Goal: Task Accomplishment & Management: Complete application form

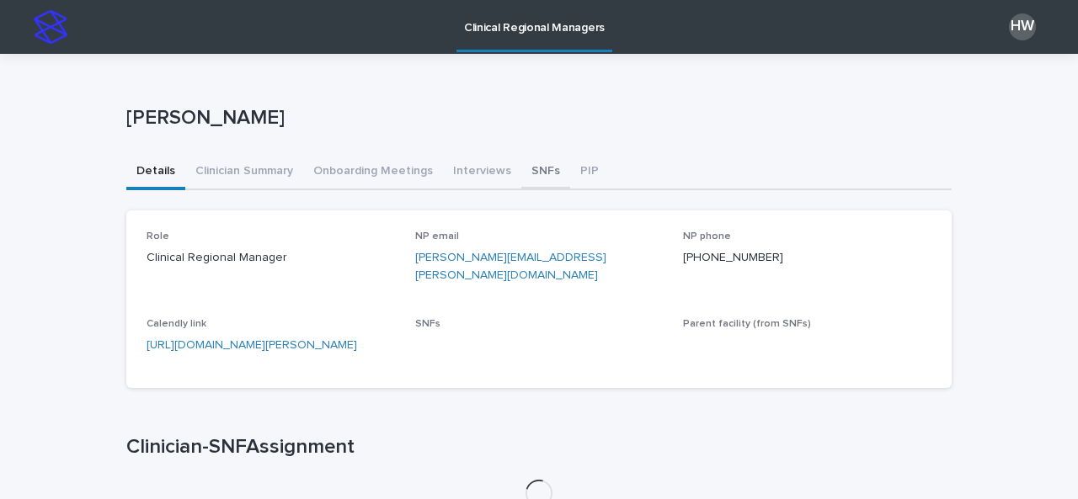
click at [527, 171] on button "SNFs" at bounding box center [545, 172] width 49 height 35
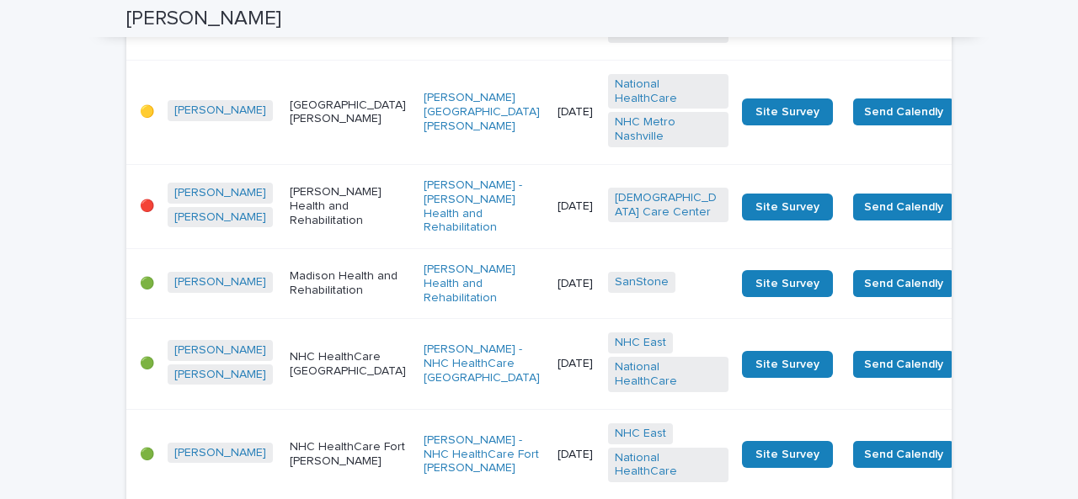
scroll to position [2978, 0]
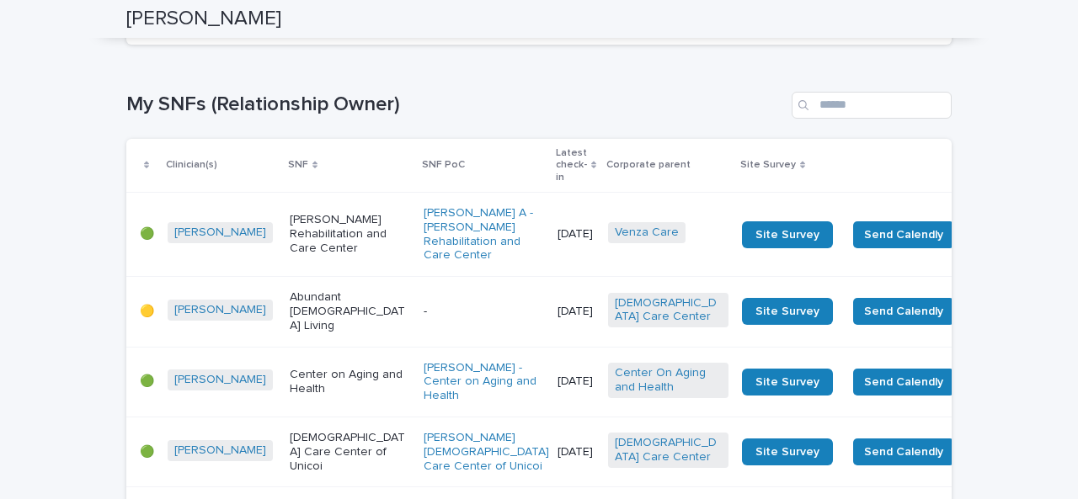
click at [893, 29] on span "Next" at bounding box center [904, 24] width 37 height 12
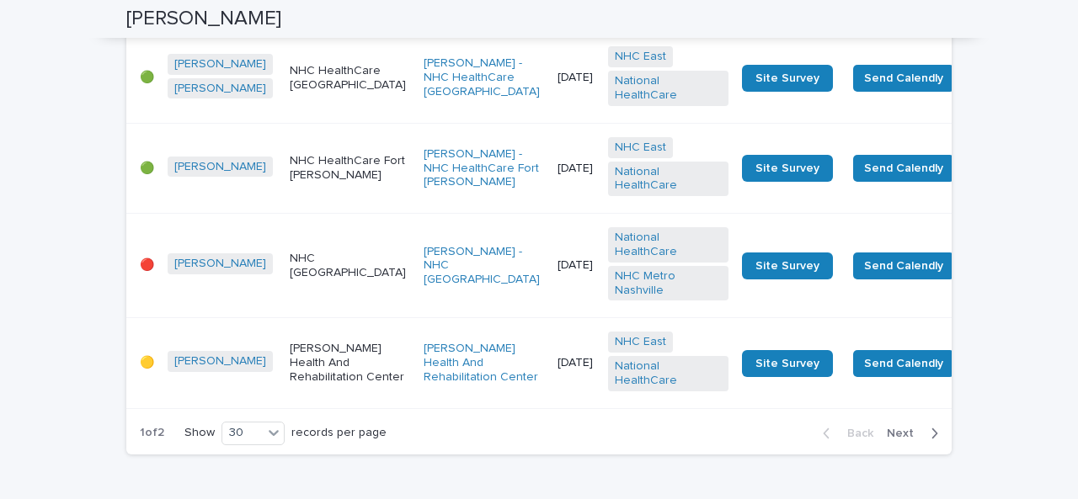
scroll to position [5033, 0]
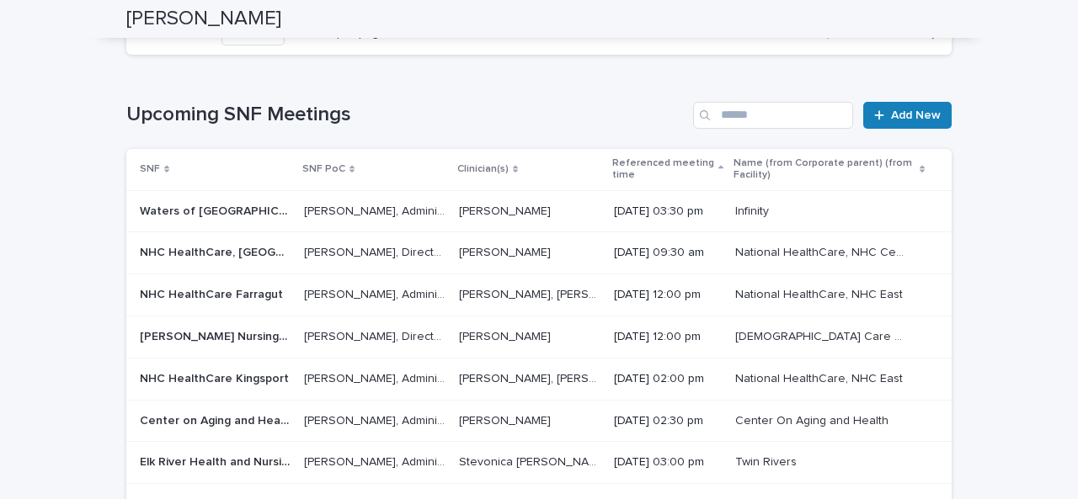
click at [890, 40] on span "Next" at bounding box center [904, 34] width 37 height 12
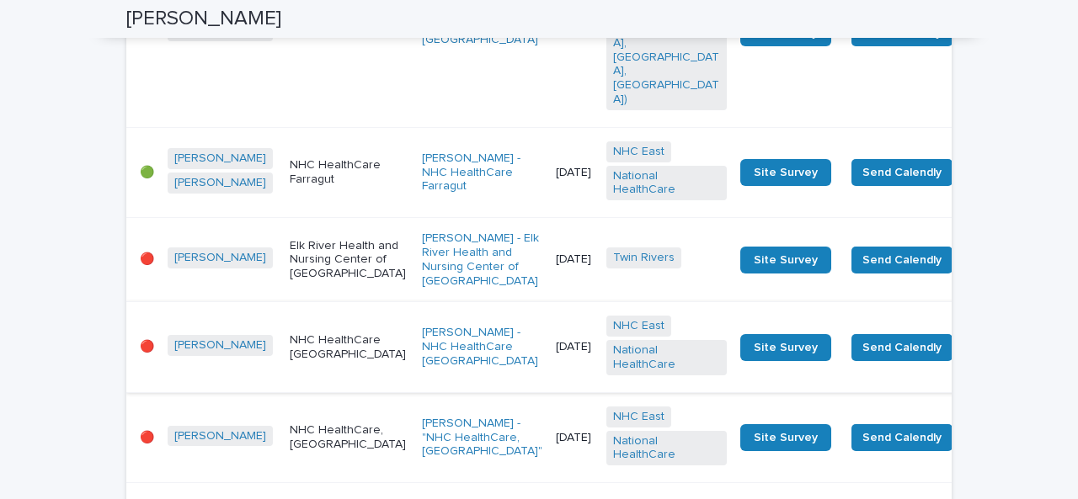
scroll to position [2927, 0]
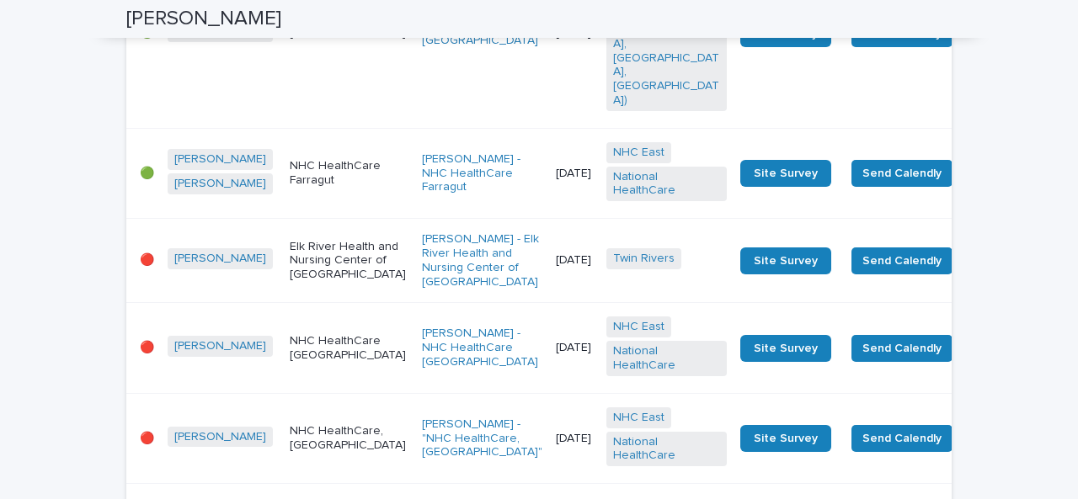
click at [325, 327] on div "NHC HealthCare [GEOGRAPHIC_DATA]" at bounding box center [349, 348] width 119 height 42
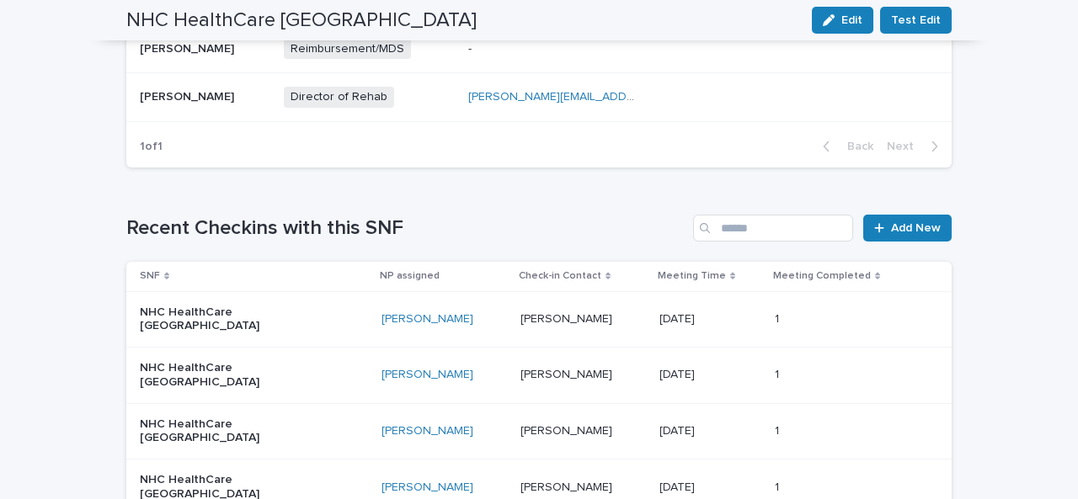
scroll to position [905, 0]
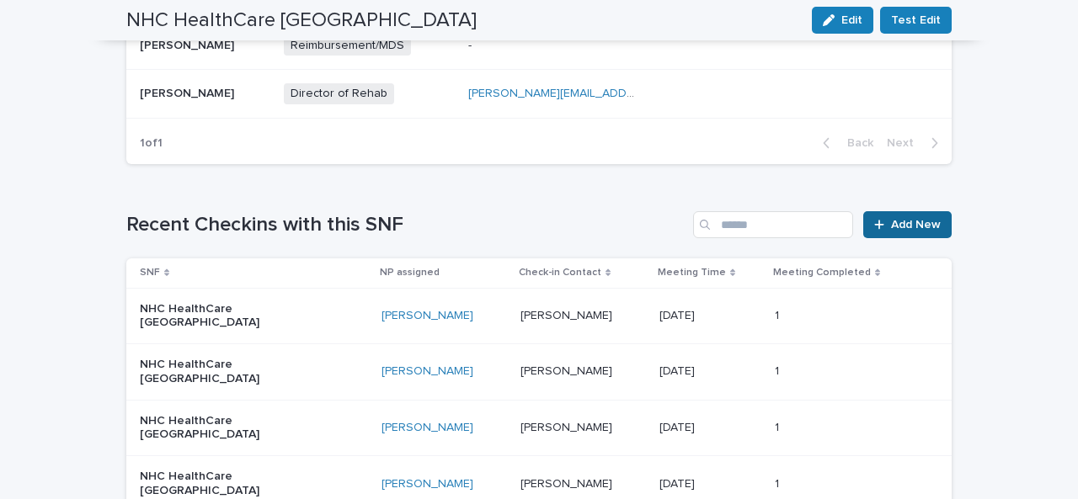
click at [903, 219] on span "Add New" at bounding box center [916, 225] width 50 height 12
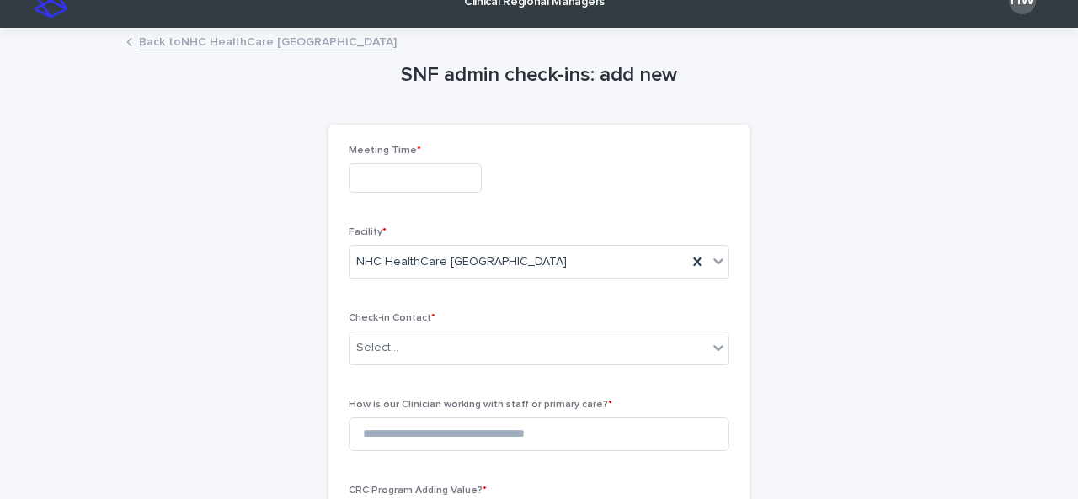
scroll to position [23, 0]
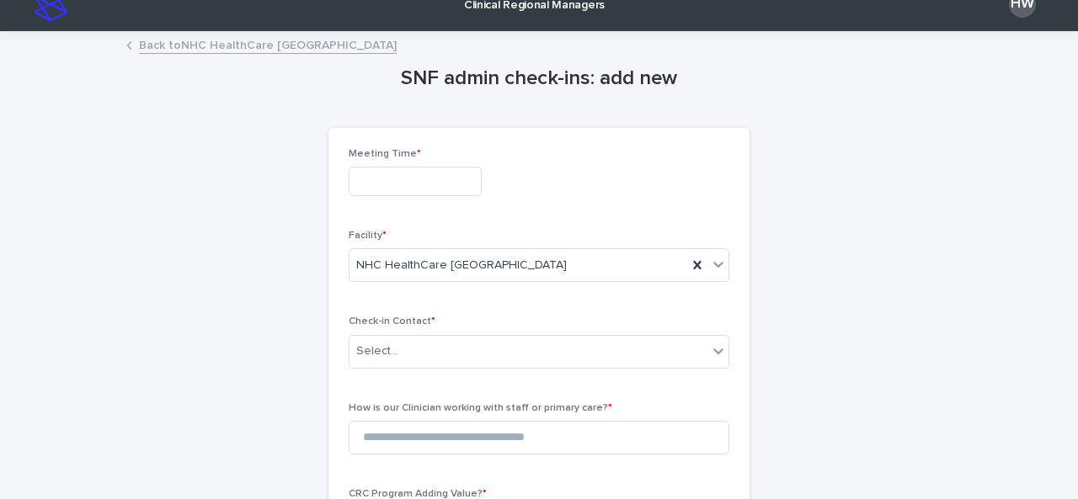
click at [401, 184] on input "text" at bounding box center [415, 181] width 133 height 29
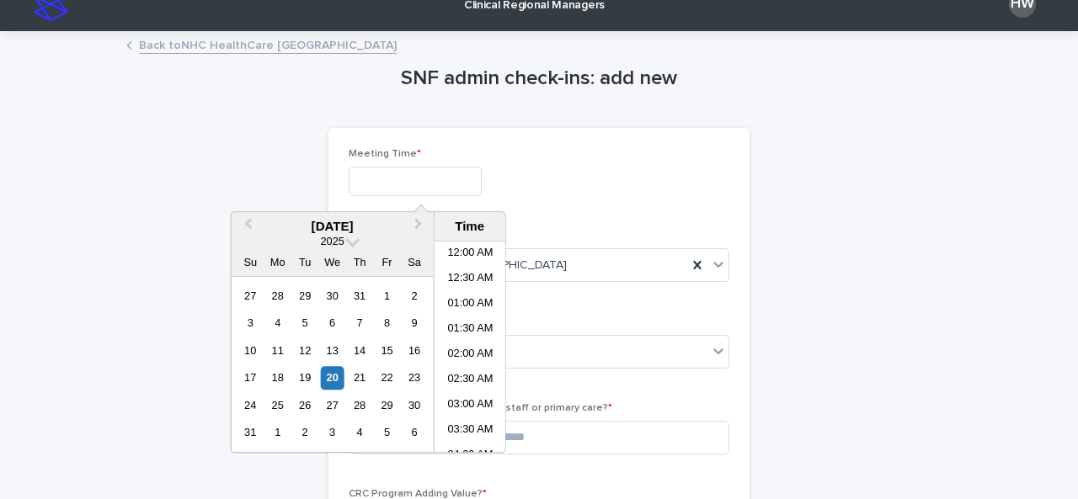
scroll to position [438, 0]
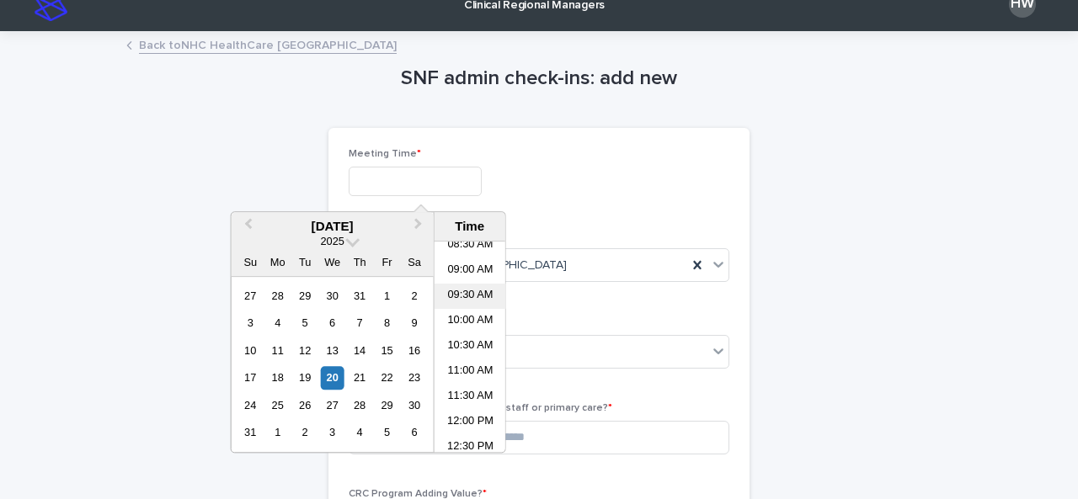
click at [460, 289] on li "09:30 AM" at bounding box center [470, 296] width 72 height 25
type input "**********"
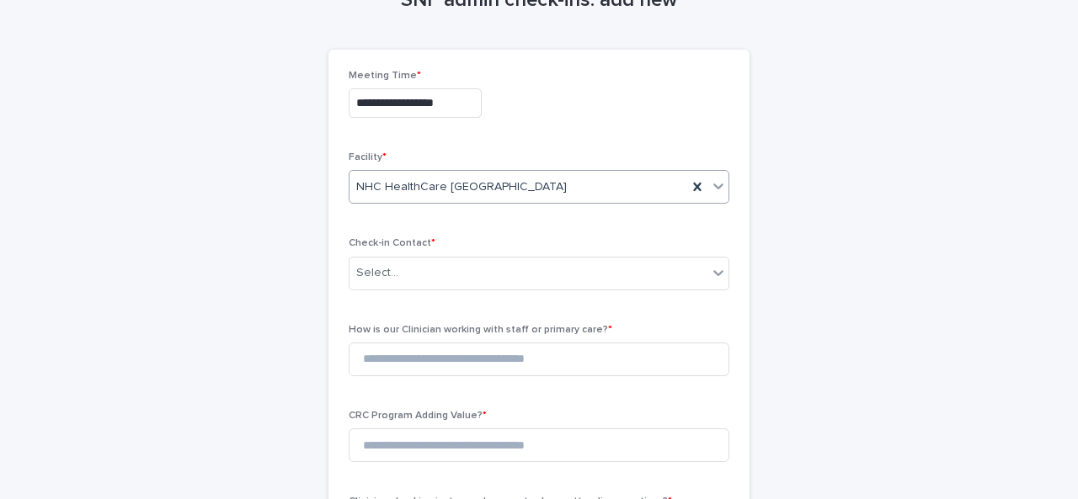
scroll to position [104, 0]
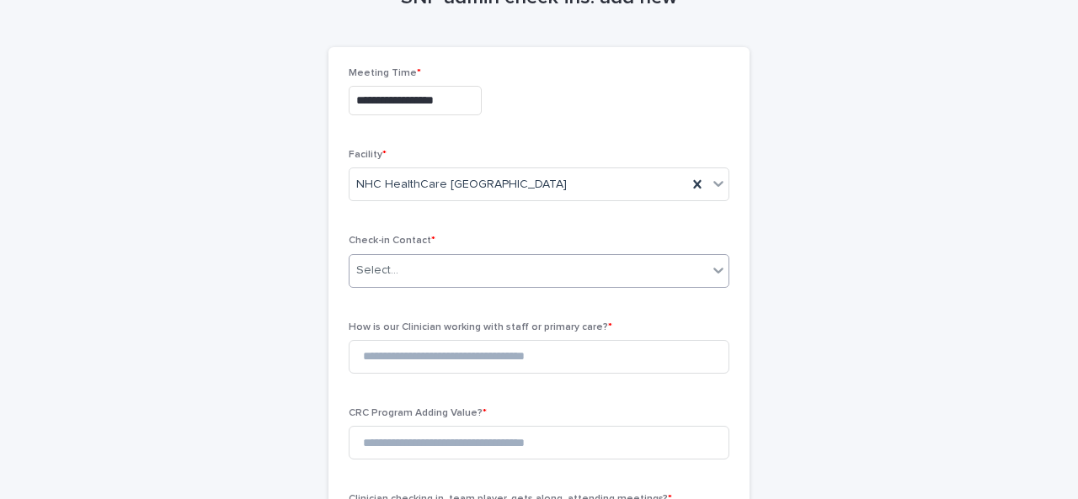
click at [457, 264] on div "Select..." at bounding box center [528, 271] width 358 height 28
type input "****"
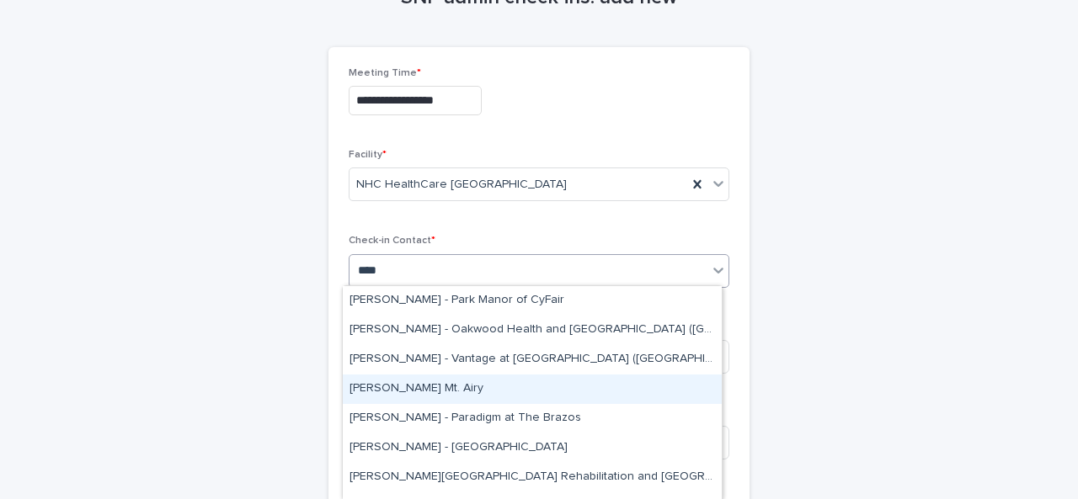
scroll to position [168, 0]
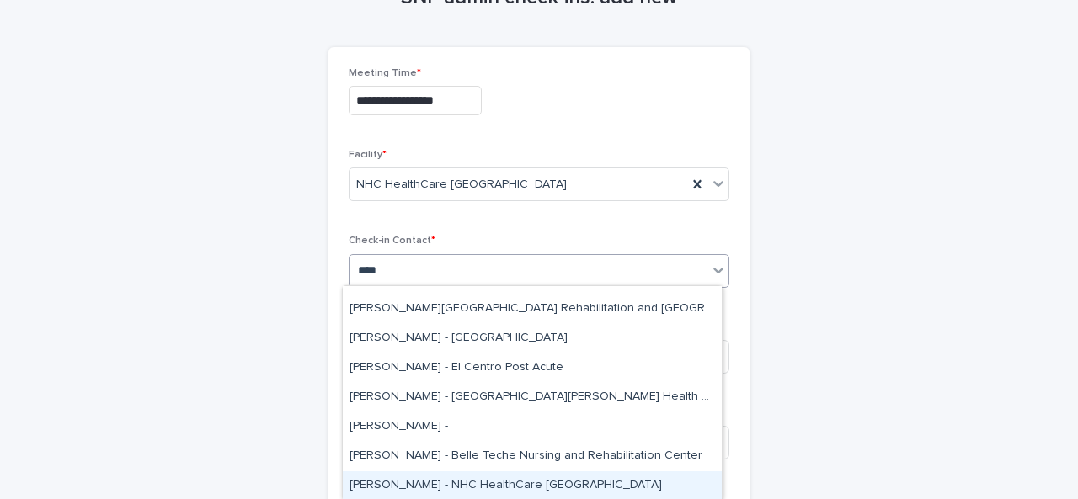
click at [443, 481] on div "[PERSON_NAME] - NHC HealthCare [GEOGRAPHIC_DATA]" at bounding box center [532, 485] width 379 height 29
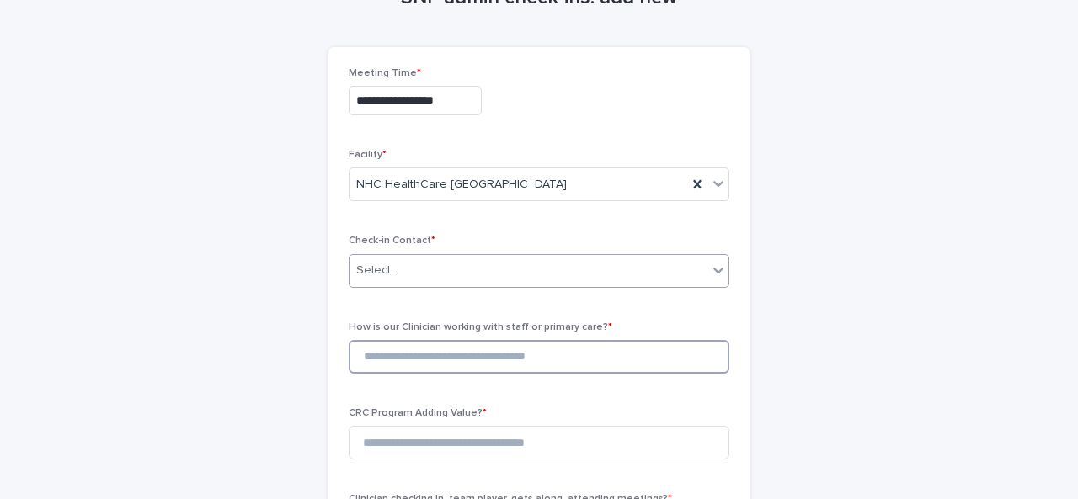
click at [419, 359] on input at bounding box center [539, 357] width 381 height 34
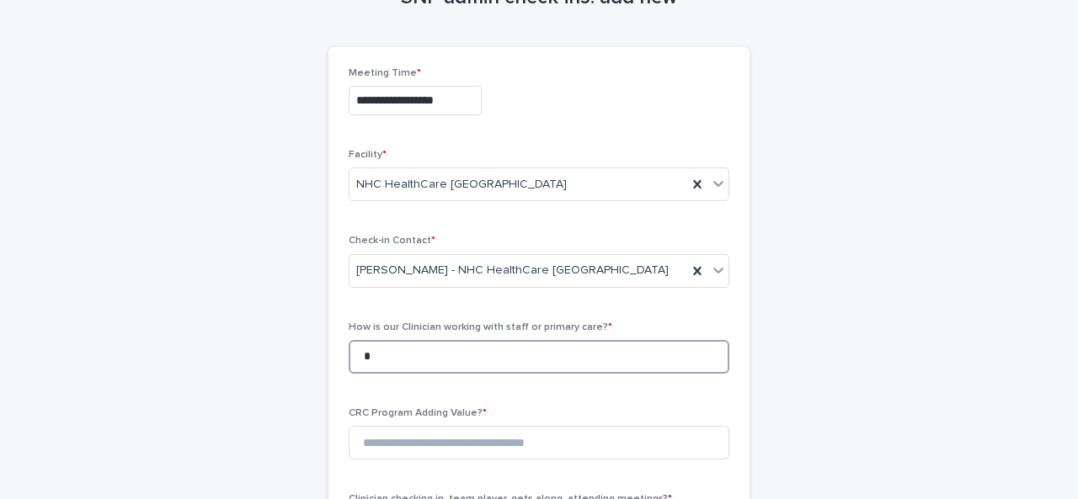
scroll to position [393, 0]
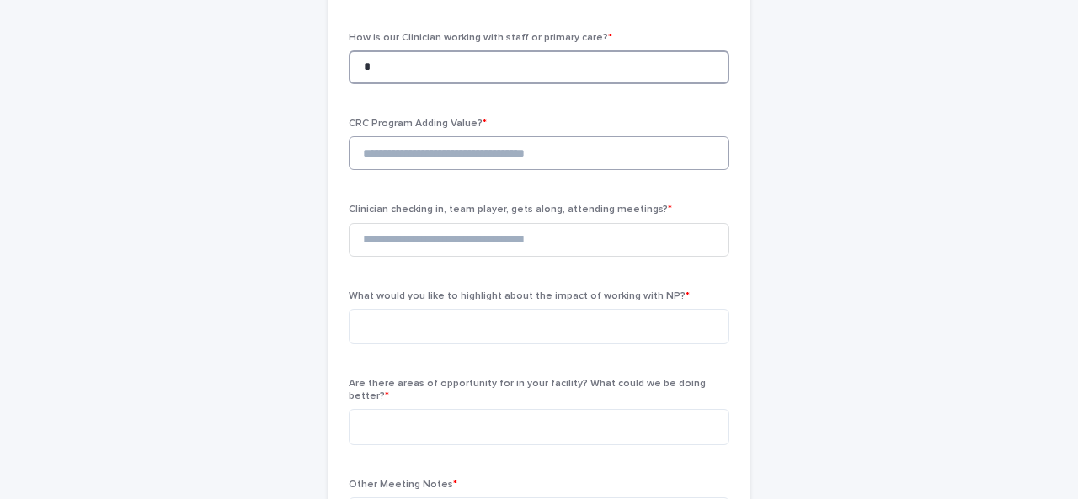
type input "*"
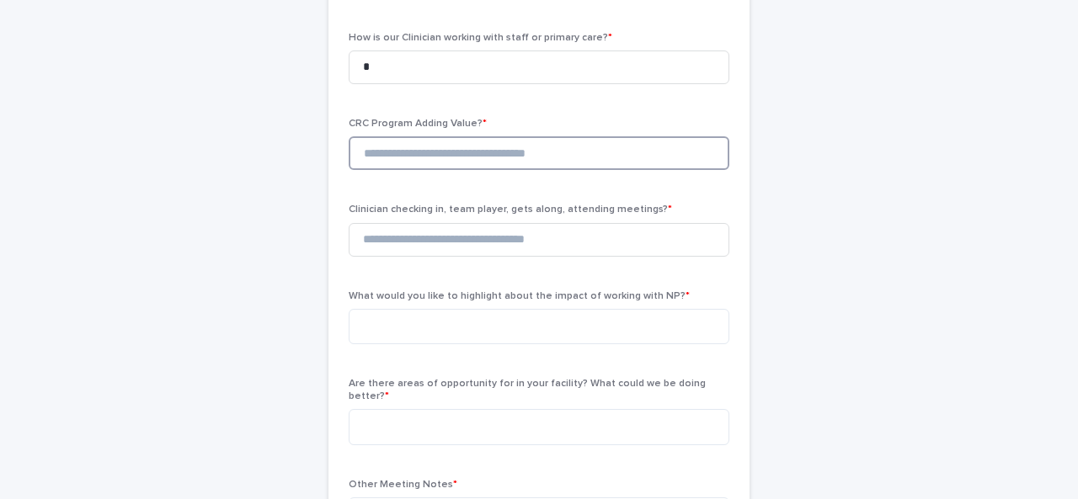
click at [394, 152] on input at bounding box center [539, 153] width 381 height 34
type input "*"
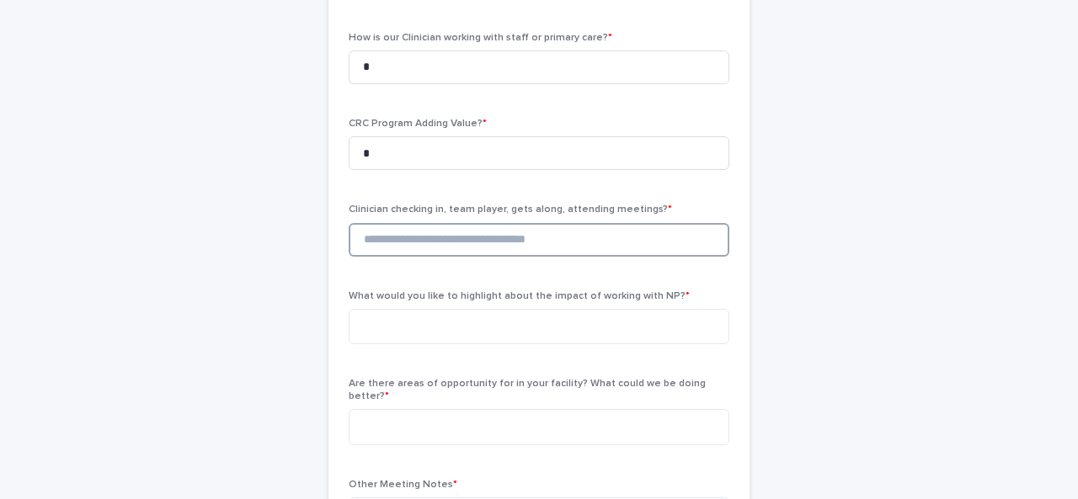
click at [376, 246] on input at bounding box center [539, 240] width 381 height 34
type input "*"
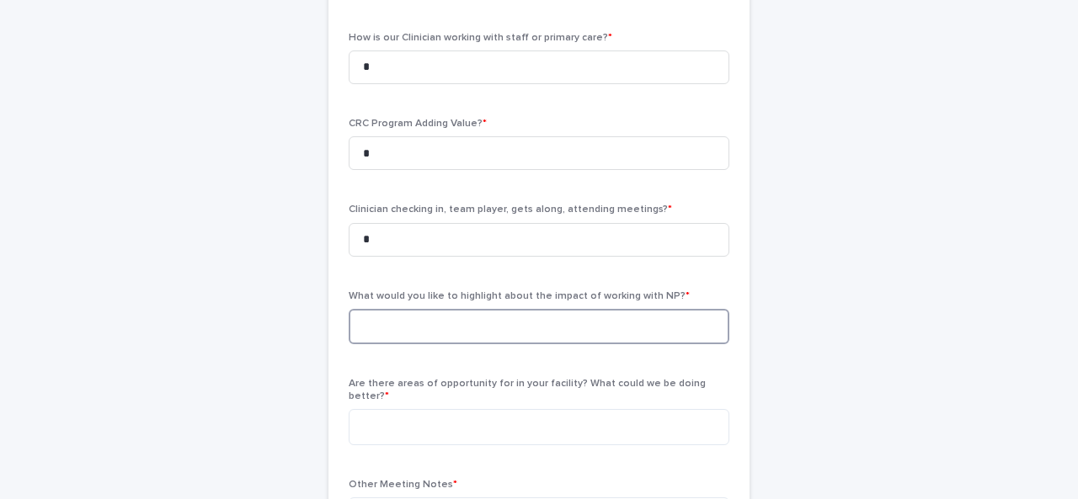
click at [416, 323] on textarea at bounding box center [539, 326] width 381 height 35
type textarea "**********"
type textarea "***"
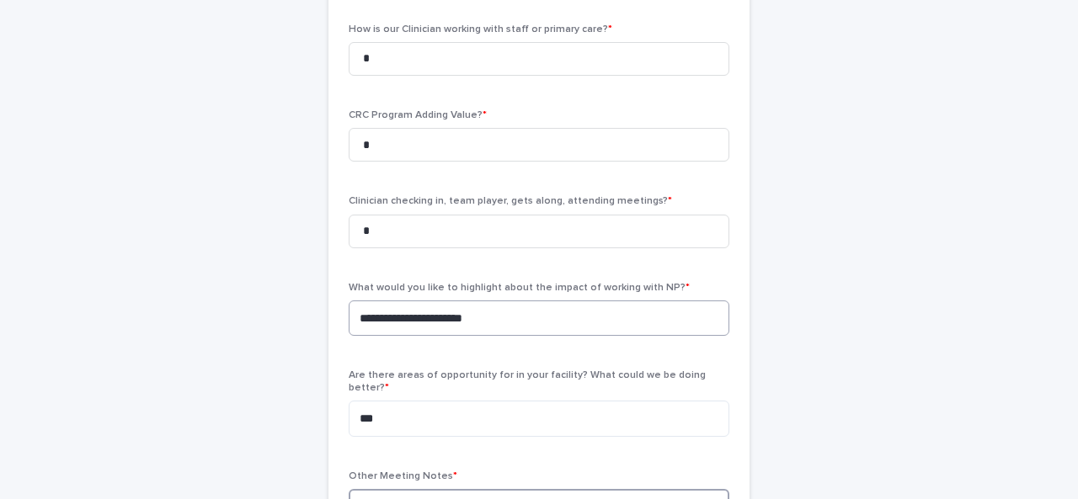
scroll to position [678, 0]
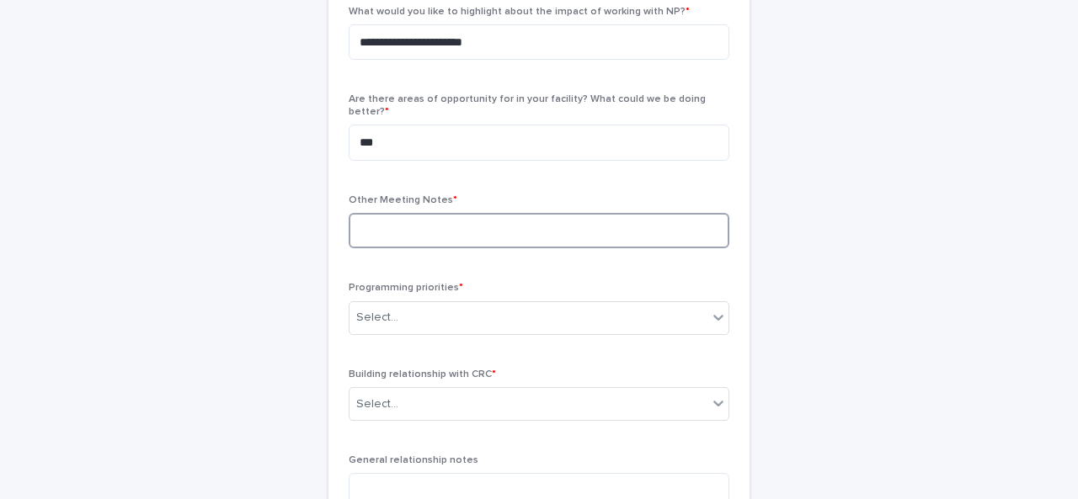
type textarea "*"
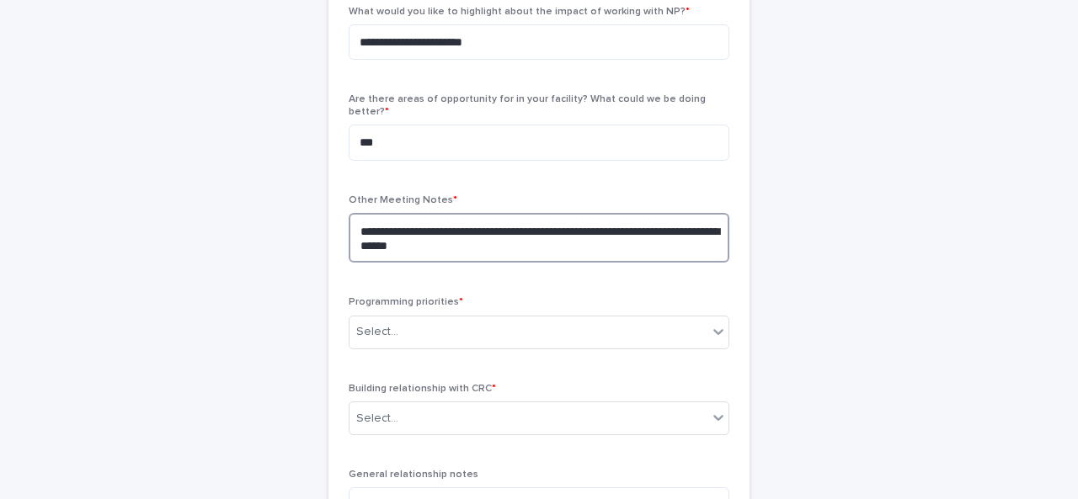
click at [593, 215] on textarea "**********" at bounding box center [539, 238] width 381 height 50
click at [520, 233] on textarea "**********" at bounding box center [539, 238] width 381 height 50
type textarea "**********"
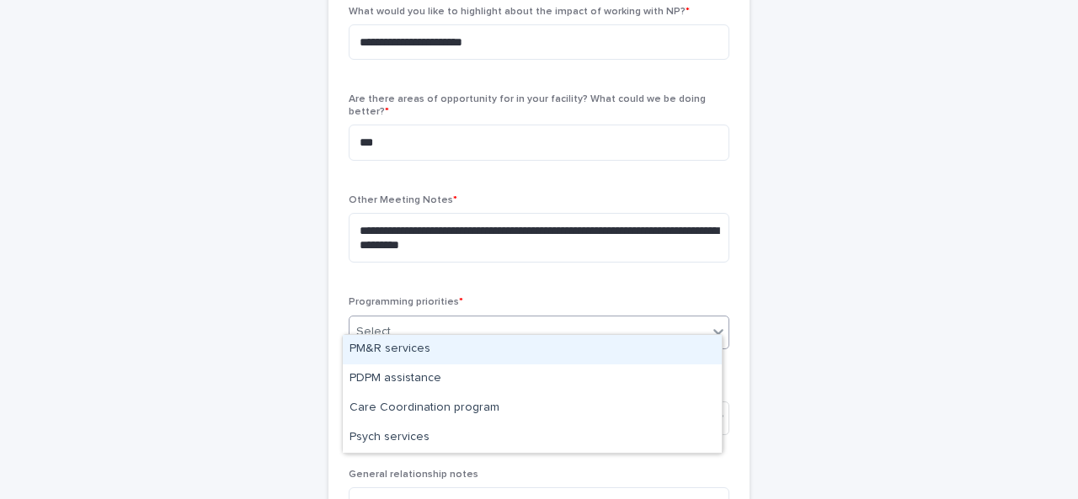
click at [382, 323] on div "Select..." at bounding box center [377, 332] width 42 height 18
click at [403, 347] on div "PM&R services" at bounding box center [532, 349] width 379 height 29
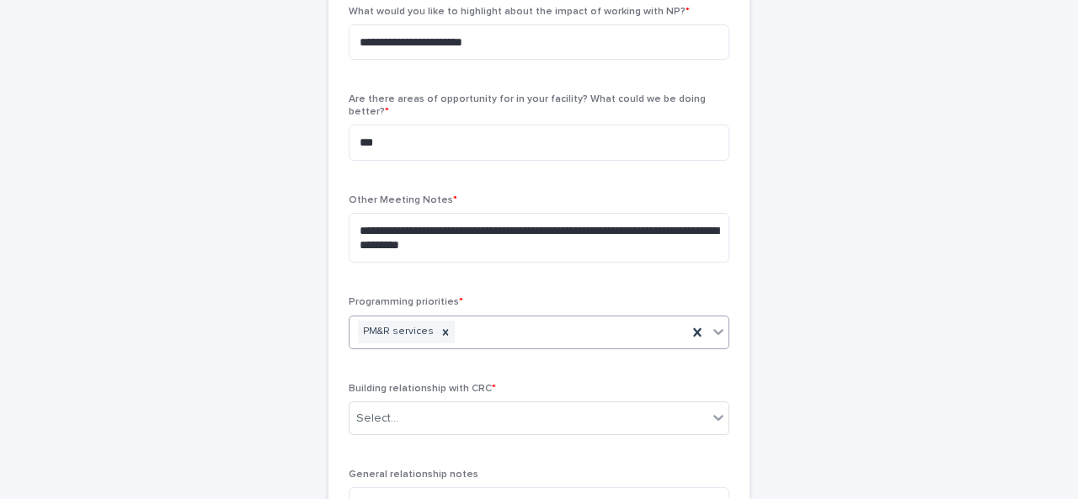
click at [470, 328] on div "PM&R services" at bounding box center [518, 331] width 338 height 29
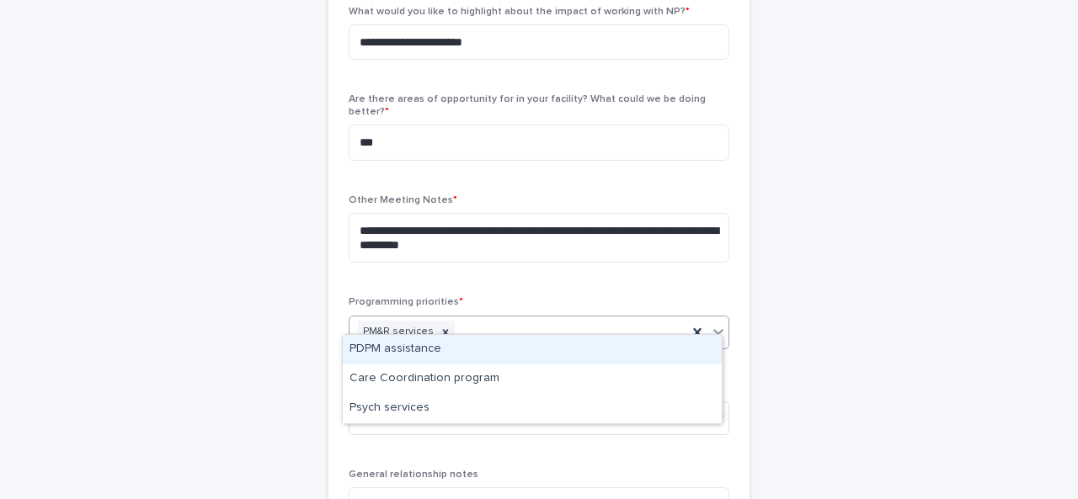
click at [440, 354] on div "PDPM assistance" at bounding box center [532, 349] width 379 height 29
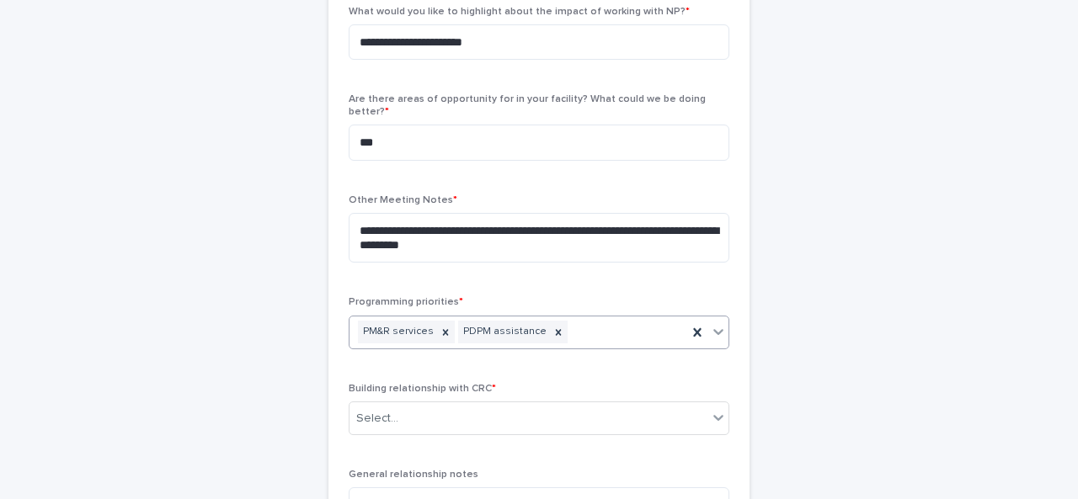
scroll to position [802, 0]
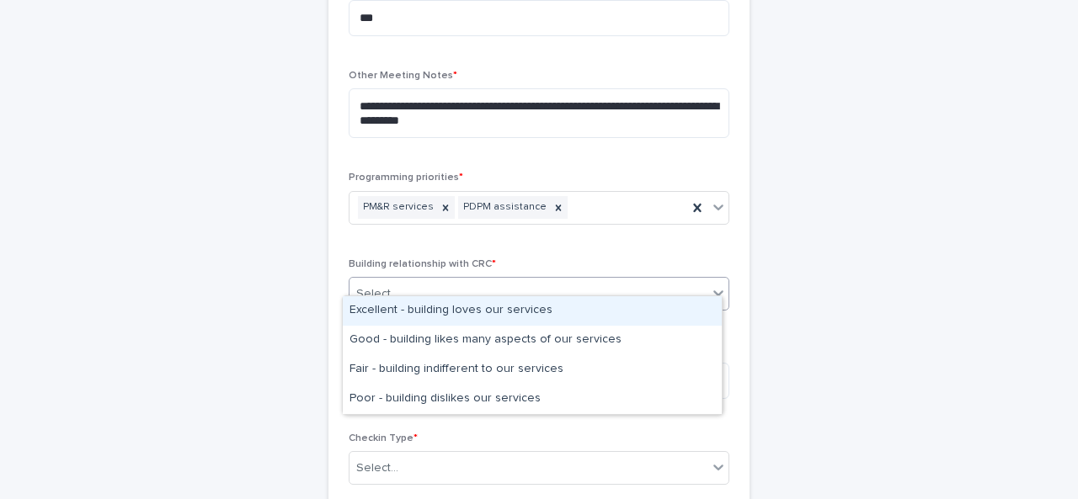
click at [396, 281] on div "Select..." at bounding box center [528, 294] width 358 height 28
click at [391, 307] on div "Excellent - building loves our services" at bounding box center [532, 310] width 379 height 29
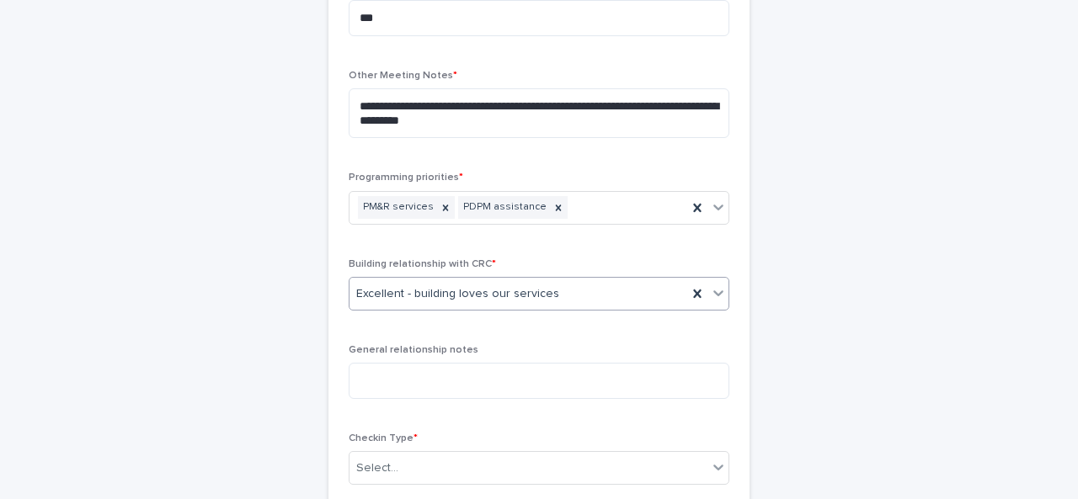
scroll to position [978, 0]
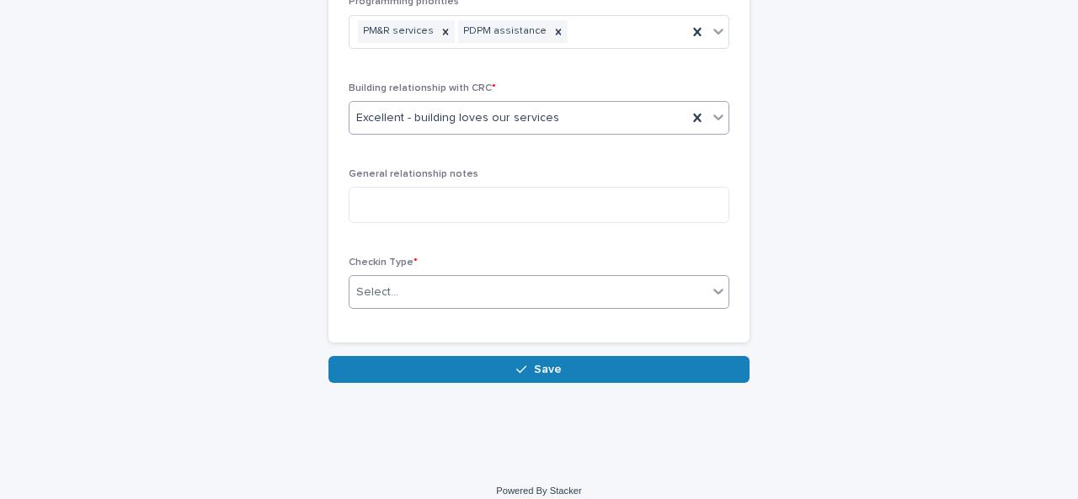
click at [374, 284] on div "Select..." at bounding box center [377, 293] width 42 height 18
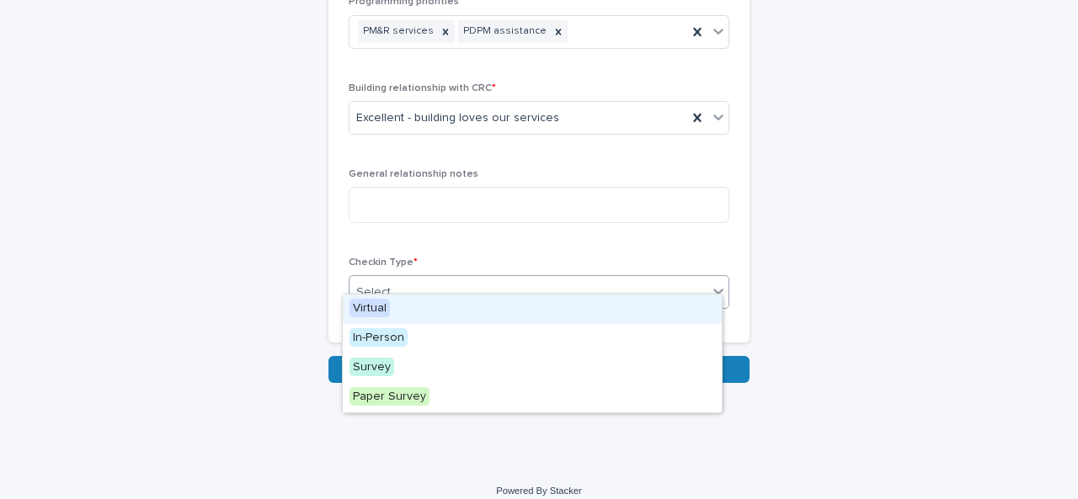
click at [389, 300] on div "Virtual" at bounding box center [532, 309] width 379 height 29
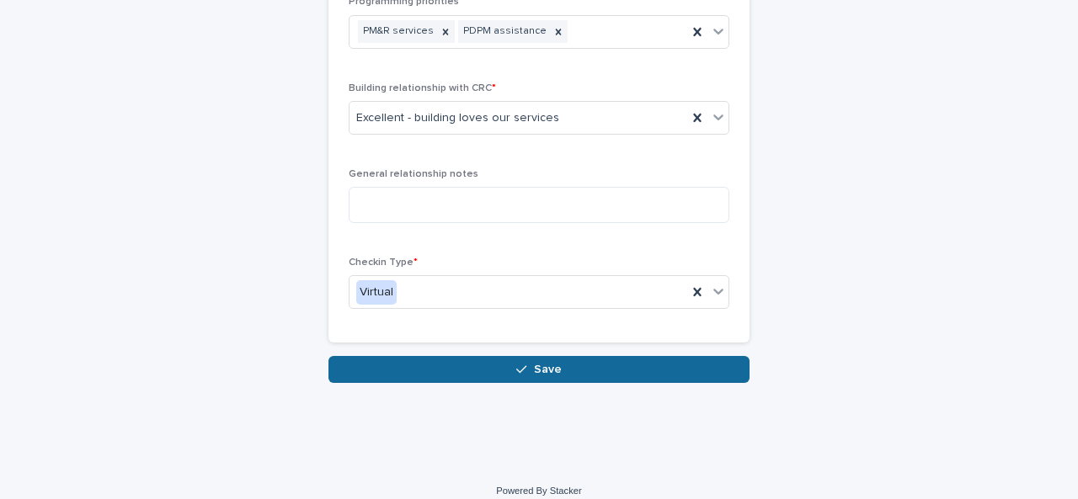
click at [544, 364] on span "Save" at bounding box center [548, 370] width 28 height 12
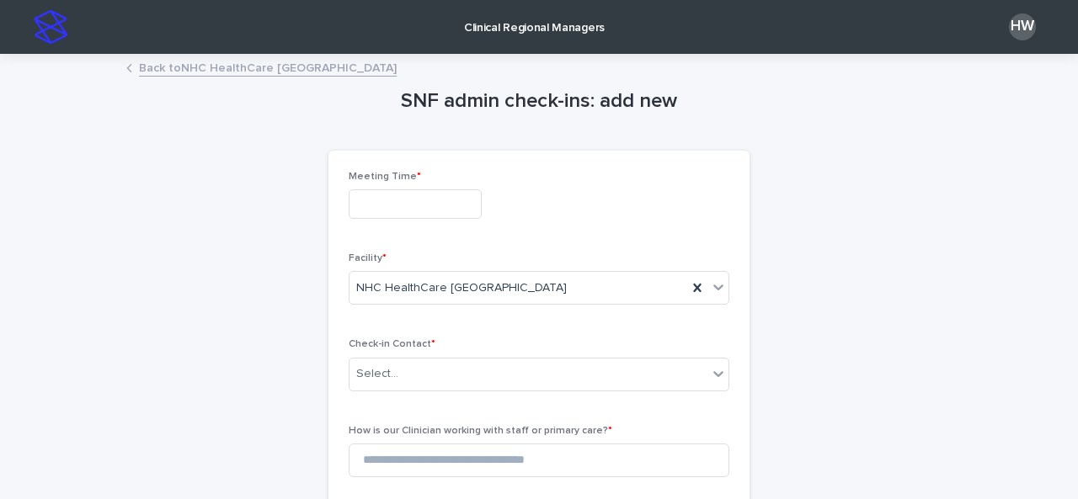
click at [529, 32] on p "Clinical Regional Managers" at bounding box center [534, 17] width 141 height 35
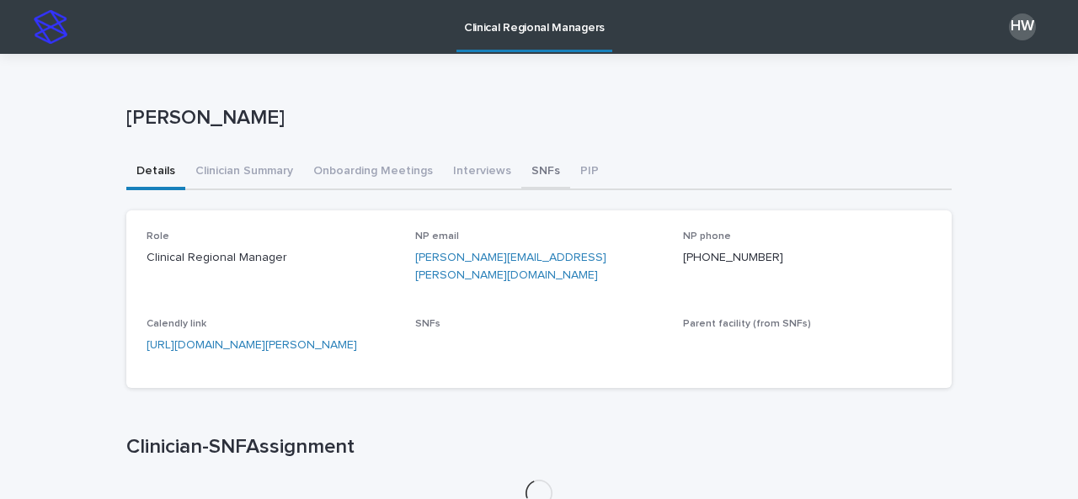
click at [525, 173] on button "SNFs" at bounding box center [545, 172] width 49 height 35
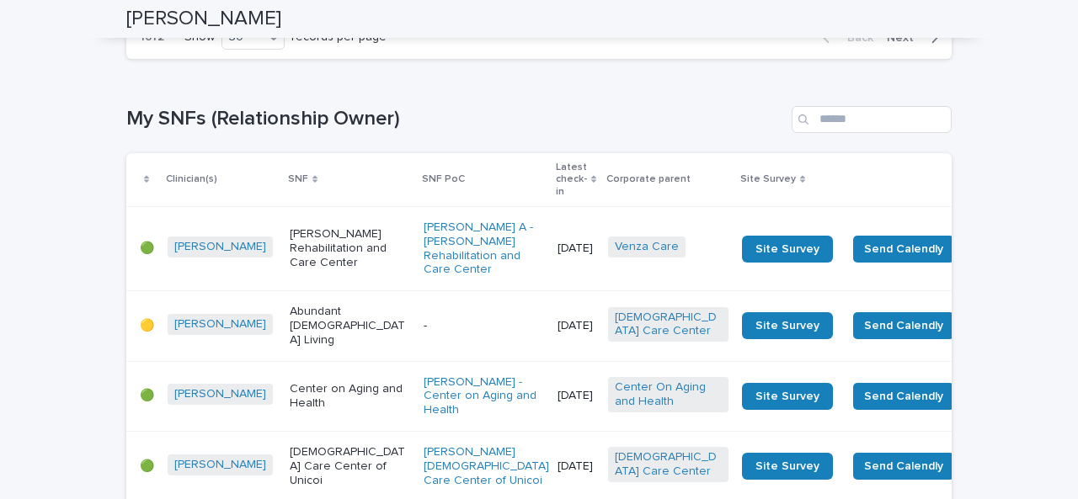
scroll to position [2957, 0]
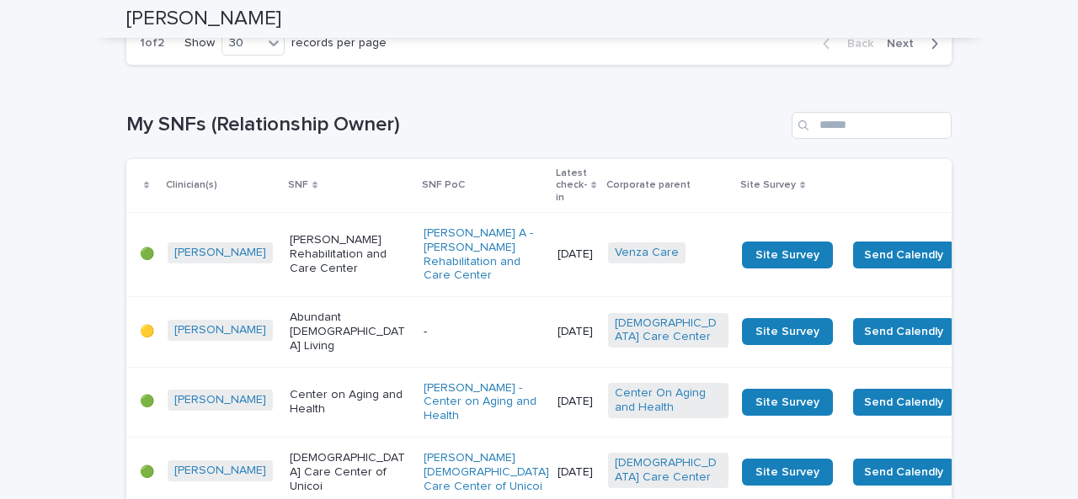
click at [890, 50] on span "Next" at bounding box center [904, 44] width 37 height 12
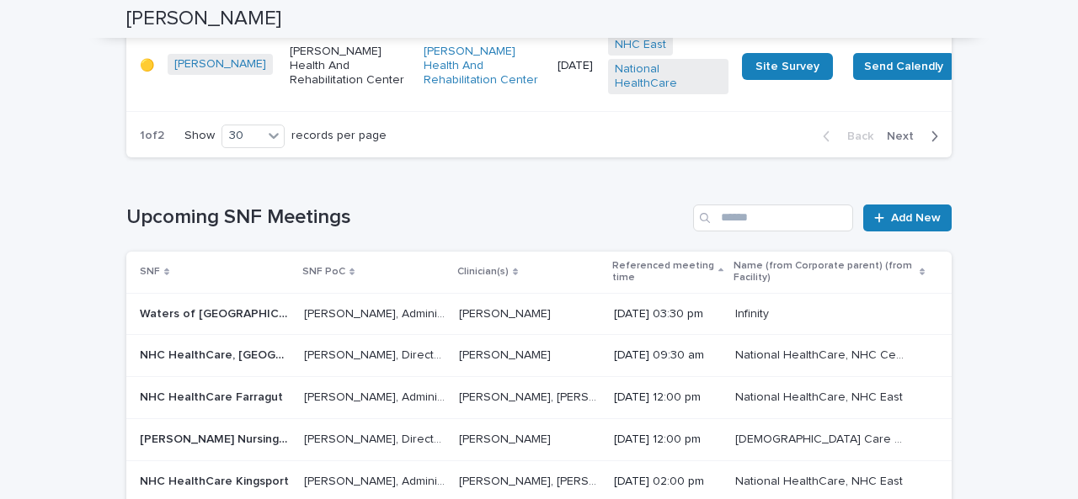
scroll to position [4931, 0]
click at [901, 141] on span "Next" at bounding box center [904, 136] width 37 height 12
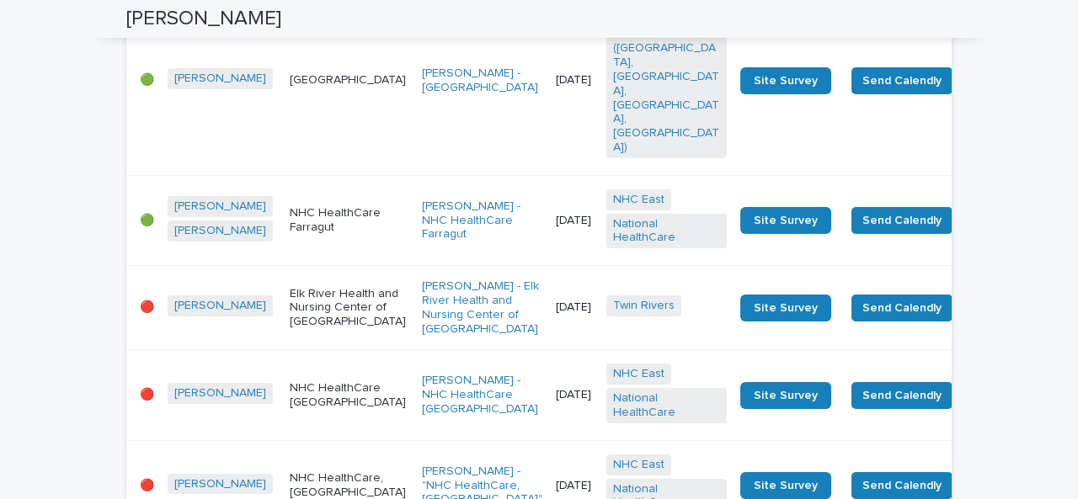
scroll to position [2882, 0]
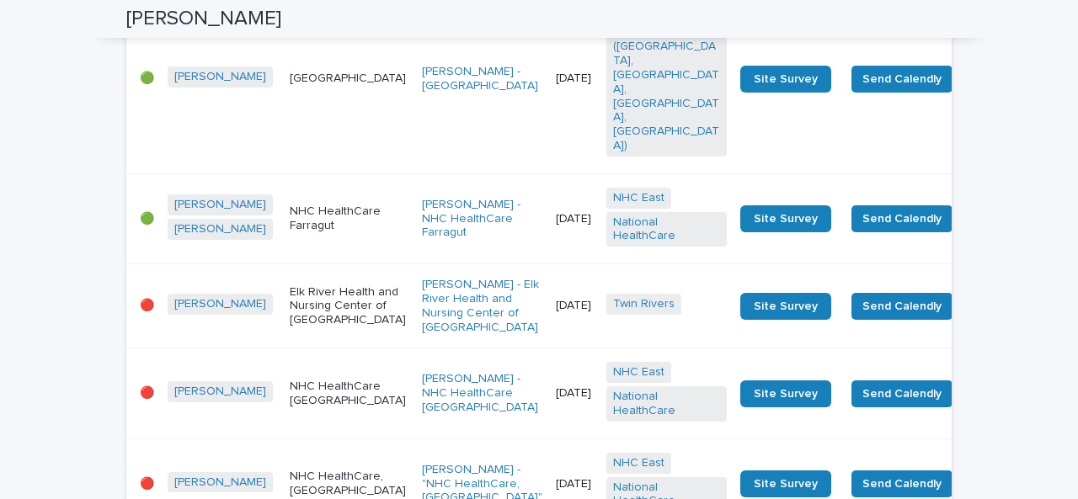
click at [299, 349] on td "NHC HealthCare [GEOGRAPHIC_DATA]" at bounding box center [349, 394] width 132 height 90
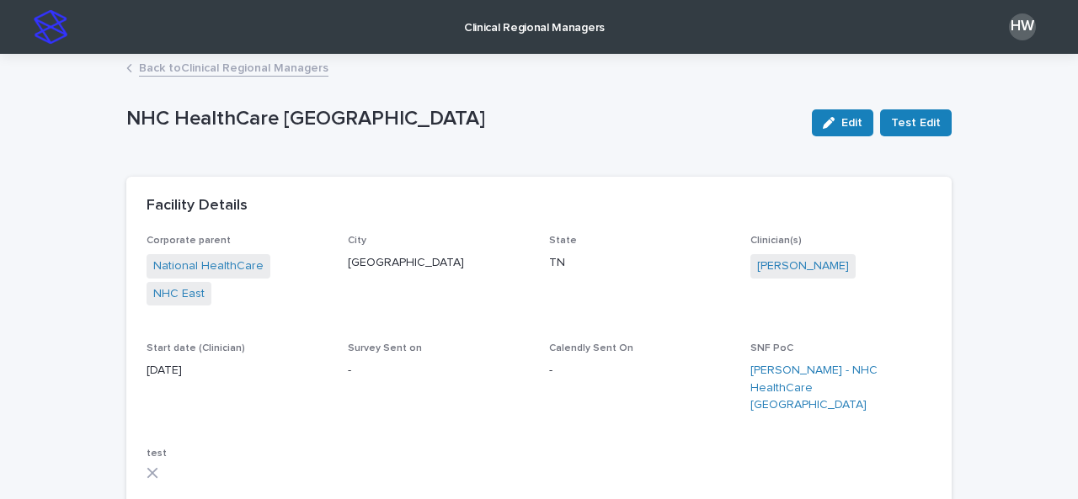
click at [266, 62] on link "Back to Clinical Regional Managers" at bounding box center [233, 66] width 189 height 19
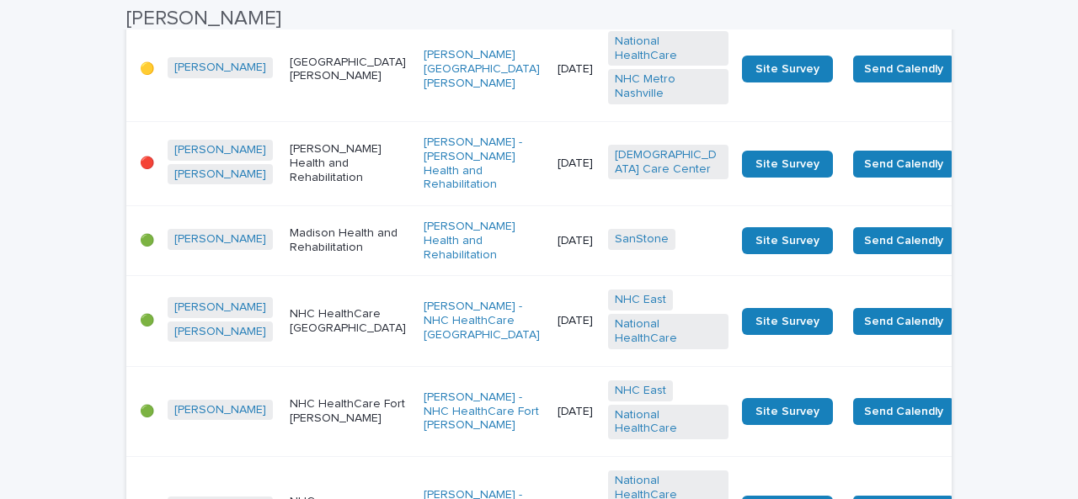
scroll to position [2771, 0]
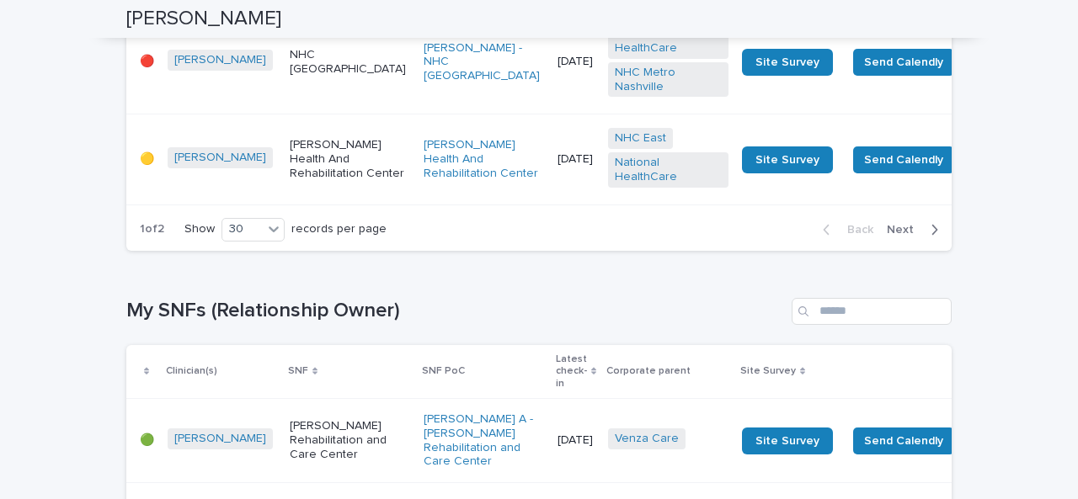
click at [897, 236] on span "Next" at bounding box center [904, 230] width 37 height 12
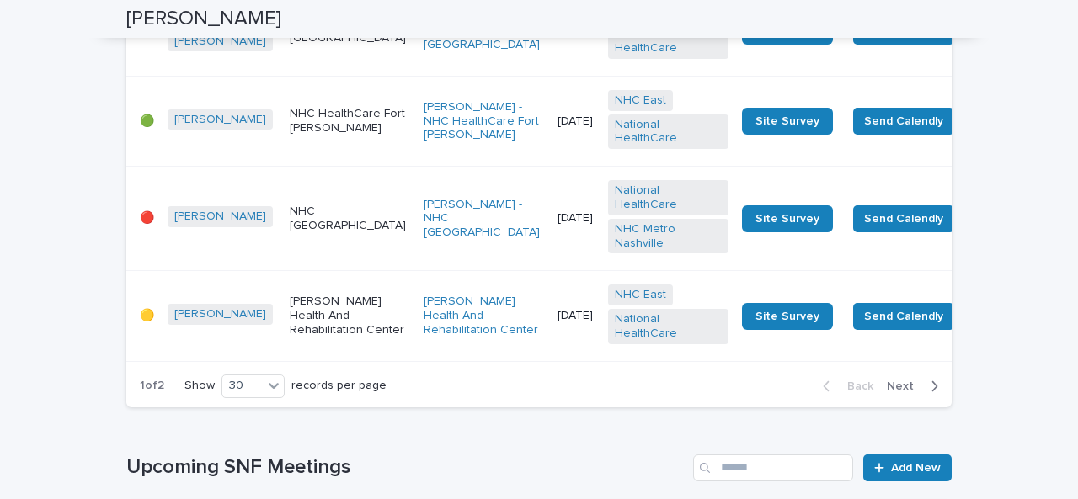
scroll to position [4682, 0]
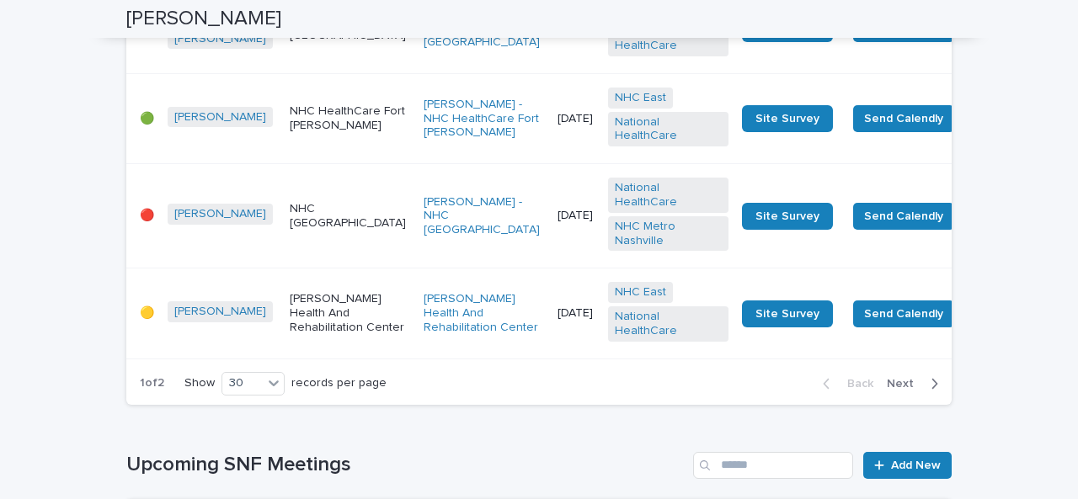
click at [899, 390] on span "Next" at bounding box center [904, 384] width 37 height 12
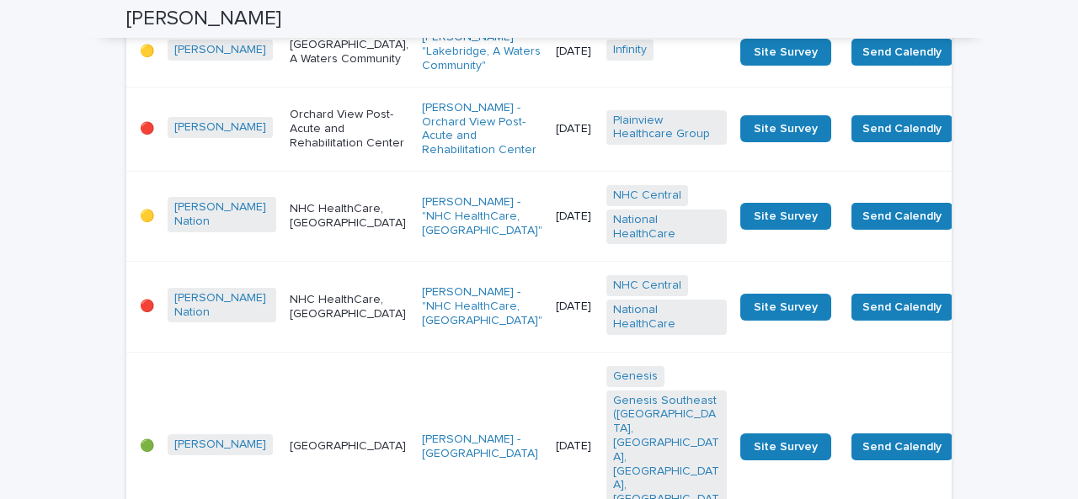
scroll to position [2515, 0]
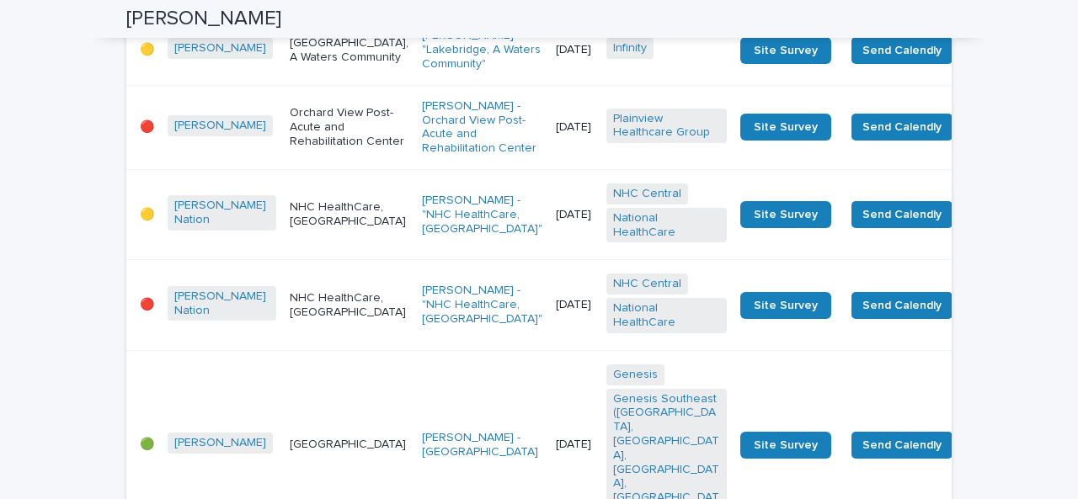
click at [317, 288] on div "NHC HealthCare, [GEOGRAPHIC_DATA]" at bounding box center [349, 304] width 119 height 32
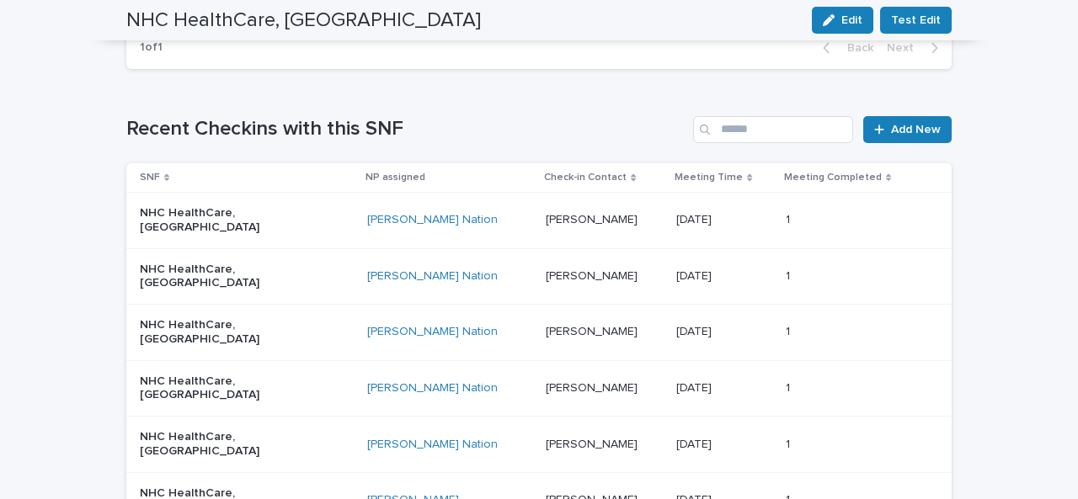
scroll to position [904, 0]
click at [902, 123] on span "Add New" at bounding box center [916, 129] width 50 height 12
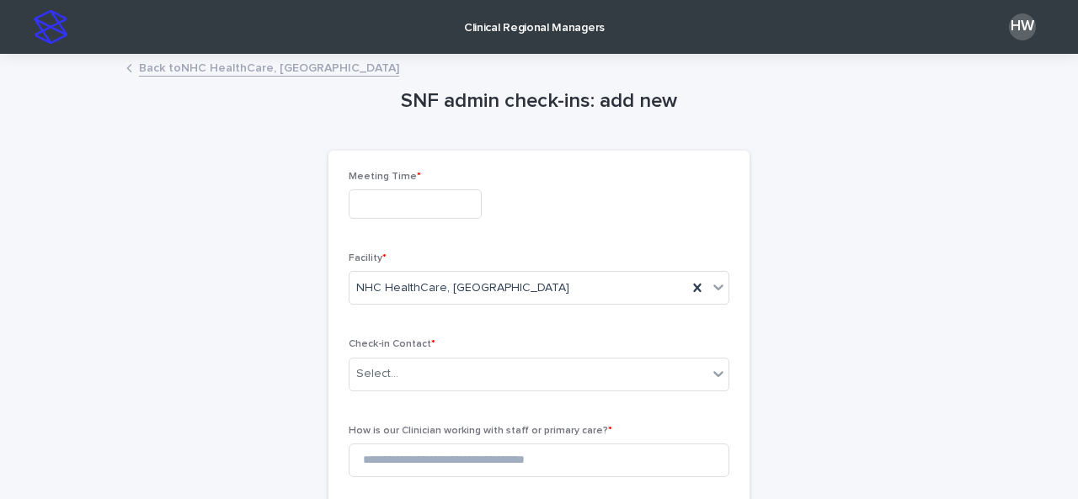
click at [394, 205] on input "text" at bounding box center [415, 203] width 133 height 29
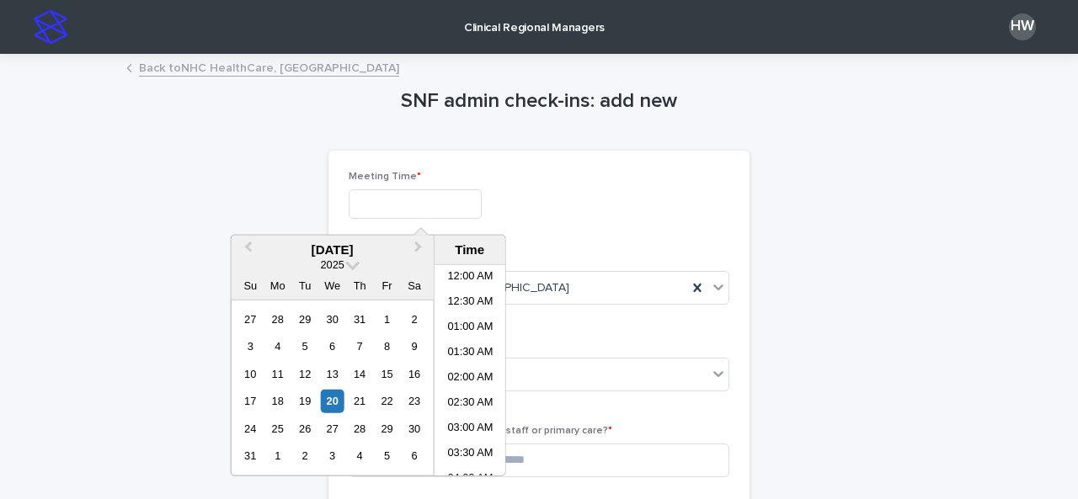
scroll to position [438, 0]
click at [463, 292] on li "09:00 AM" at bounding box center [470, 294] width 72 height 25
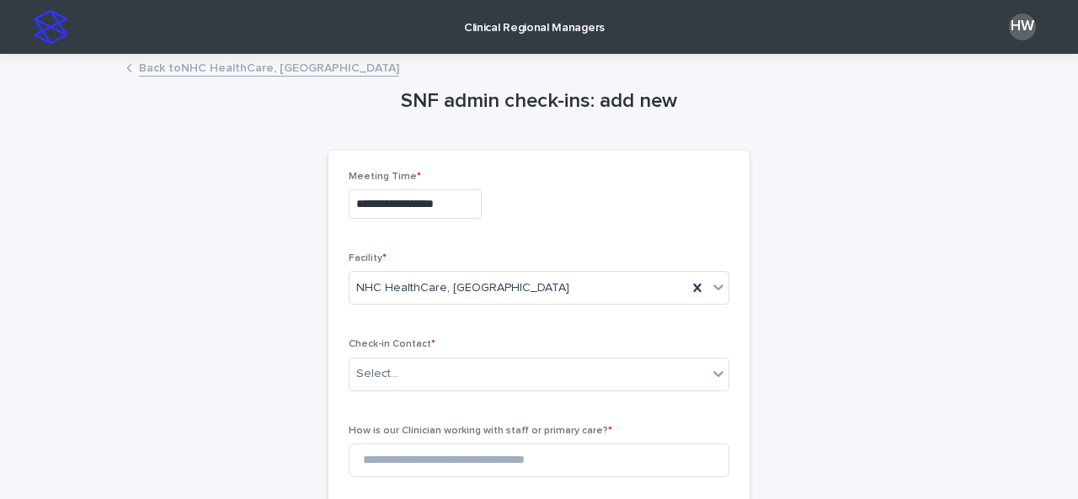
type input "**********"
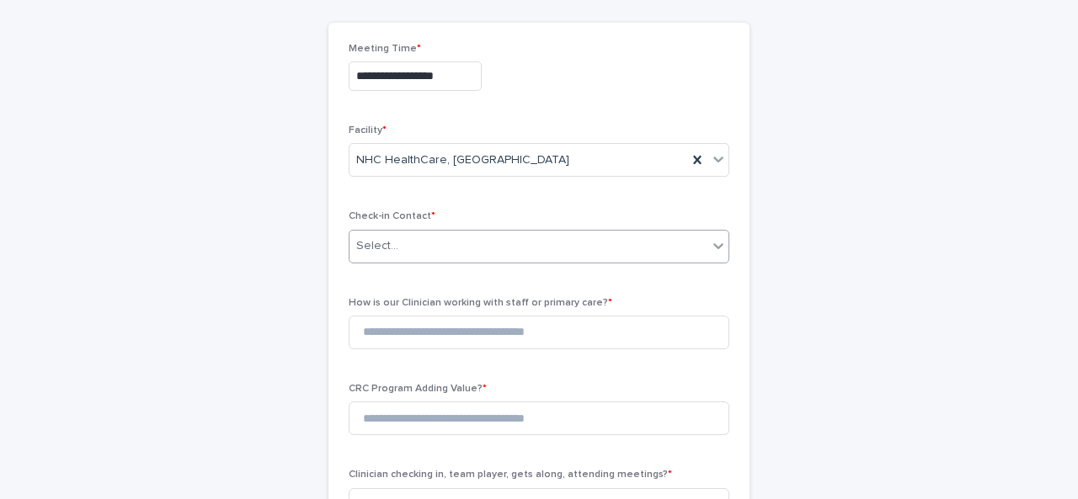
scroll to position [130, 0]
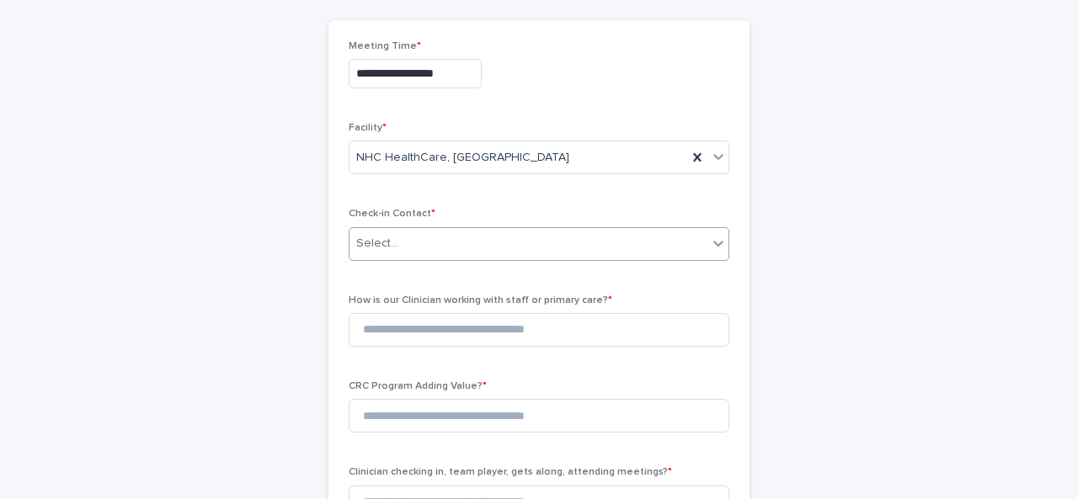
click at [414, 240] on div "Select..." at bounding box center [528, 244] width 358 height 28
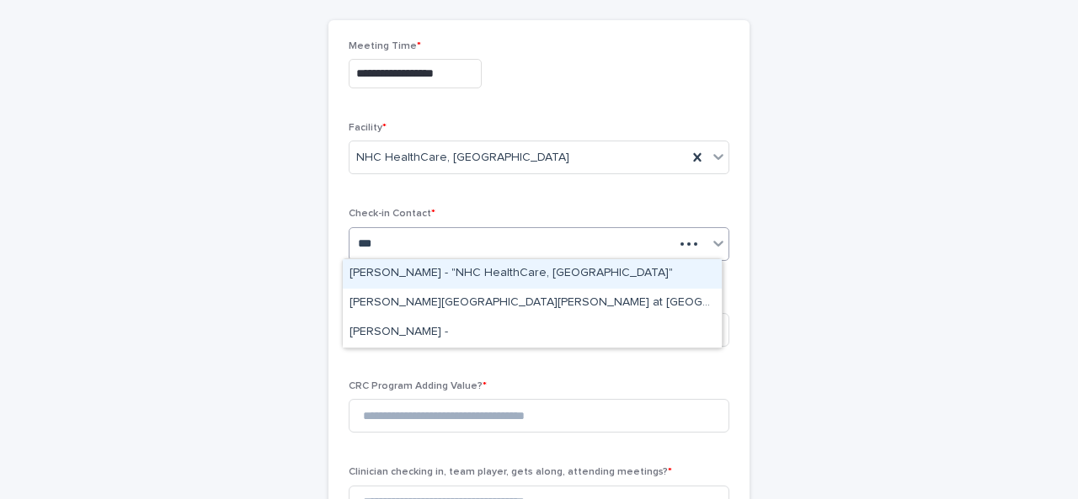
type input "****"
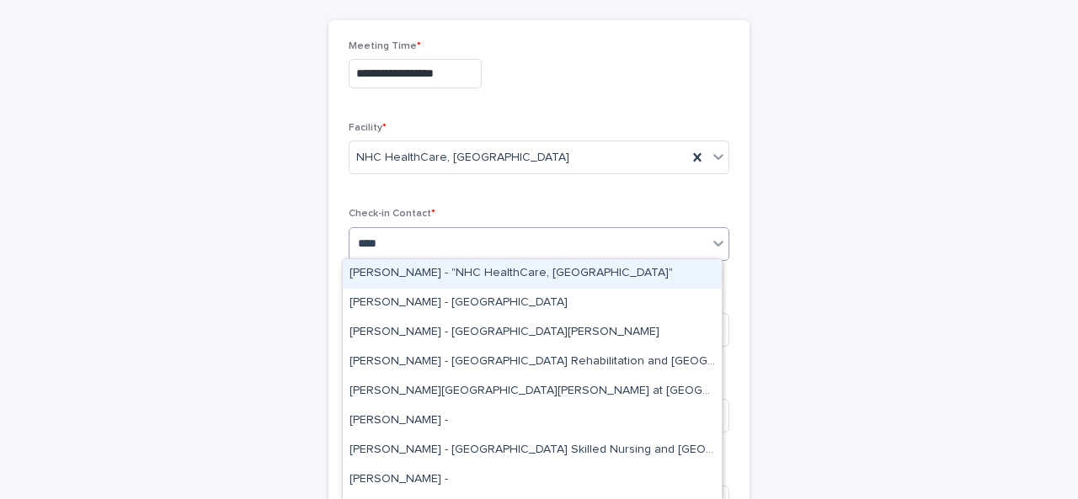
click at [419, 272] on div "[PERSON_NAME] - "NHC HealthCare, [GEOGRAPHIC_DATA]"" at bounding box center [532, 273] width 379 height 29
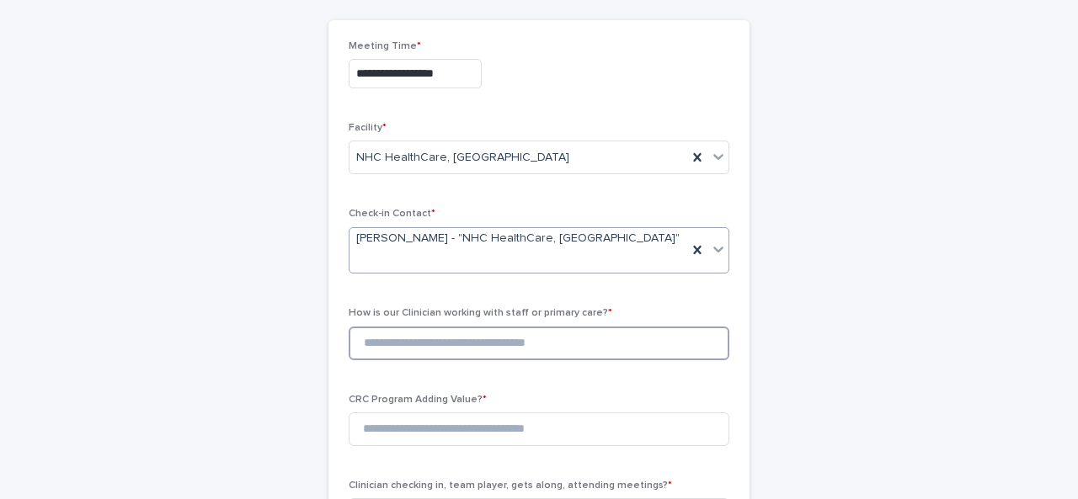
click at [441, 333] on input at bounding box center [539, 344] width 381 height 34
type input "*"
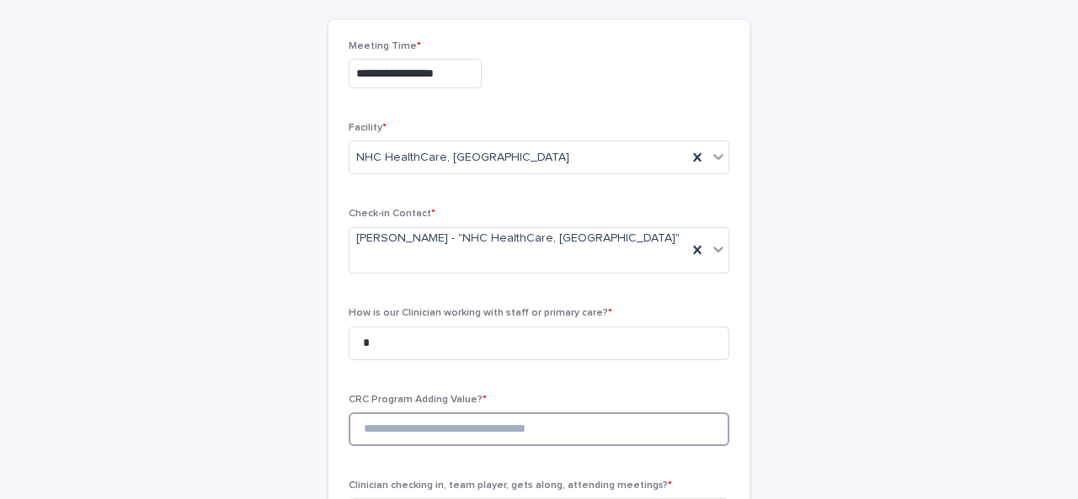
click at [489, 426] on input at bounding box center [539, 430] width 381 height 34
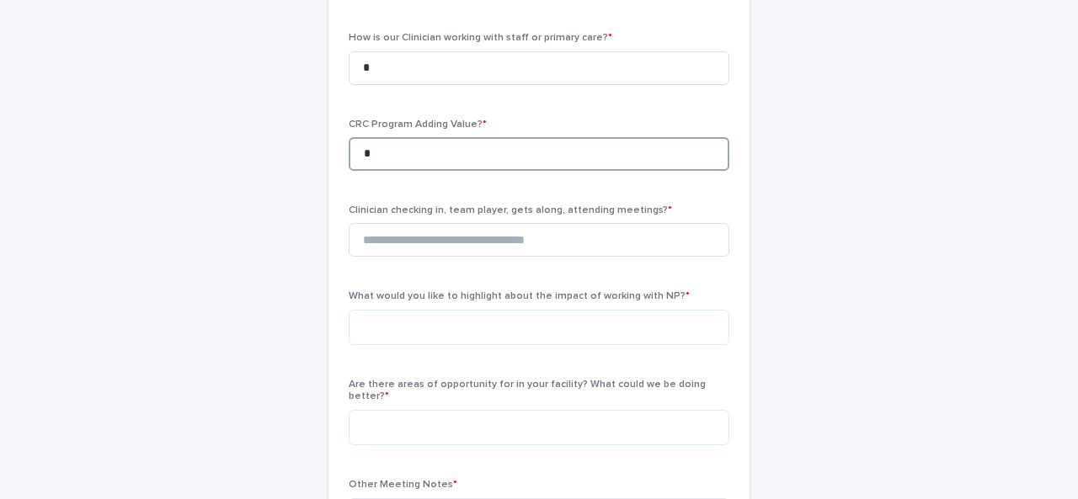
scroll to position [407, 0]
type input "*"
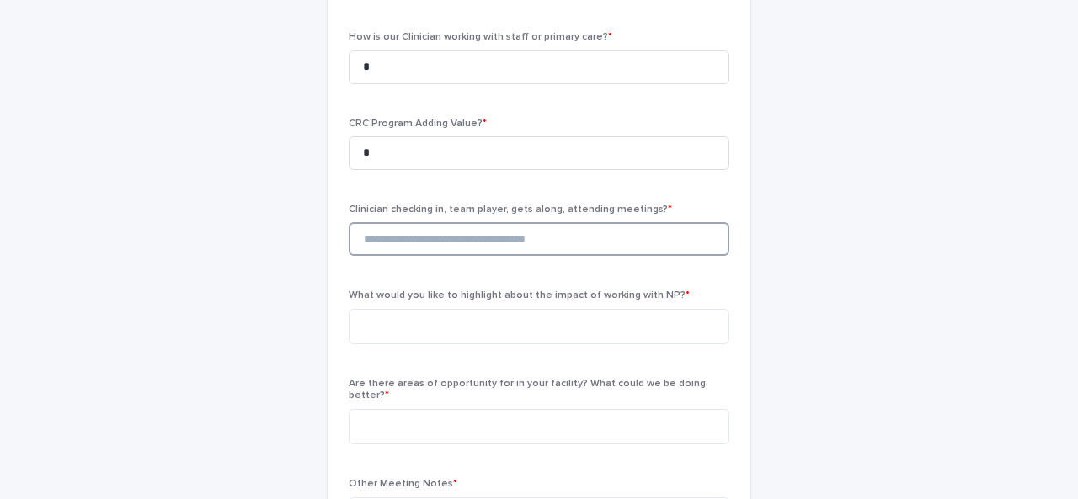
click at [434, 230] on input at bounding box center [539, 239] width 381 height 34
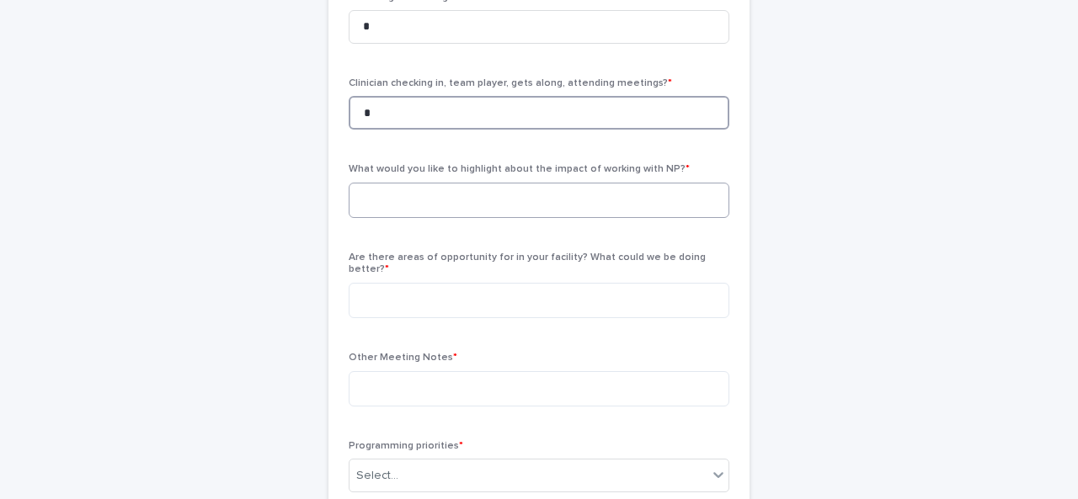
scroll to position [535, 0]
type input "*"
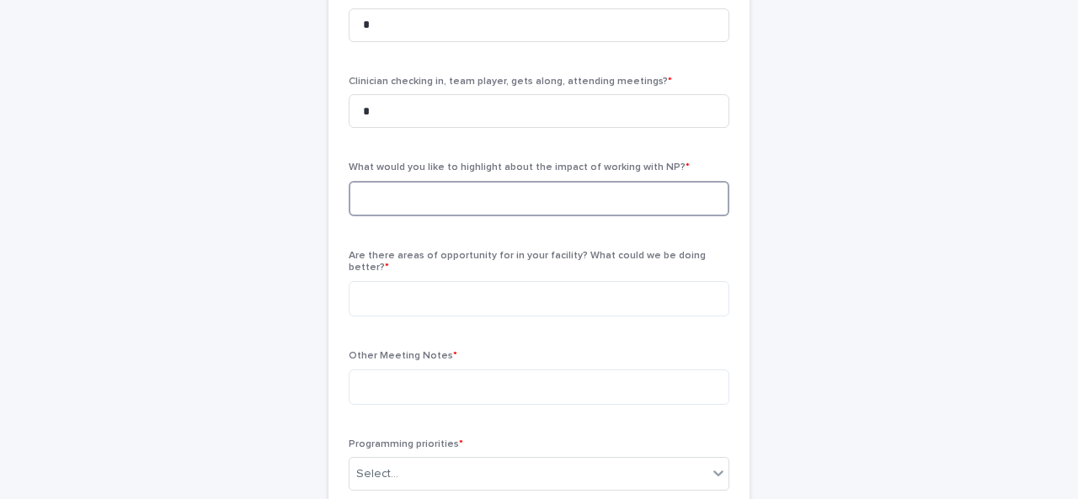
click at [404, 189] on textarea at bounding box center [539, 198] width 381 height 35
type textarea "**********"
type textarea "***"
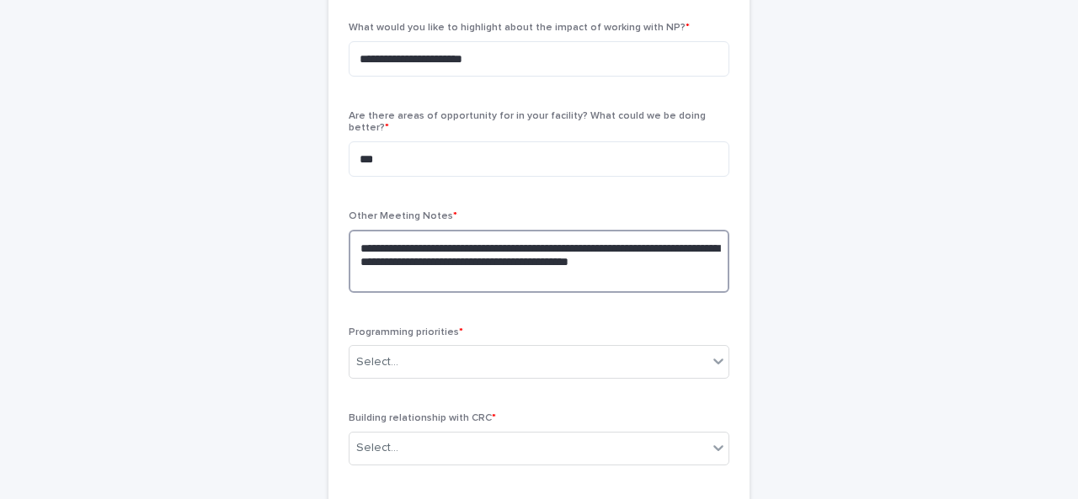
scroll to position [767, 0]
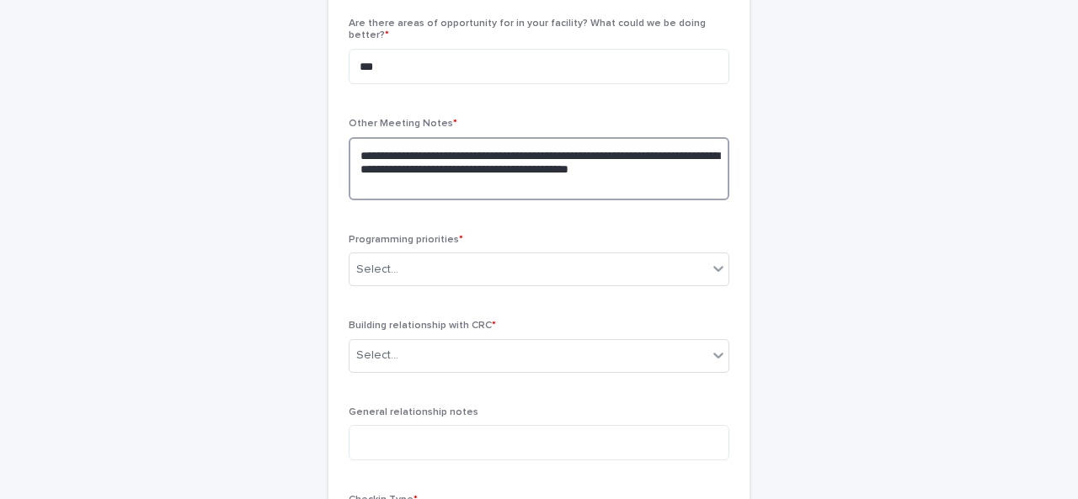
type textarea "**********"
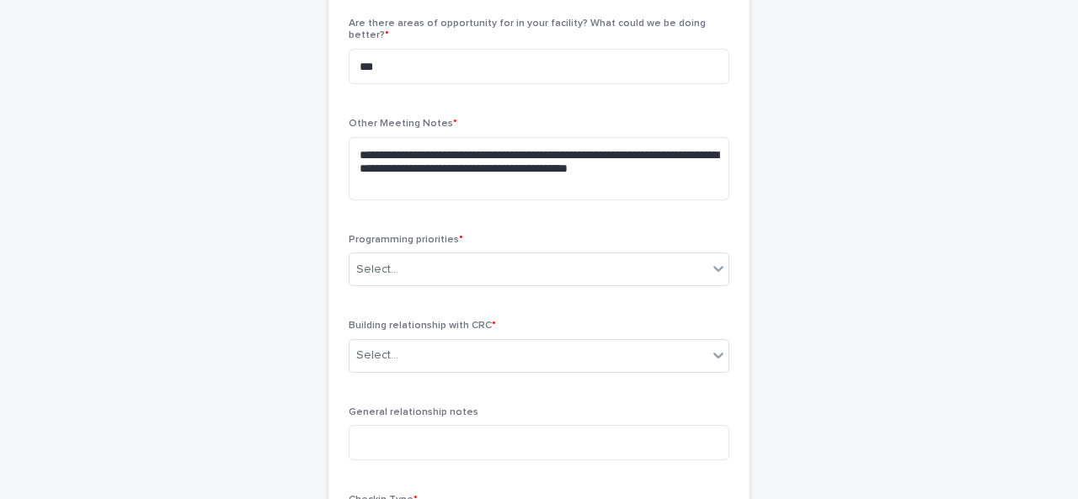
click at [402, 258] on div "Programming priorities * Select..." at bounding box center [539, 267] width 381 height 66
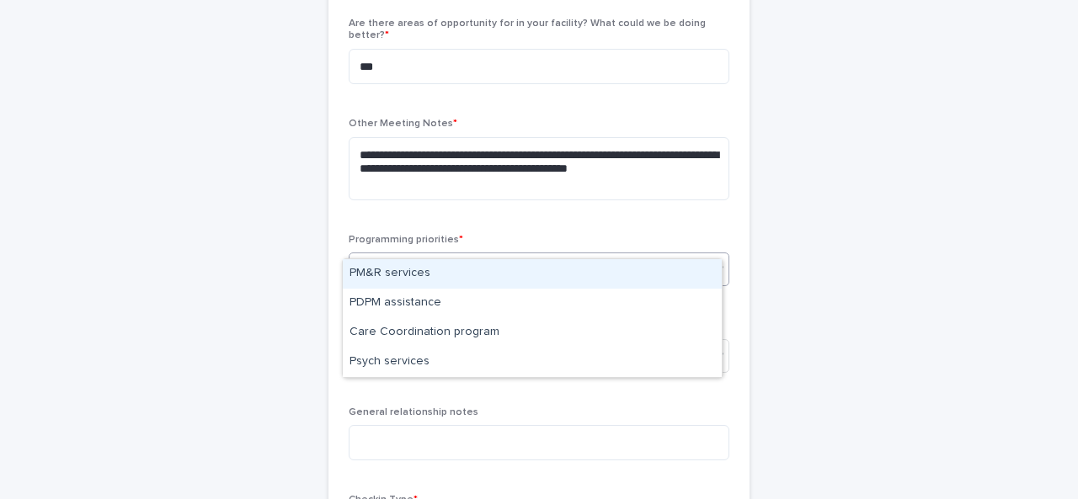
click at [416, 256] on div "Select..." at bounding box center [528, 270] width 358 height 28
click at [402, 280] on div "PM&R services" at bounding box center [532, 273] width 379 height 29
click at [517, 256] on div "Select..." at bounding box center [528, 270] width 358 height 28
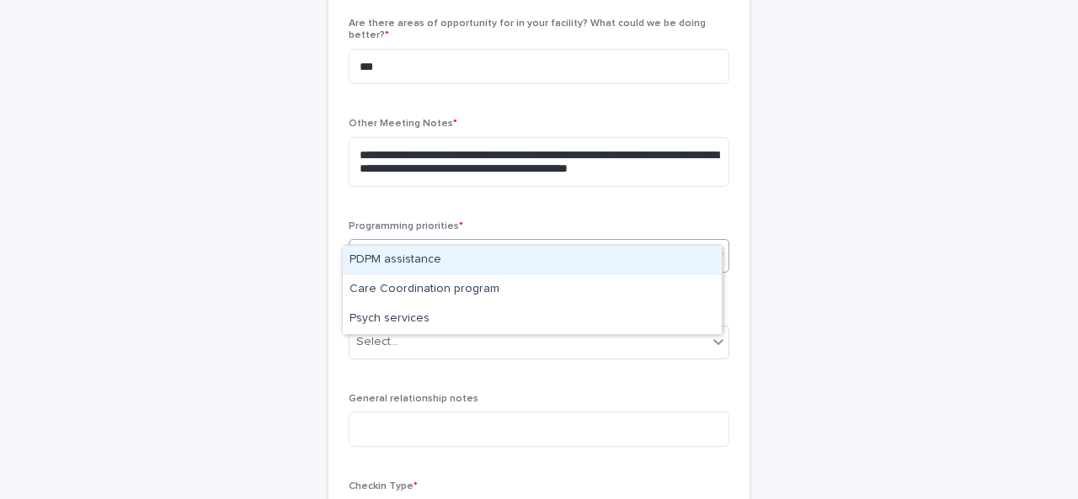
click at [465, 257] on div "PDPM assistance" at bounding box center [532, 260] width 379 height 29
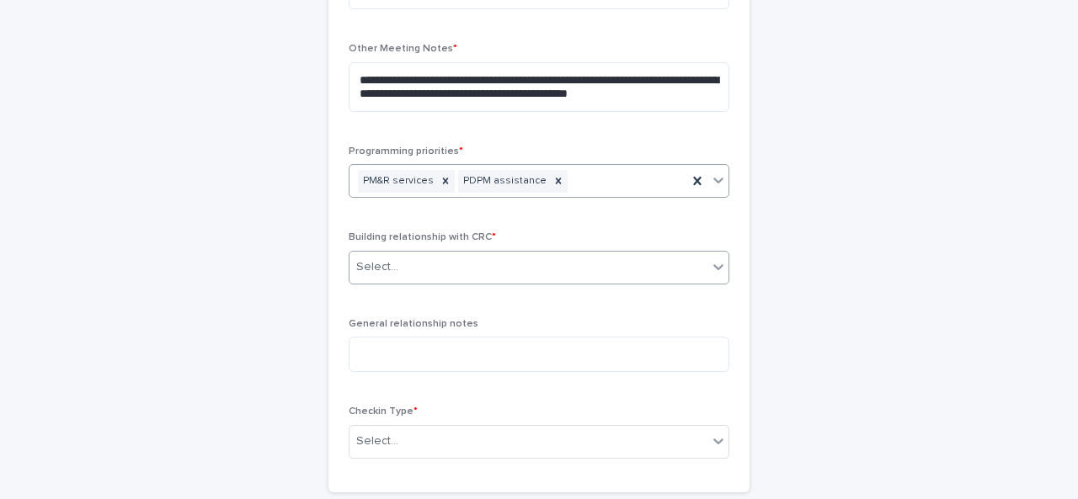
scroll to position [843, 0]
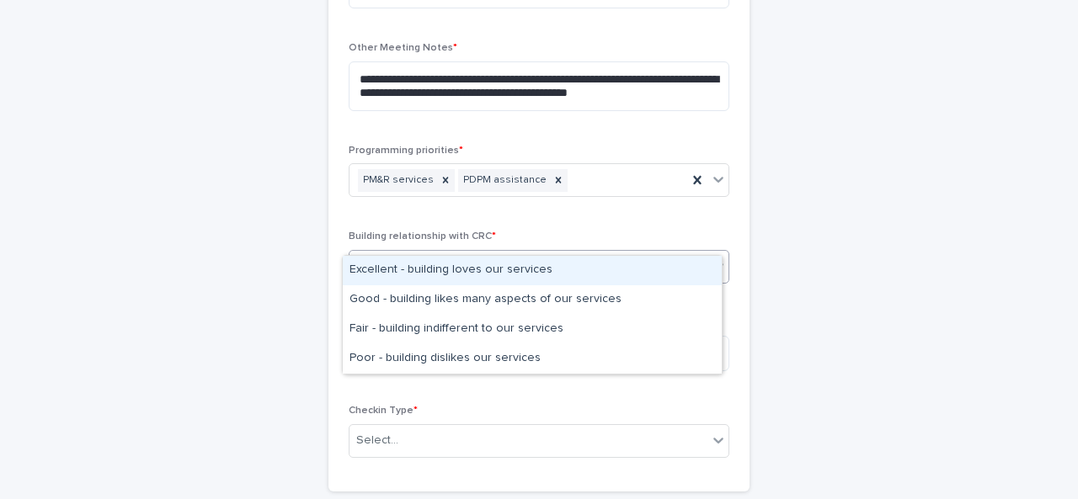
click at [436, 253] on div "Select..." at bounding box center [528, 267] width 358 height 28
click at [423, 275] on div "Excellent - building loves our services" at bounding box center [532, 270] width 379 height 29
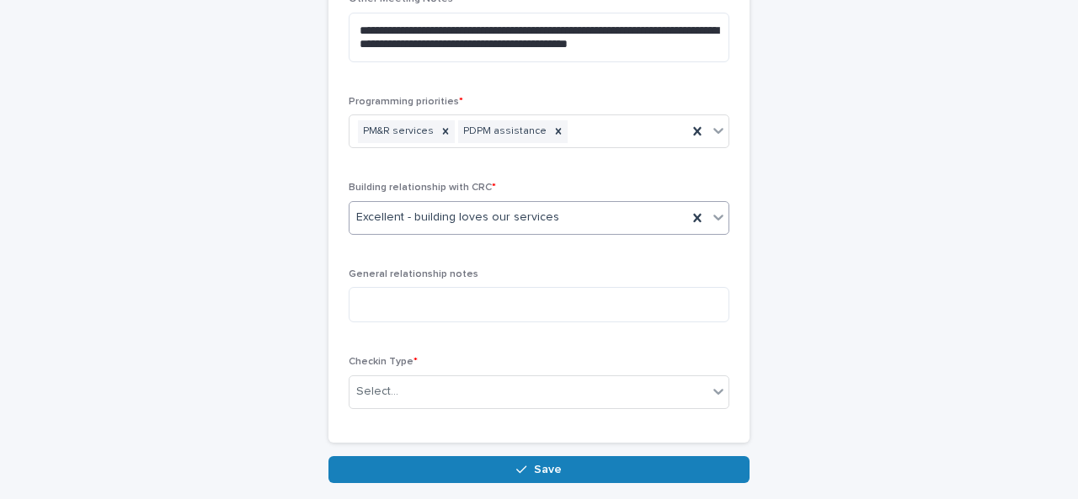
scroll to position [893, 0]
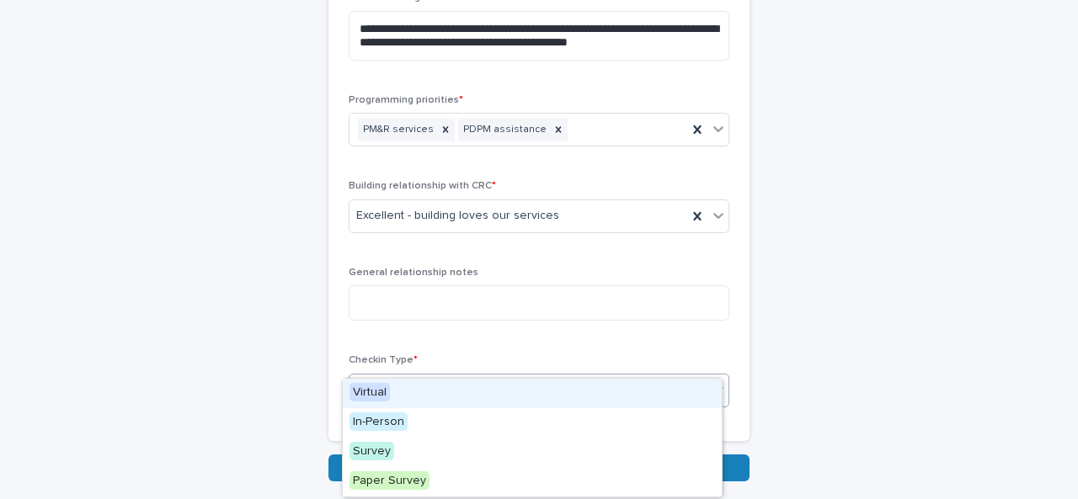
click at [378, 381] on div "Select..." at bounding box center [377, 390] width 42 height 18
click at [449, 395] on div "Virtual" at bounding box center [532, 393] width 379 height 29
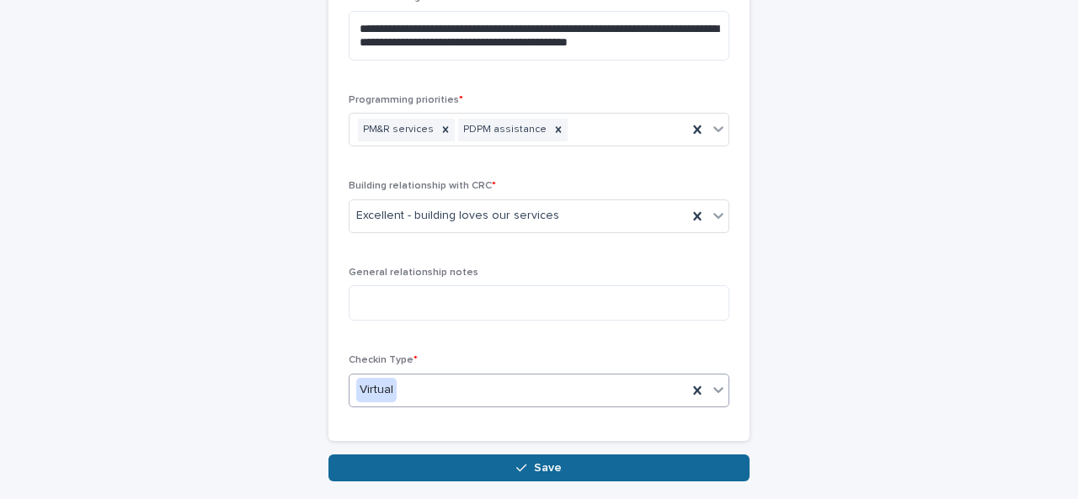
click at [493, 455] on button "Save" at bounding box center [538, 468] width 421 height 27
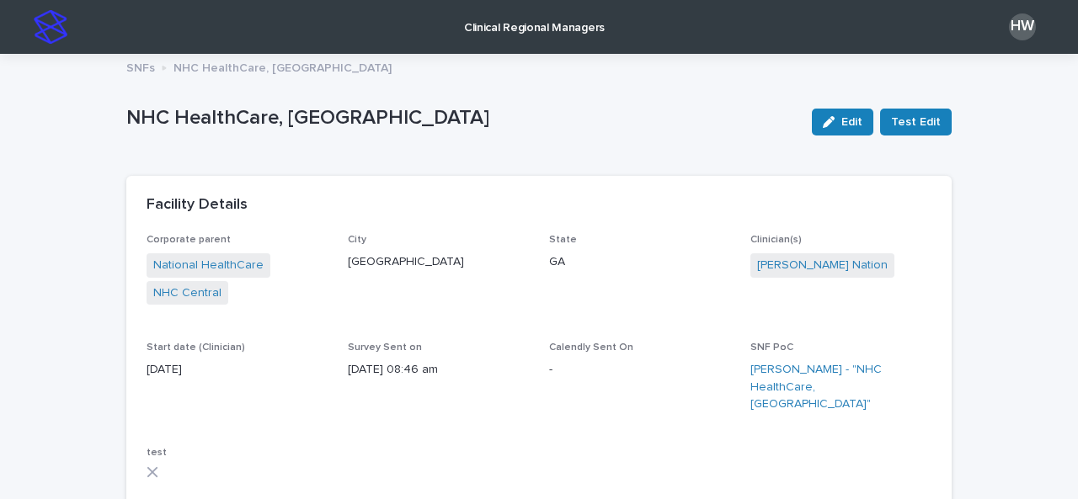
click at [495, 38] on link "Clinical Regional Managers" at bounding box center [534, 26] width 156 height 52
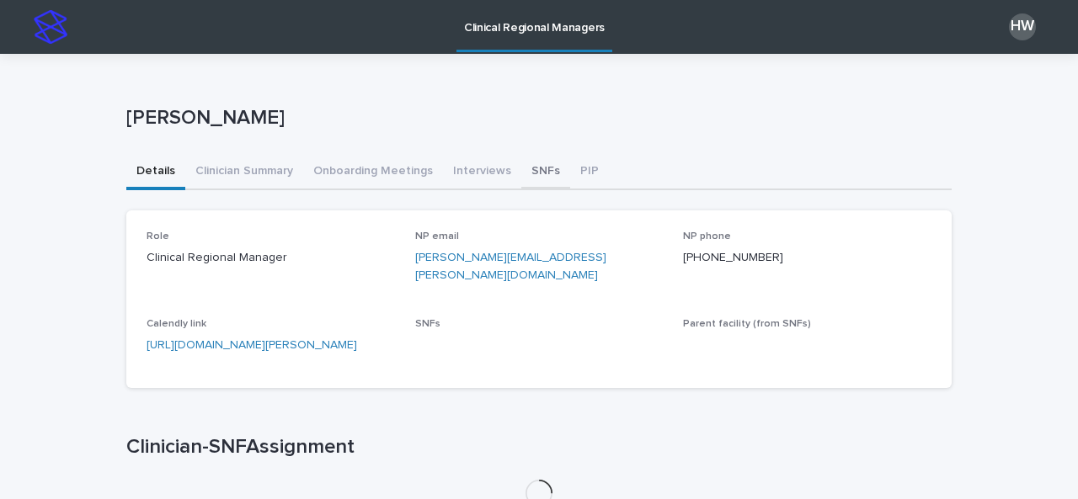
click at [522, 177] on button "SNFs" at bounding box center [545, 172] width 49 height 35
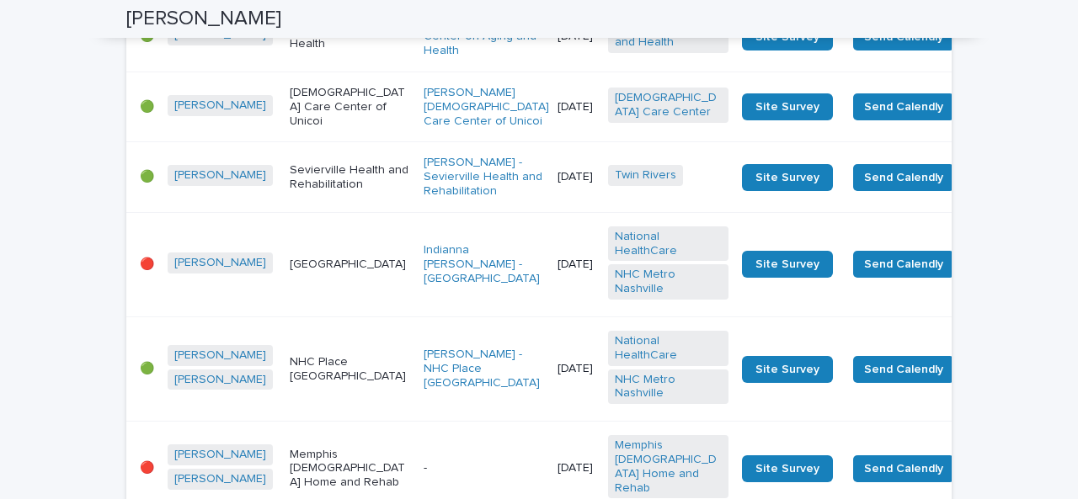
scroll to position [2979, 0]
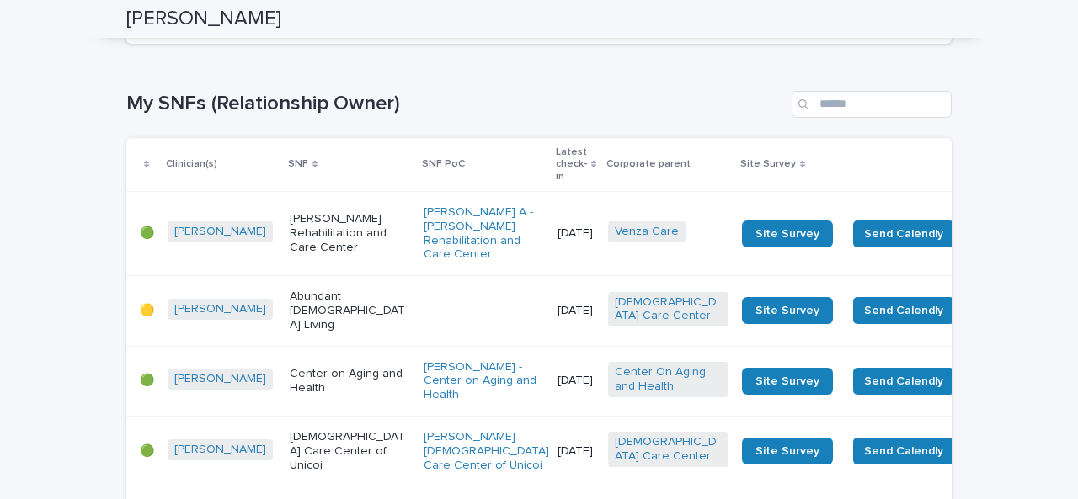
click at [887, 29] on span "Next" at bounding box center [904, 23] width 37 height 12
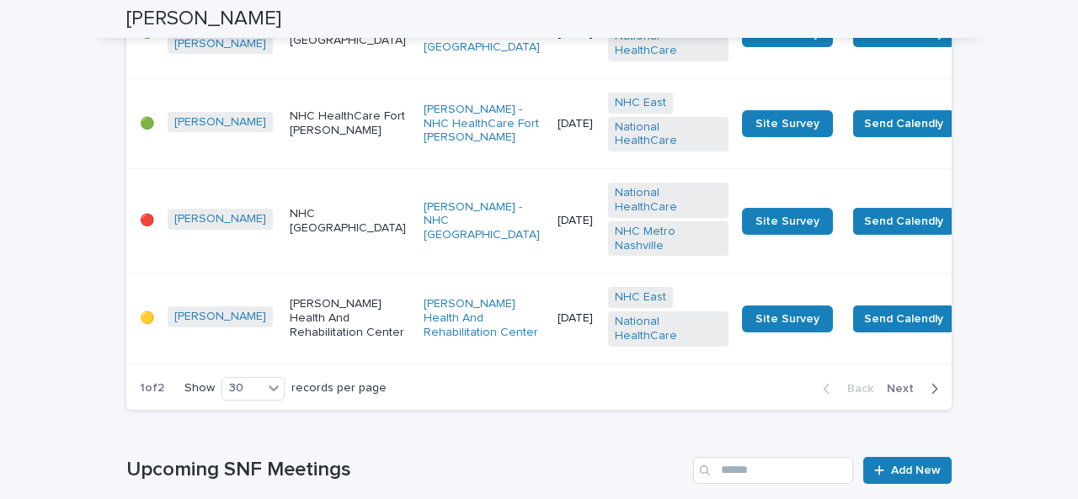
scroll to position [5060, 0]
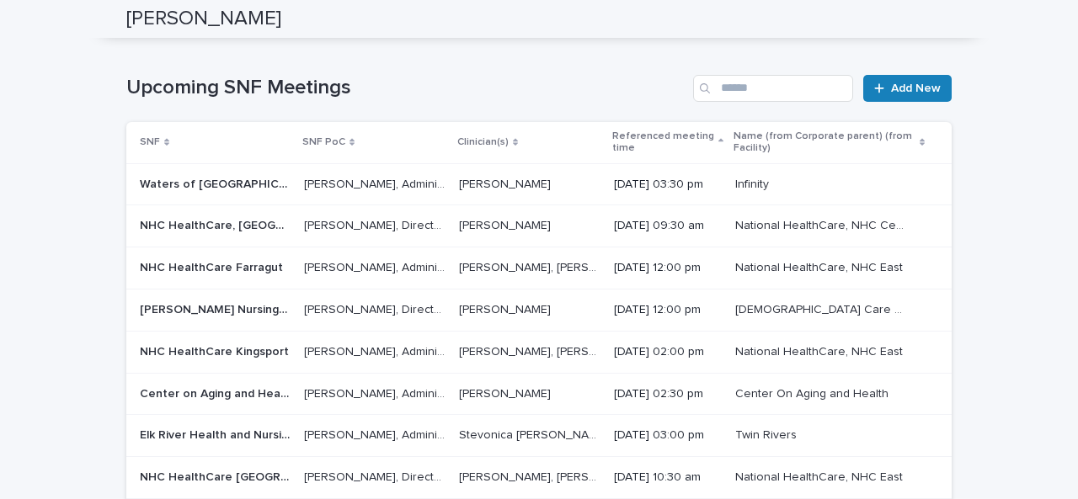
click at [894, 13] on span "Next" at bounding box center [904, 7] width 37 height 12
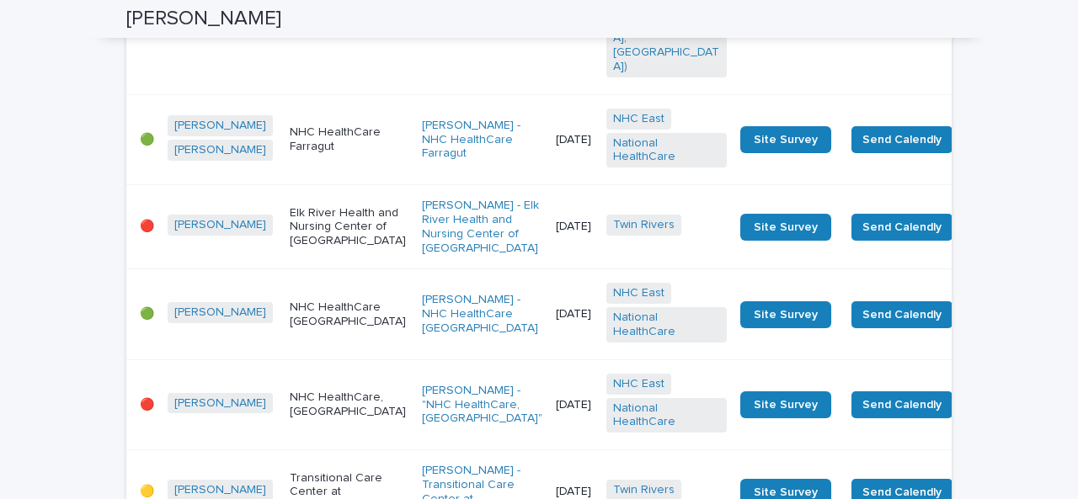
scroll to position [2936, 0]
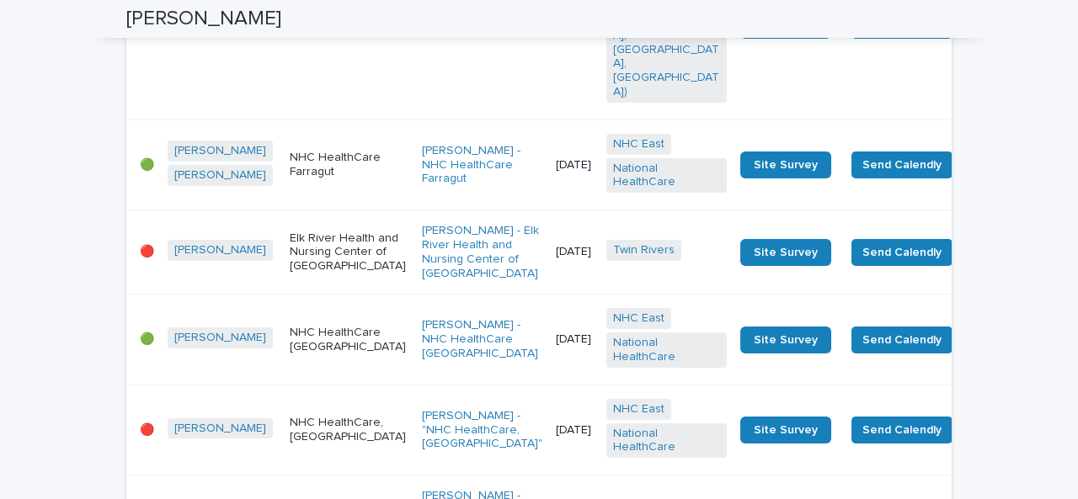
click at [202, 385] on td "[PERSON_NAME]" at bounding box center [222, 430] width 122 height 90
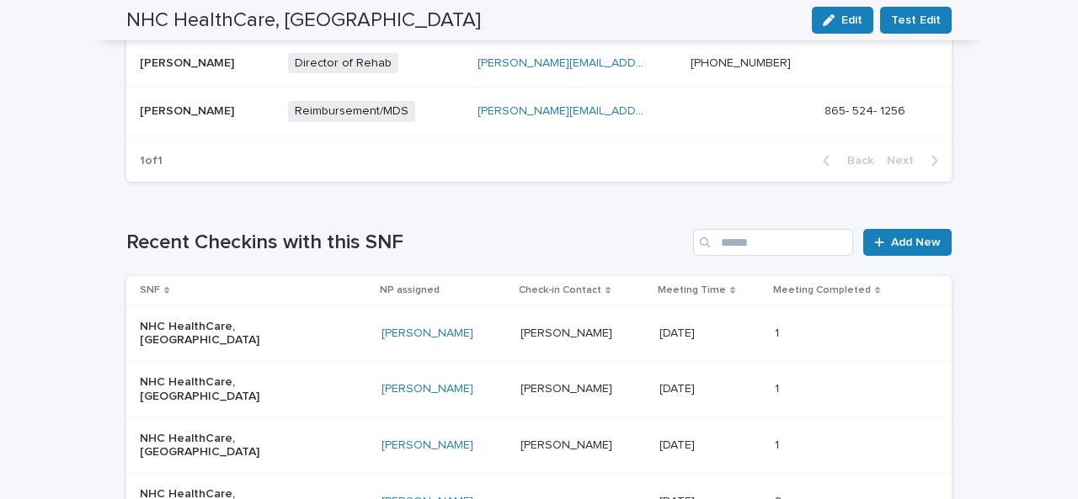
scroll to position [907, 0]
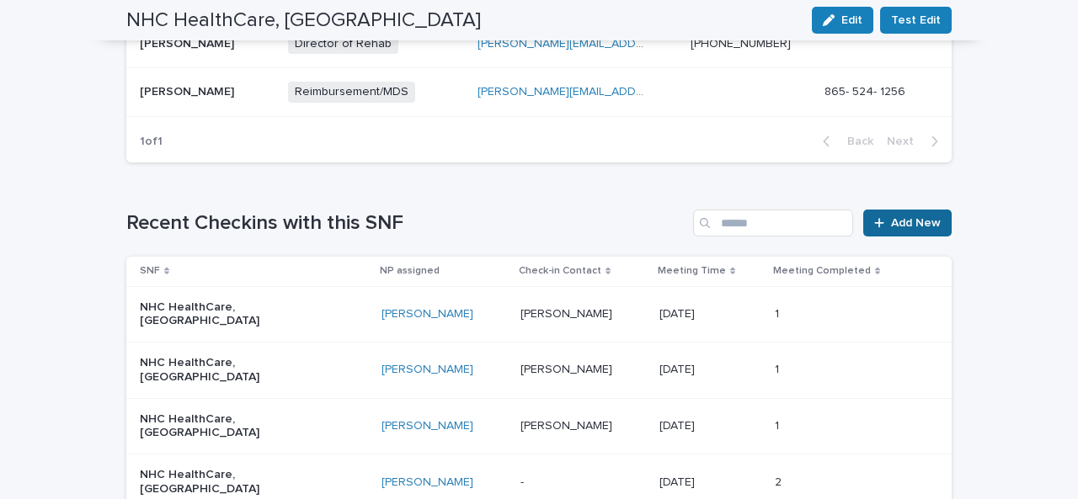
click at [906, 217] on span "Add New" at bounding box center [916, 223] width 50 height 12
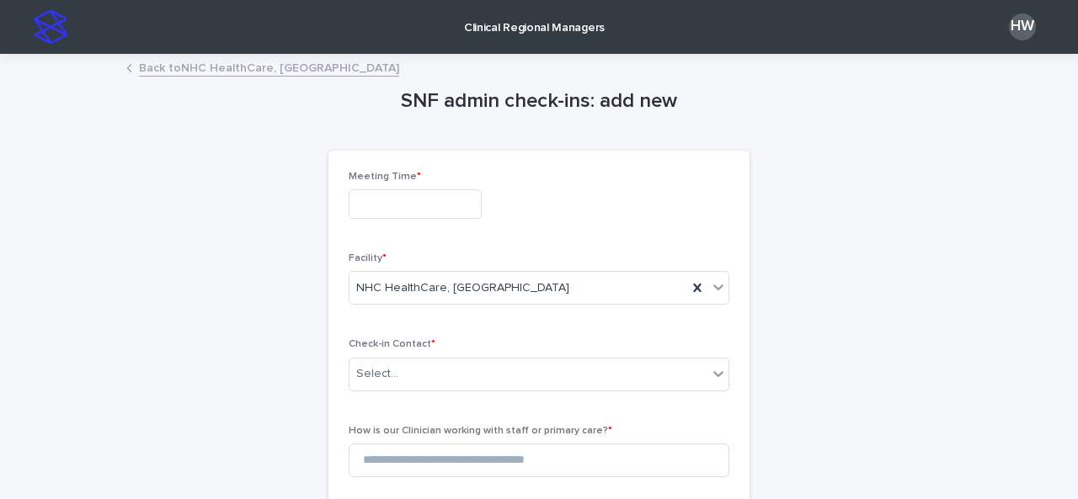
click at [379, 213] on input "text" at bounding box center [415, 203] width 133 height 29
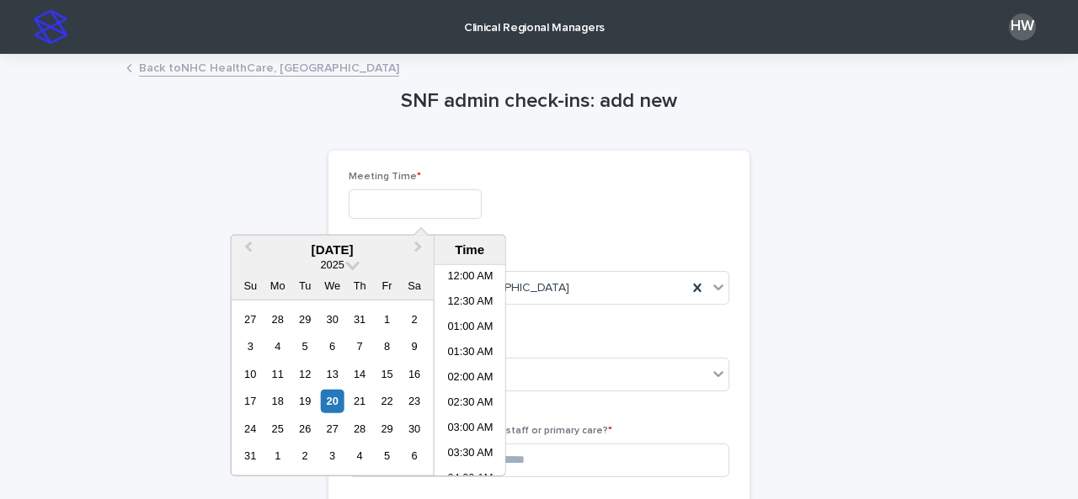
scroll to position [438, 0]
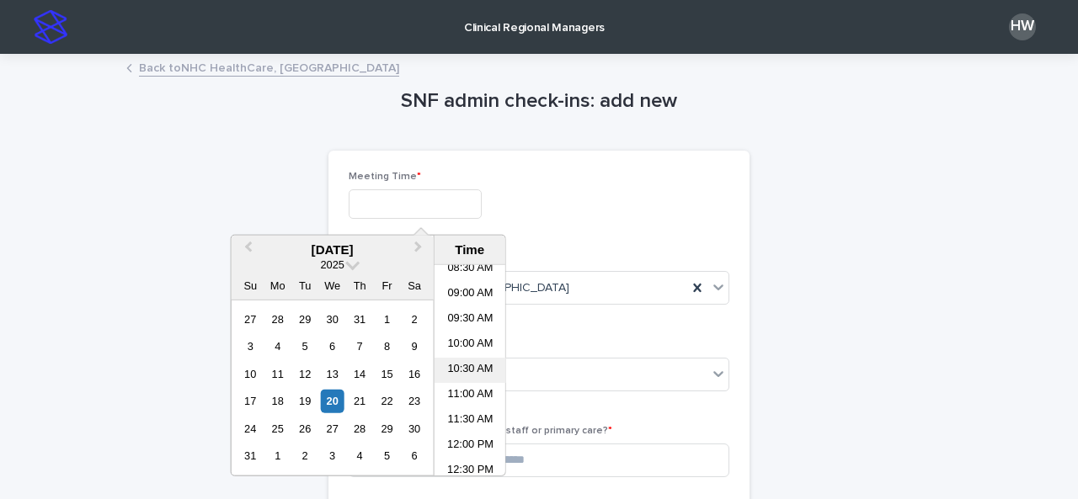
click at [464, 381] on li "10:30 AM" at bounding box center [470, 370] width 72 height 25
type input "**********"
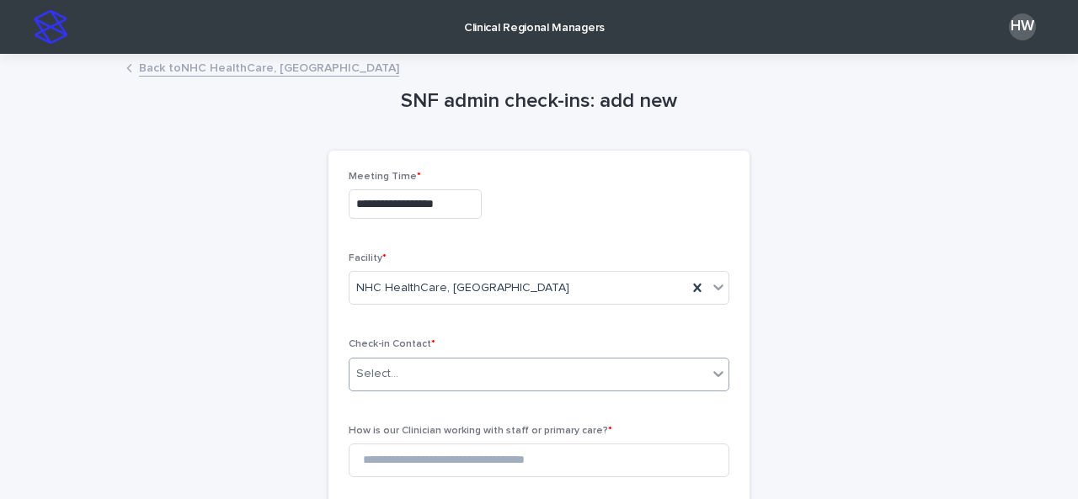
click at [440, 385] on div "Select..." at bounding box center [528, 374] width 358 height 28
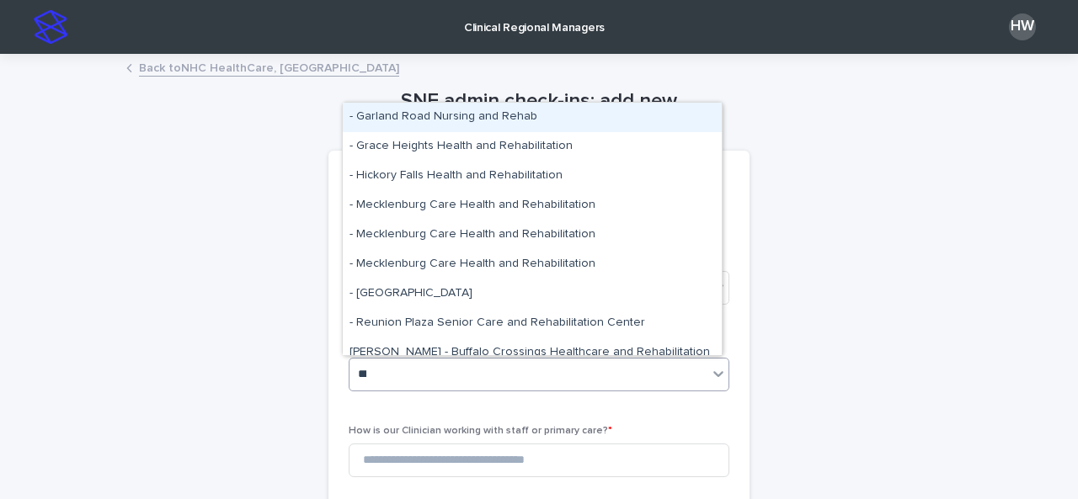
type input "****"
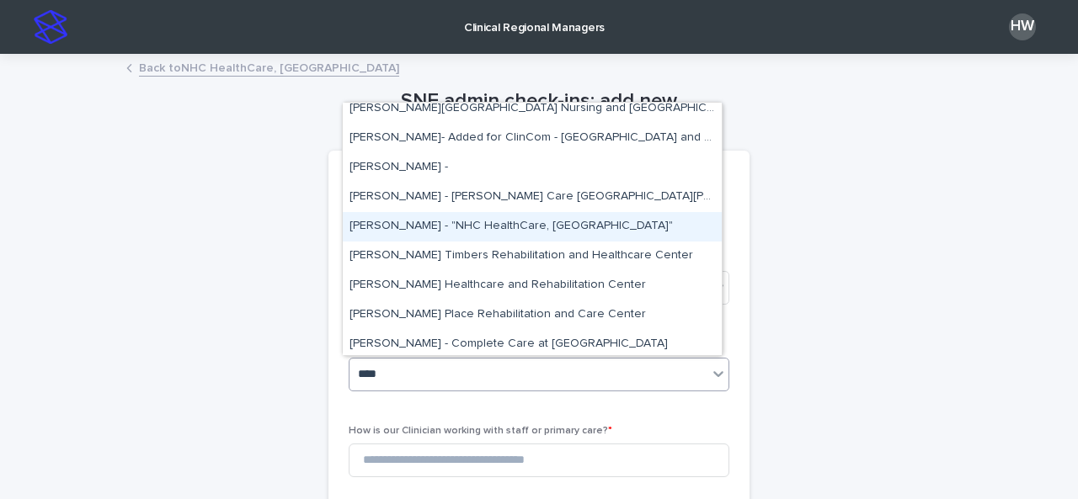
scroll to position [157, 0]
click at [433, 226] on div "[PERSON_NAME] - [GEOGRAPHIC_DATA] [PERSON_NAME][GEOGRAPHIC_DATA] Nursing and Re…" at bounding box center [532, 229] width 379 height 253
click at [433, 226] on div "[PERSON_NAME] - "NHC HealthCare, [GEOGRAPHIC_DATA]"" at bounding box center [532, 225] width 379 height 29
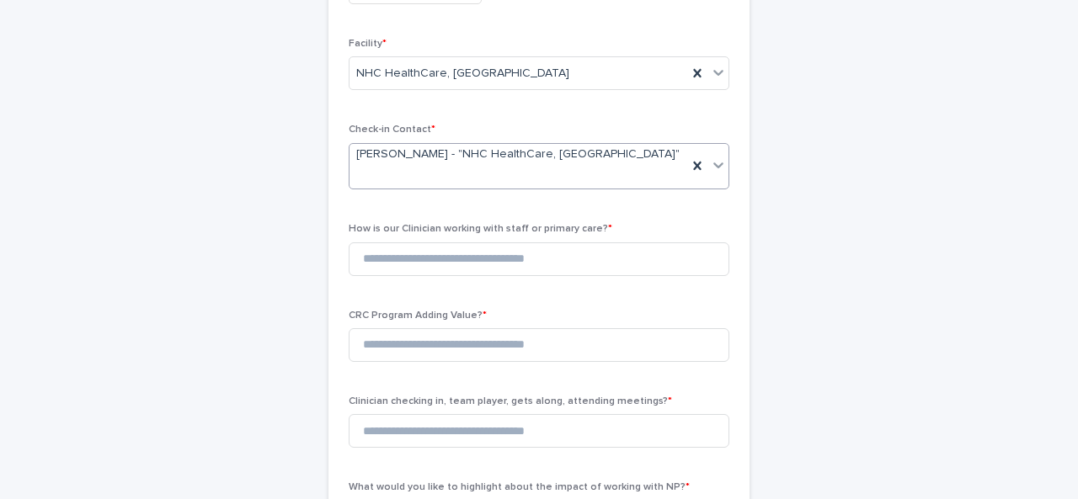
scroll to position [217, 0]
click at [461, 240] on input at bounding box center [539, 257] width 381 height 34
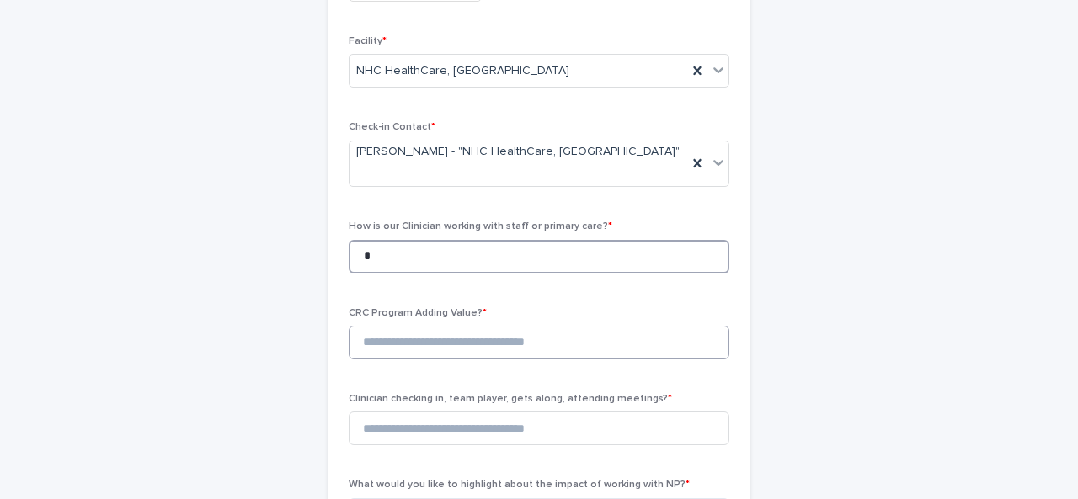
type input "*"
click at [433, 326] on input at bounding box center [539, 343] width 381 height 34
type input "*"
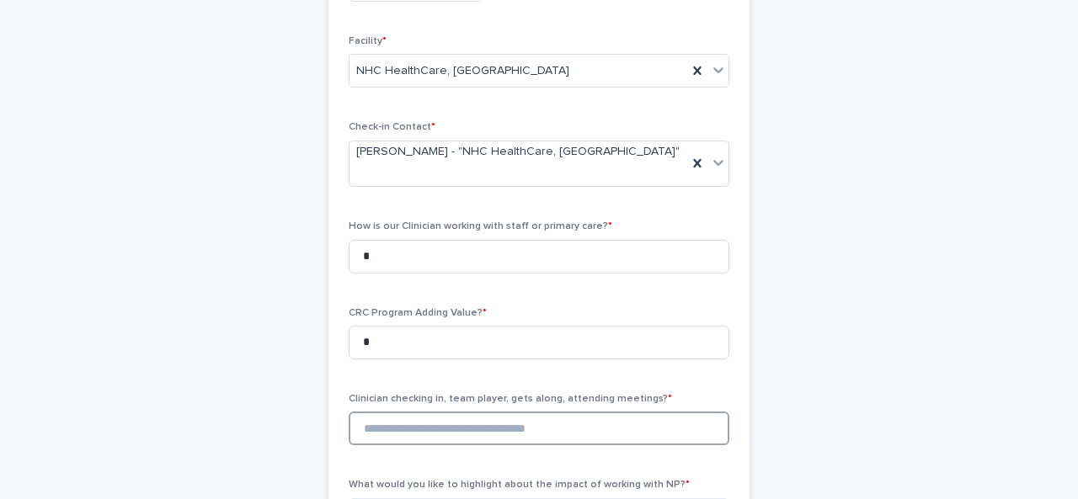
click at [430, 413] on input at bounding box center [539, 429] width 381 height 34
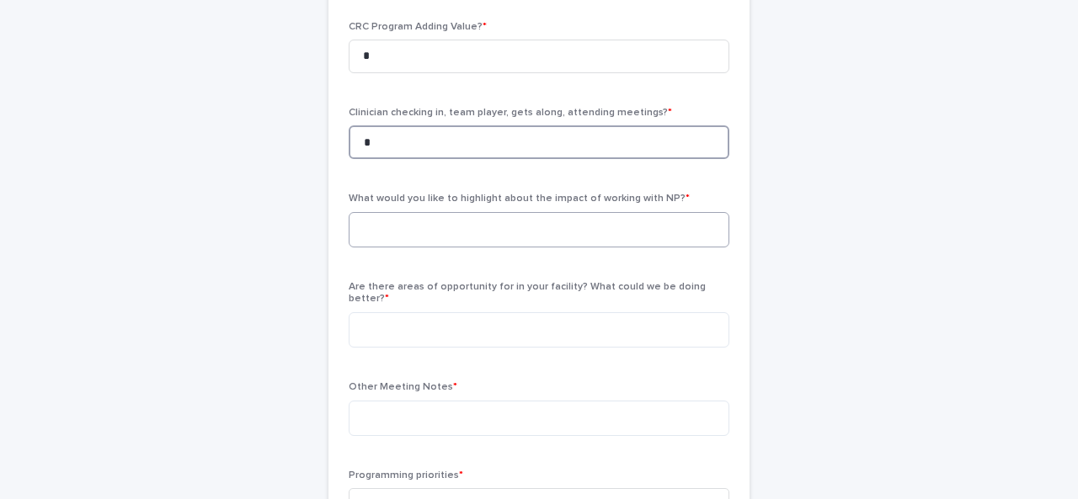
type input "*"
click at [397, 214] on textarea at bounding box center [539, 229] width 381 height 35
type textarea "**********"
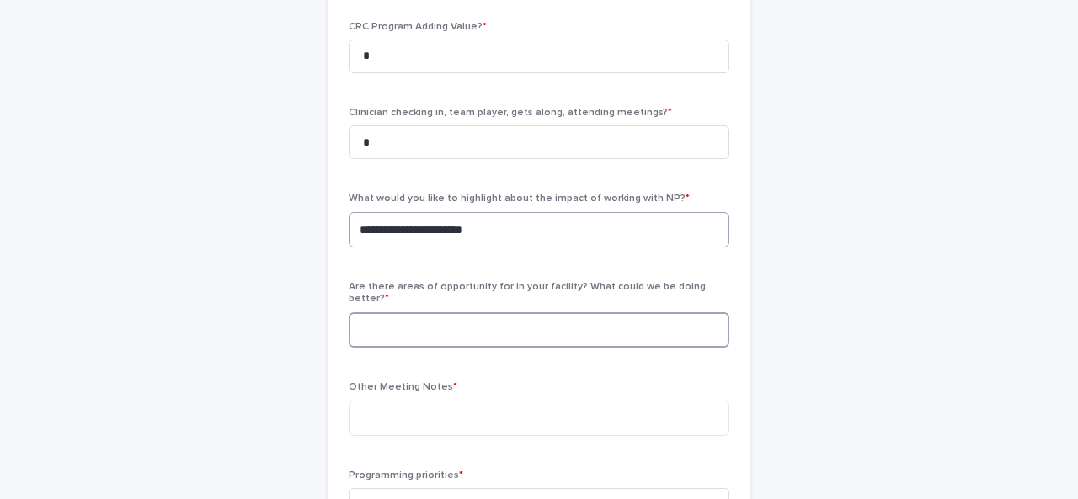
type textarea "*"
type textarea "***"
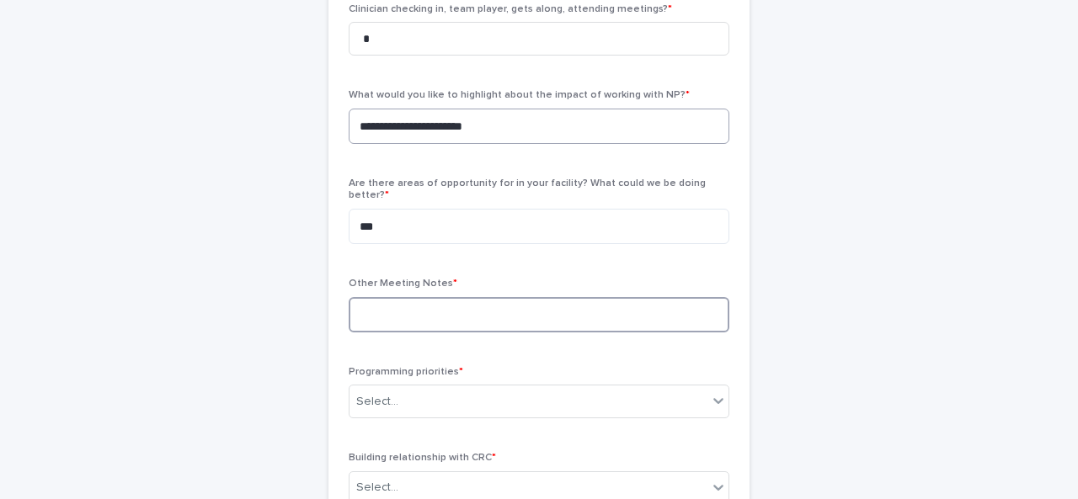
scroll to position [656, 0]
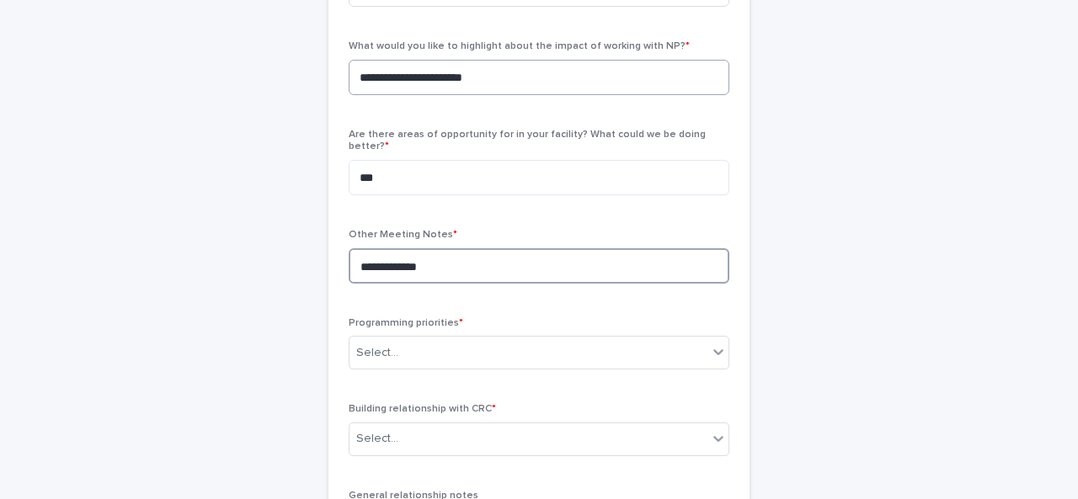
paste textarea "**********"
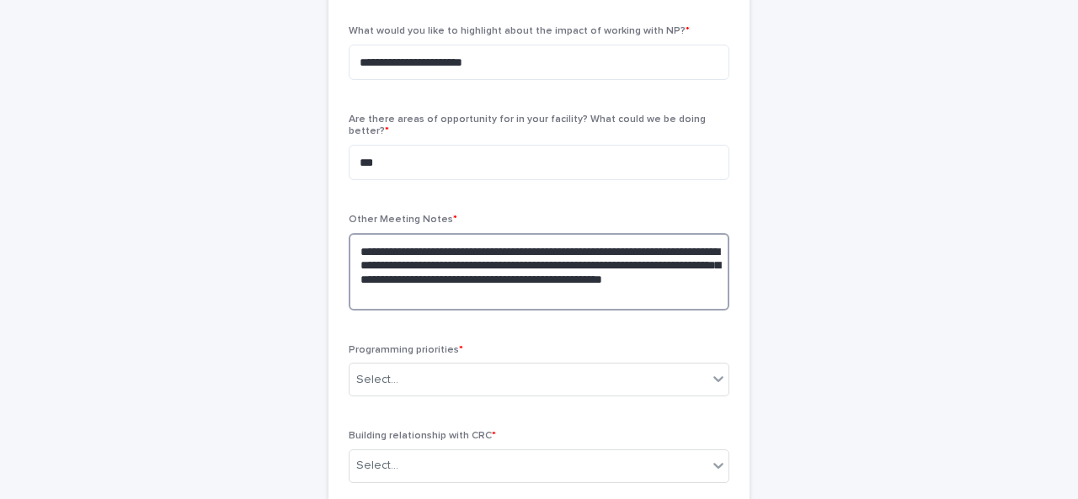
scroll to position [674, 0]
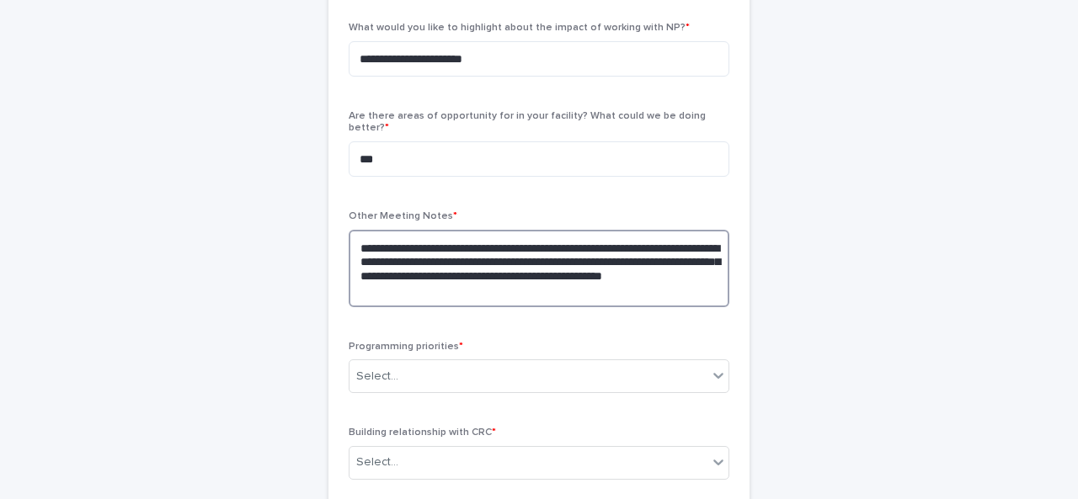
click at [426, 230] on textarea "**********" at bounding box center [539, 268] width 381 height 77
drag, startPoint x: 493, startPoint y: 272, endPoint x: 508, endPoint y: 250, distance: 26.6
click at [508, 250] on textarea "**********" at bounding box center [539, 268] width 381 height 77
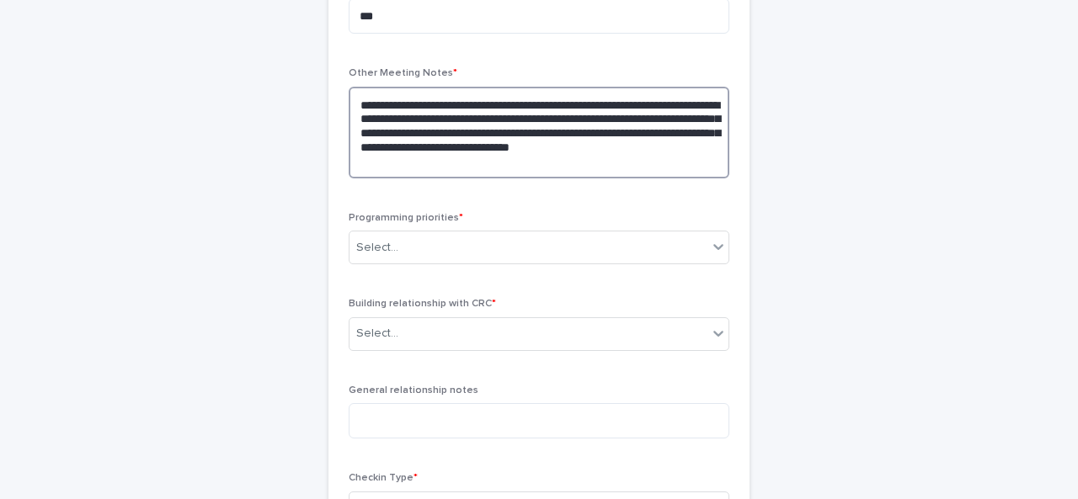
scroll to position [818, 0]
type textarea "**********"
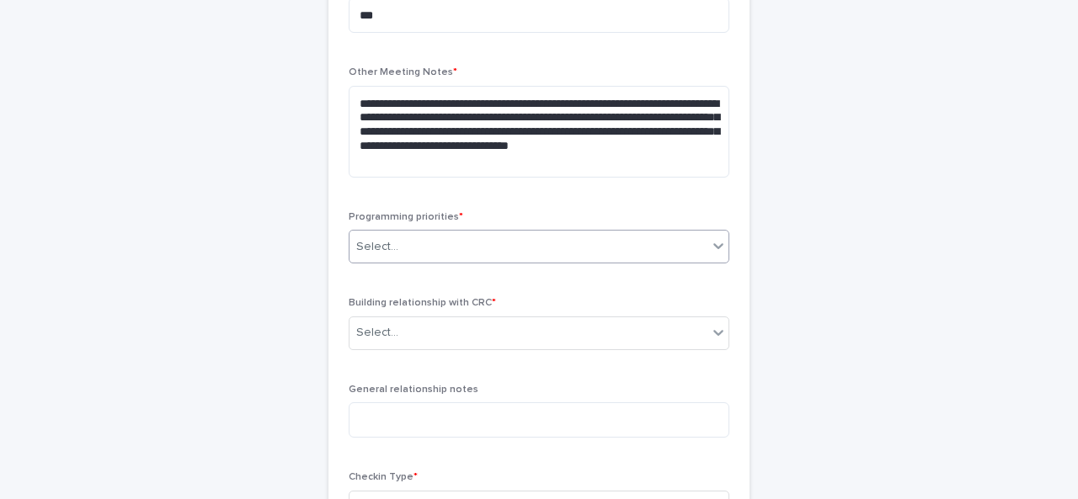
click at [452, 233] on div "Select..." at bounding box center [528, 247] width 358 height 28
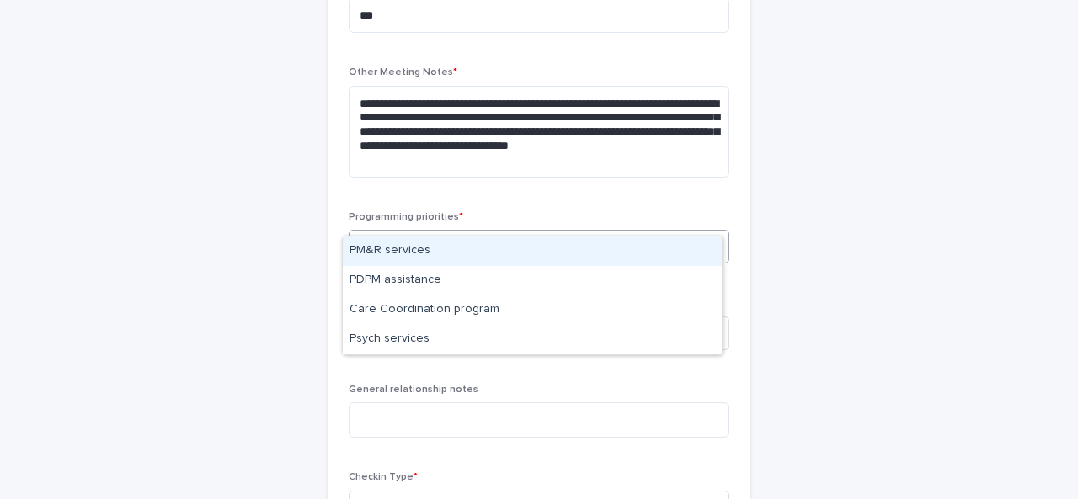
click at [410, 251] on div "PM&R services" at bounding box center [532, 251] width 379 height 29
click at [497, 232] on div "PM&R services" at bounding box center [518, 246] width 338 height 29
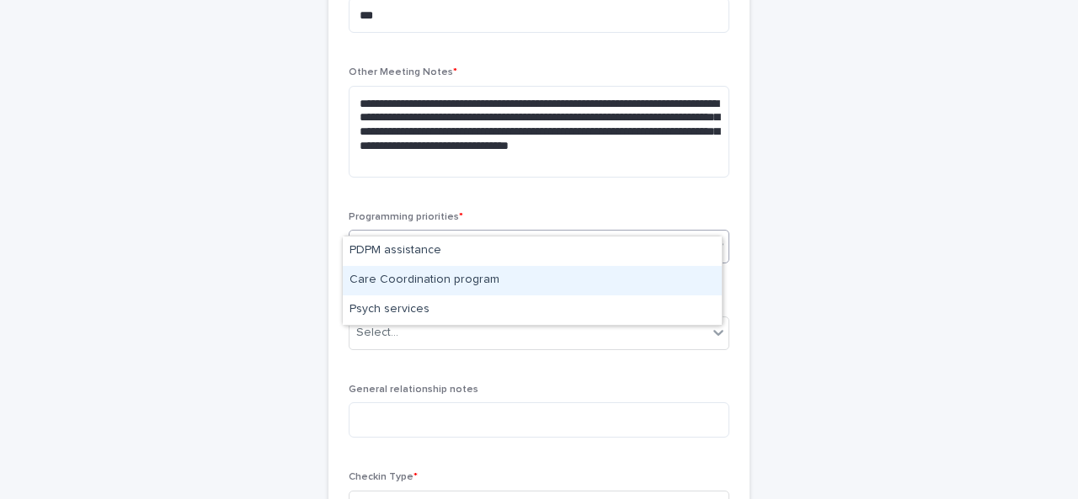
click at [431, 272] on div "Care Coordination program" at bounding box center [532, 280] width 379 height 29
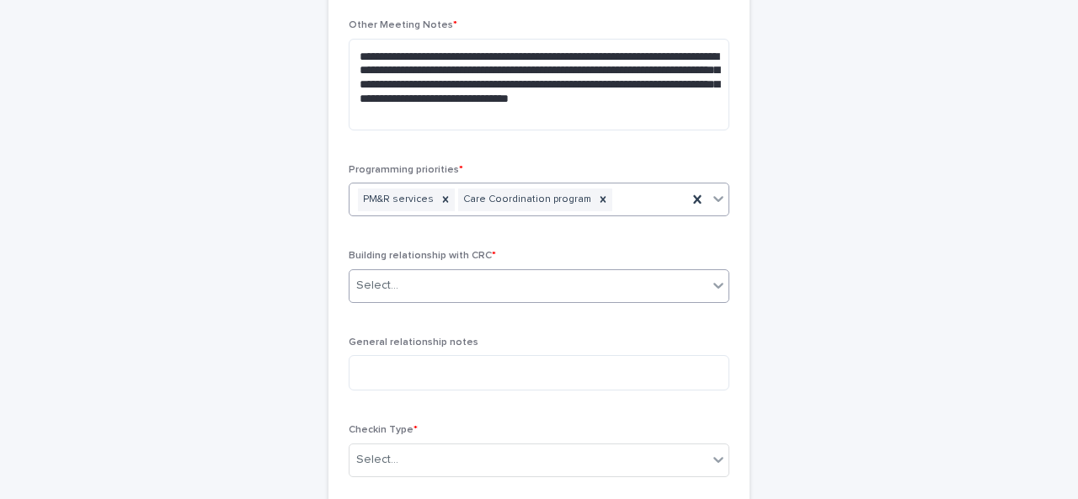
scroll to position [867, 0]
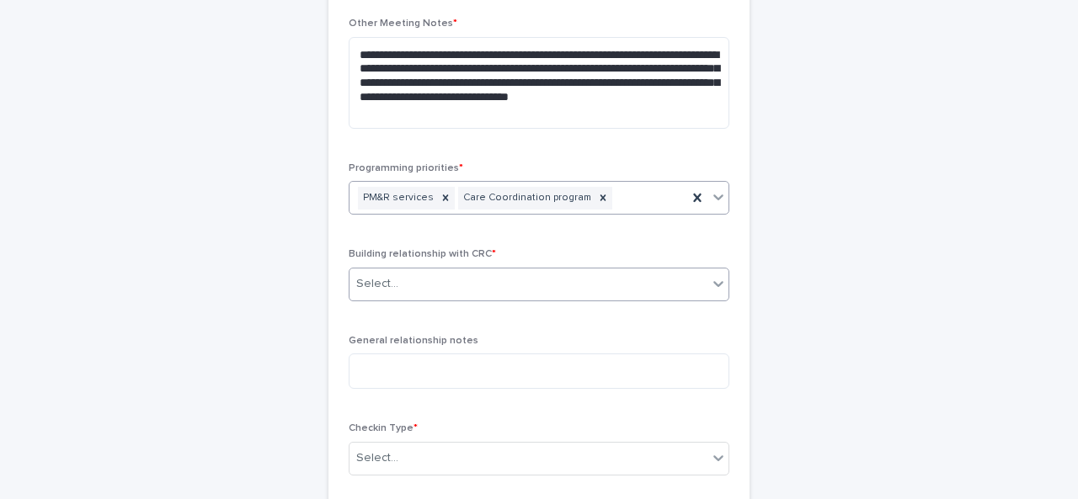
click at [420, 270] on div "Select..." at bounding box center [528, 284] width 358 height 28
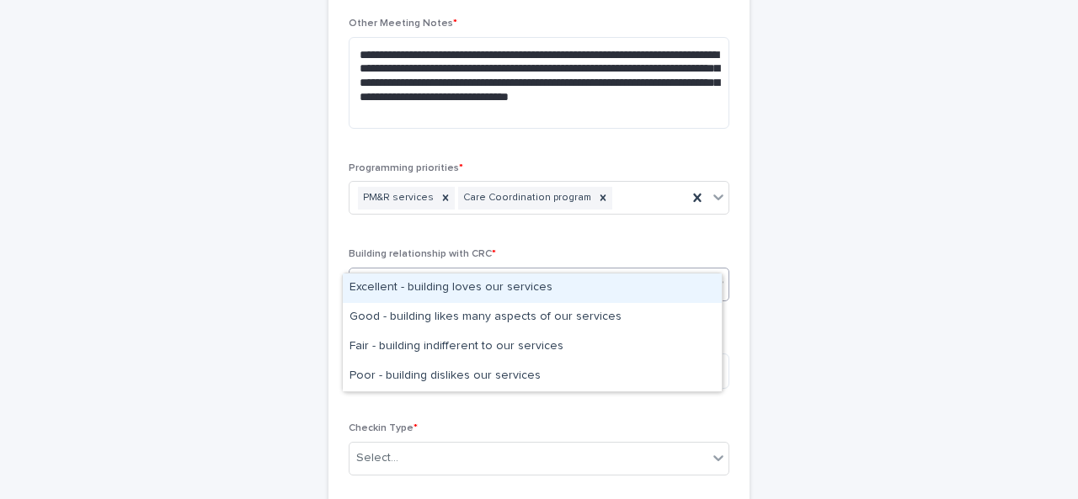
click at [401, 290] on div "Excellent - building loves our services" at bounding box center [532, 288] width 379 height 29
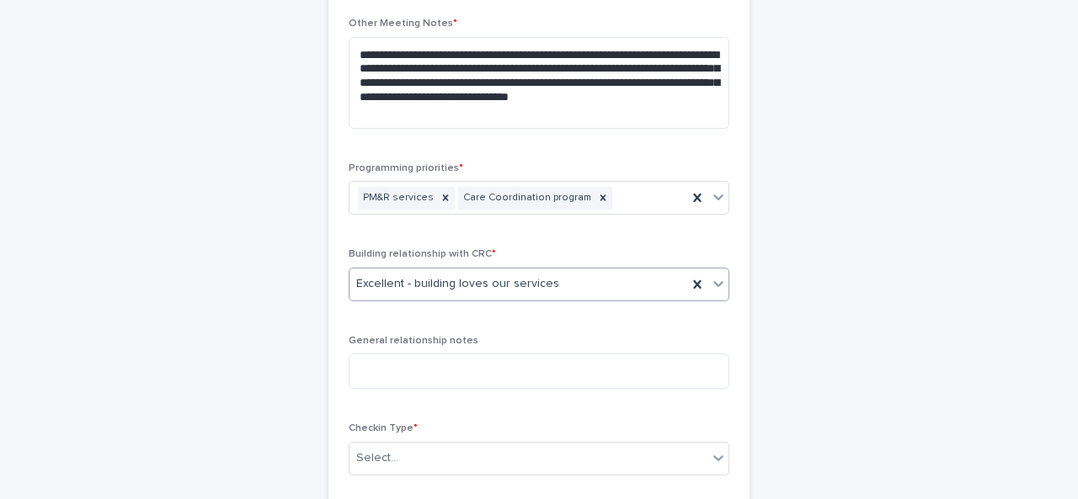
scroll to position [1019, 0]
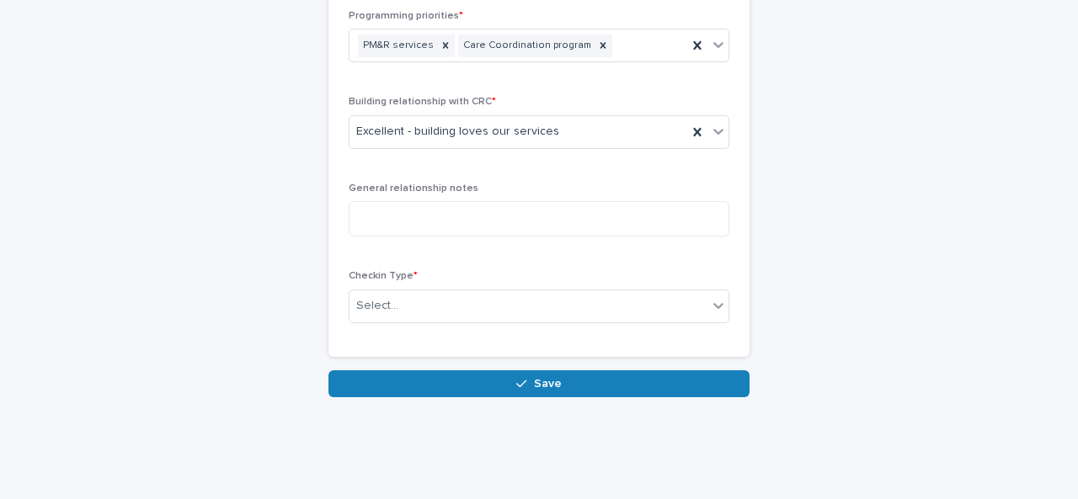
click at [396, 306] on div "Checkin Type * Select..." at bounding box center [539, 303] width 381 height 66
click at [400, 299] on input "text" at bounding box center [401, 306] width 2 height 14
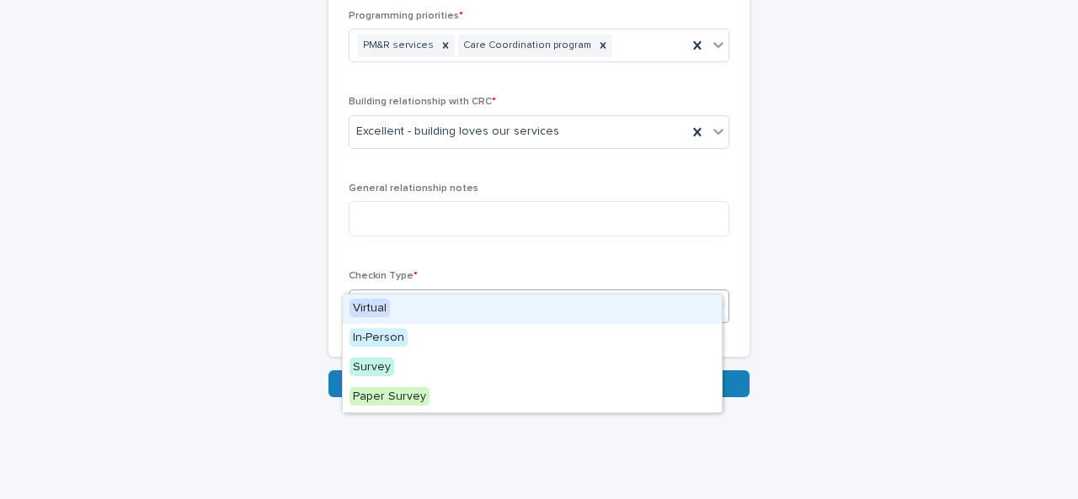
click at [392, 306] on div "Virtual" at bounding box center [532, 309] width 379 height 29
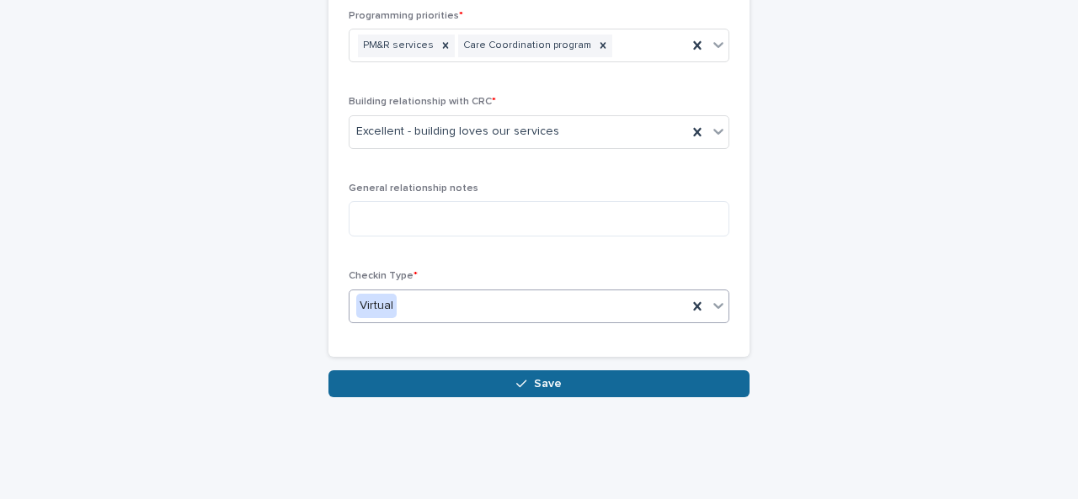
click at [576, 370] on button "Save" at bounding box center [538, 383] width 421 height 27
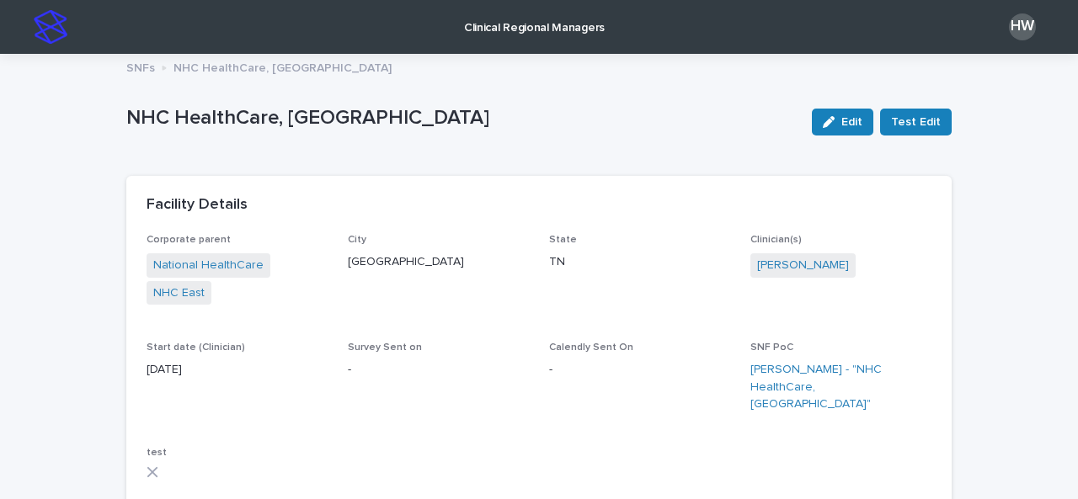
click at [519, 45] on link "Clinical Regional Managers" at bounding box center [534, 26] width 156 height 52
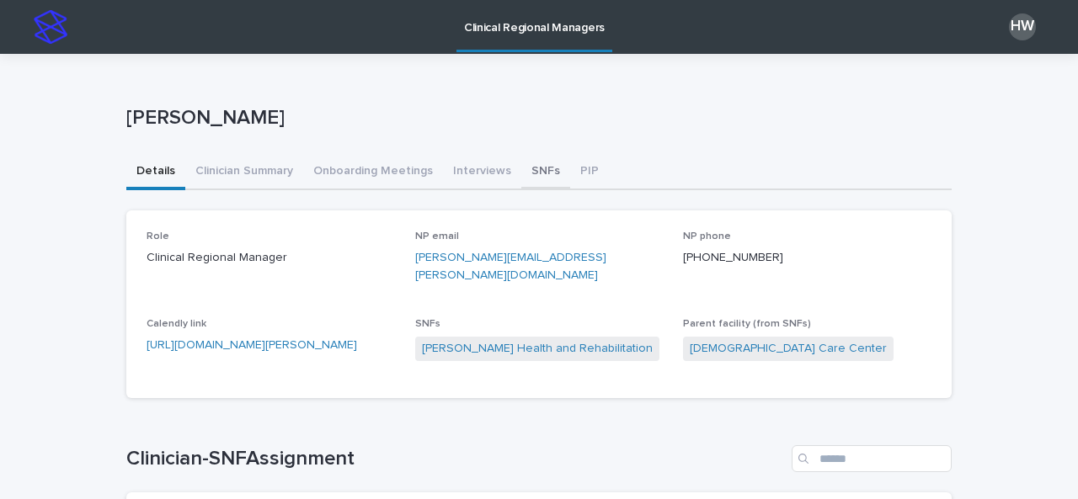
click at [526, 177] on button "SNFs" at bounding box center [545, 172] width 49 height 35
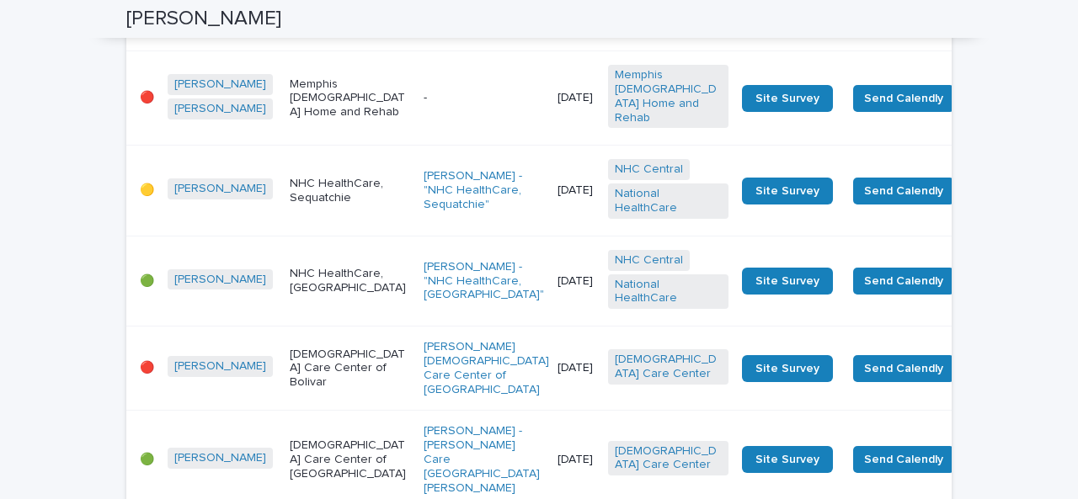
scroll to position [869, 0]
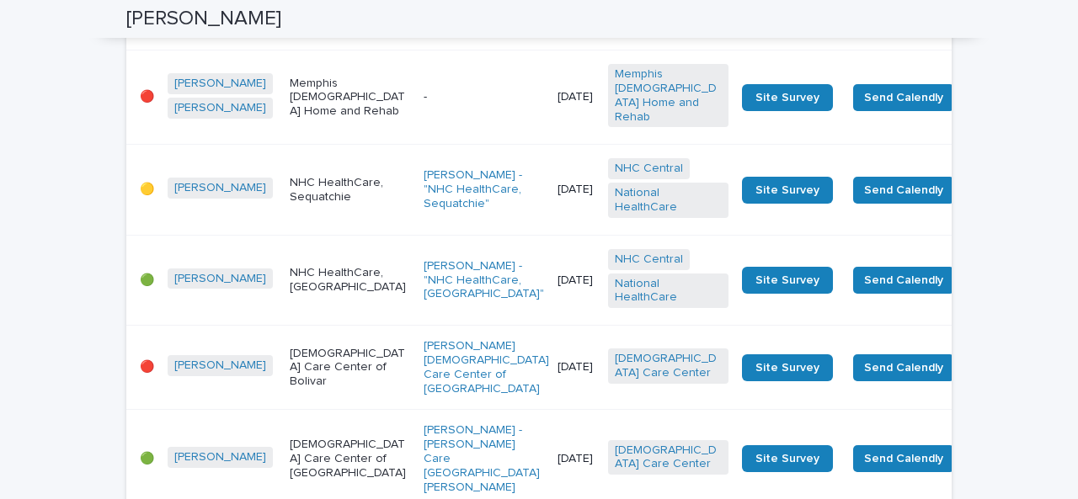
click at [330, 125] on div "Memphis [DEMOGRAPHIC_DATA] Home and Rehab" at bounding box center [350, 98] width 120 height 56
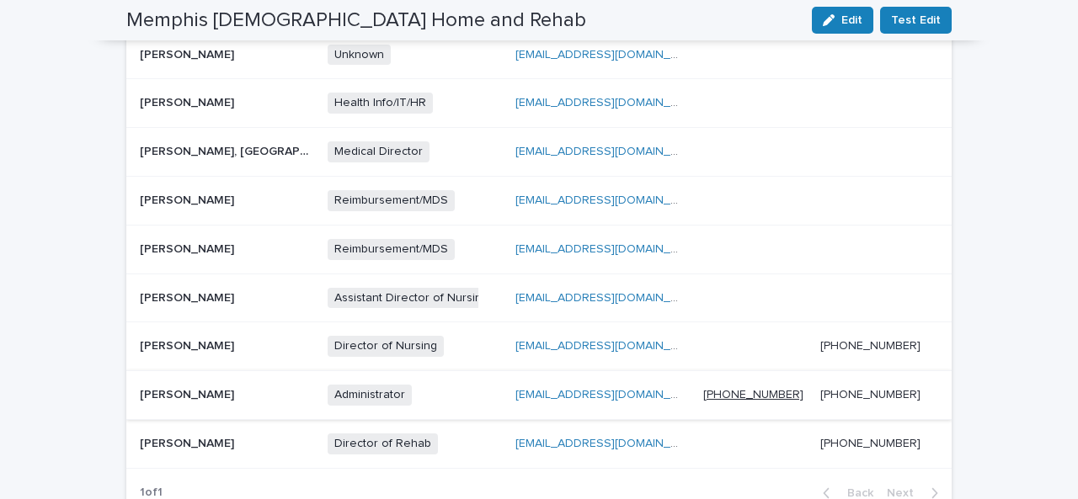
scroll to position [1058, 0]
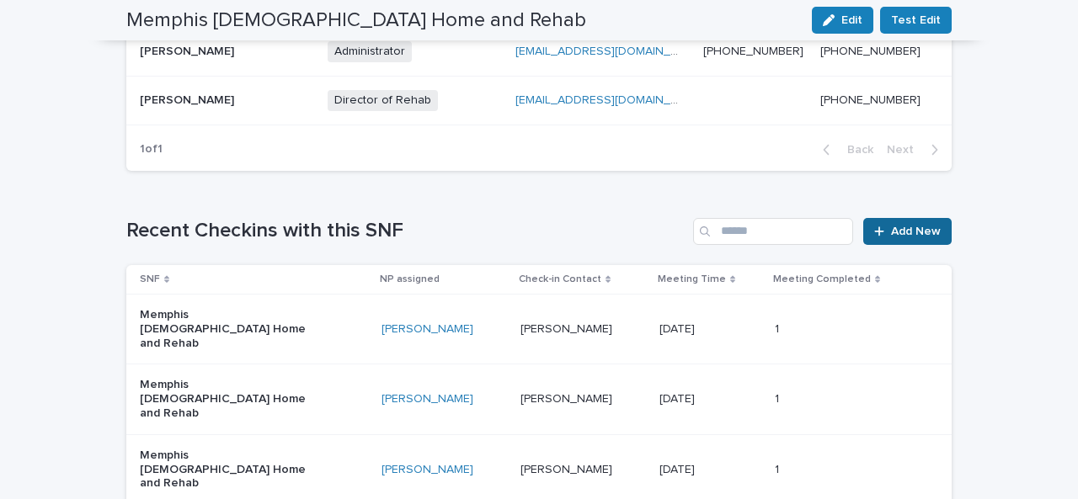
click at [897, 218] on link "Add New" at bounding box center [907, 231] width 88 height 27
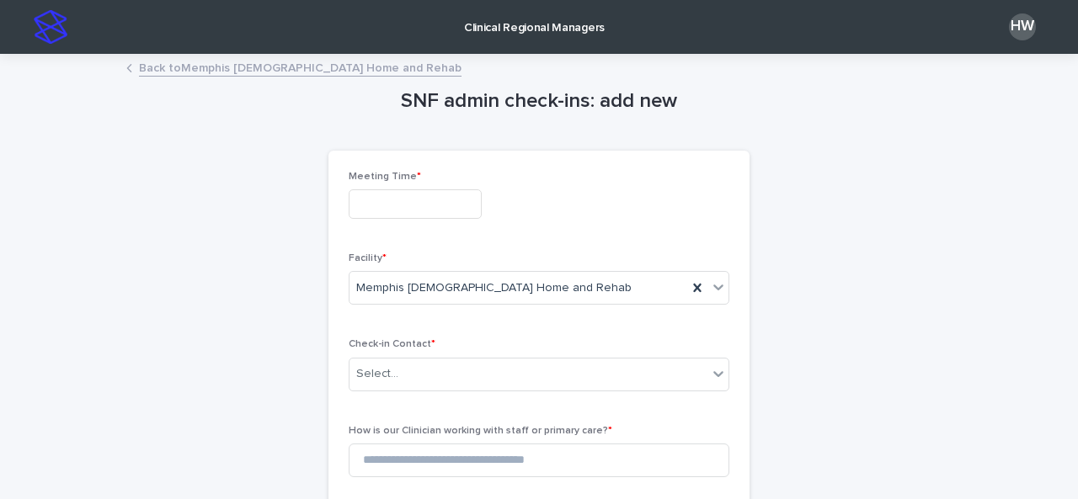
click at [472, 196] on input "text" at bounding box center [415, 203] width 133 height 29
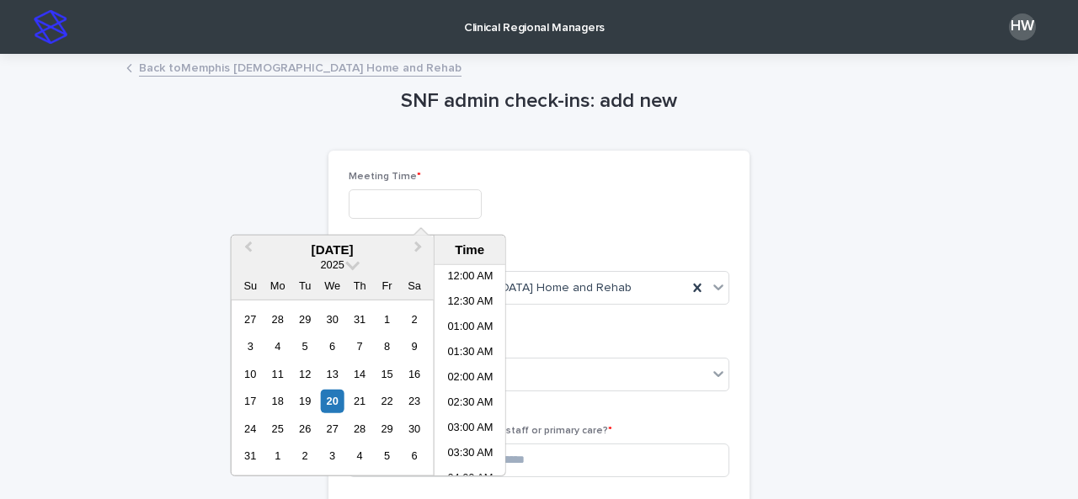
scroll to position [438, 0]
click at [468, 393] on li "11:00 AM" at bounding box center [470, 395] width 72 height 25
type input "**********"
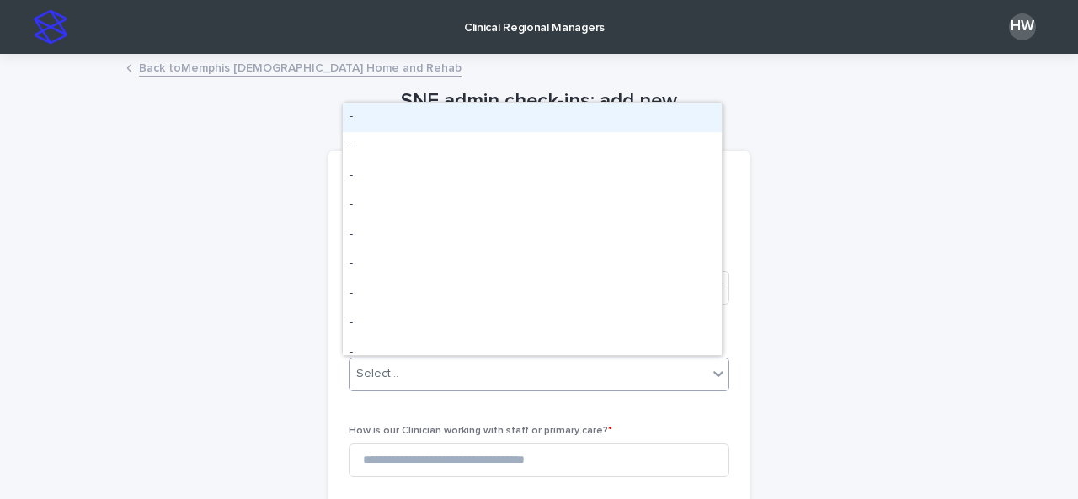
click at [398, 370] on div "Select..." at bounding box center [528, 374] width 358 height 28
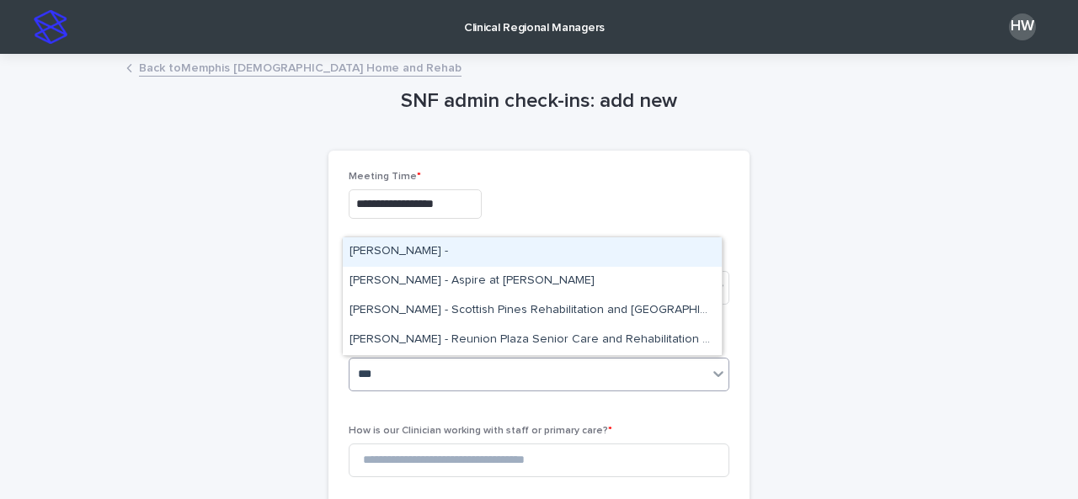
type input "****"
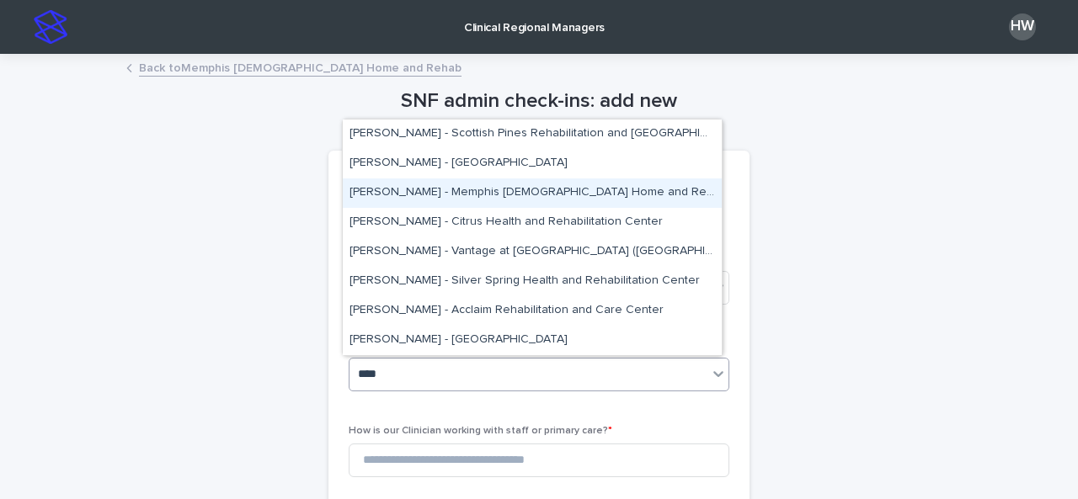
click at [416, 200] on div "[PERSON_NAME] - Memphis [DEMOGRAPHIC_DATA] Home and Rehab" at bounding box center [532, 192] width 379 height 29
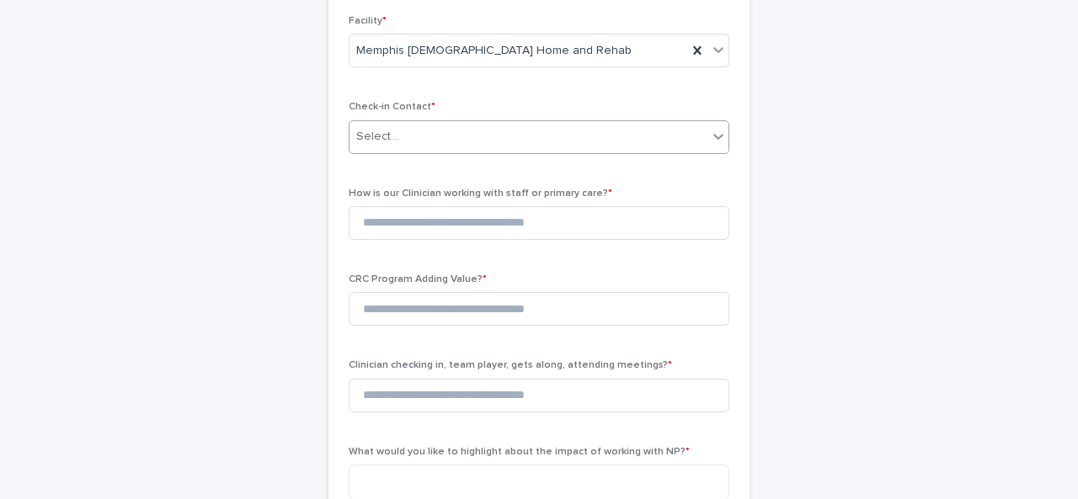
scroll to position [238, 0]
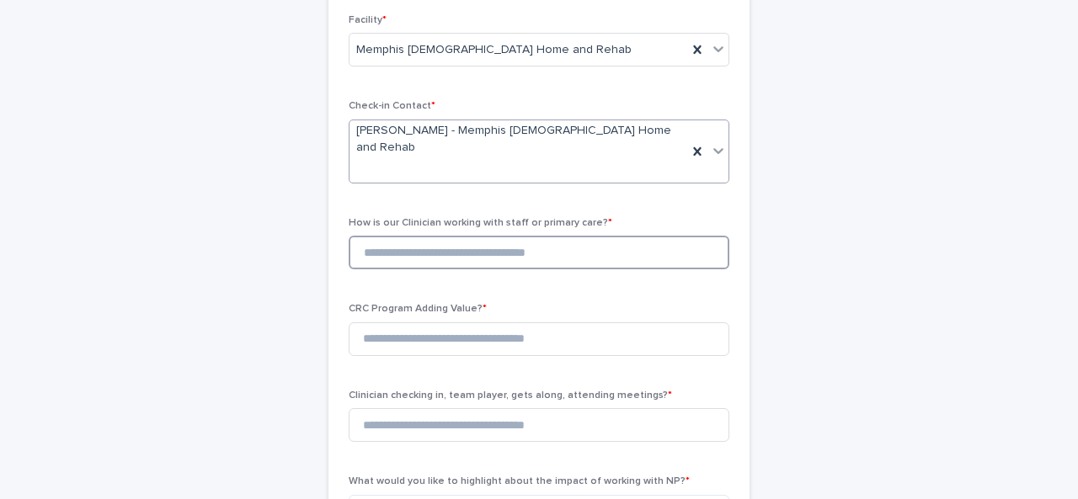
click at [403, 236] on input at bounding box center [539, 253] width 381 height 34
type input "*"
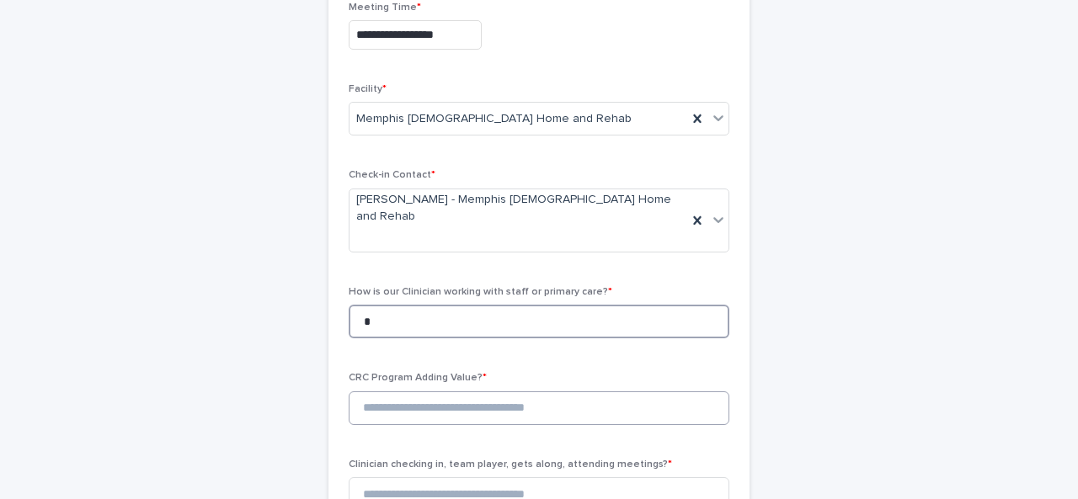
type input "*"
click at [386, 391] on input at bounding box center [539, 408] width 381 height 34
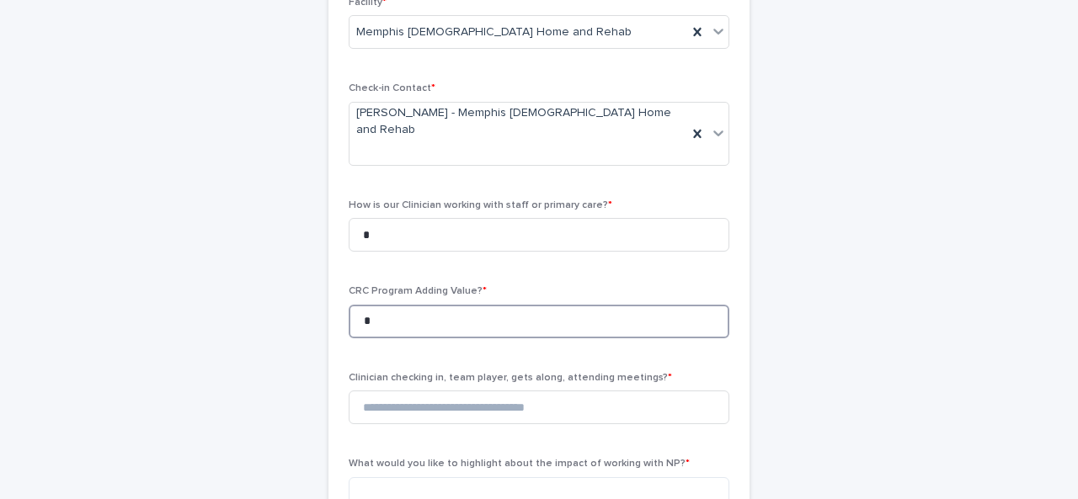
type input "*"
click at [386, 391] on input at bounding box center [539, 408] width 381 height 34
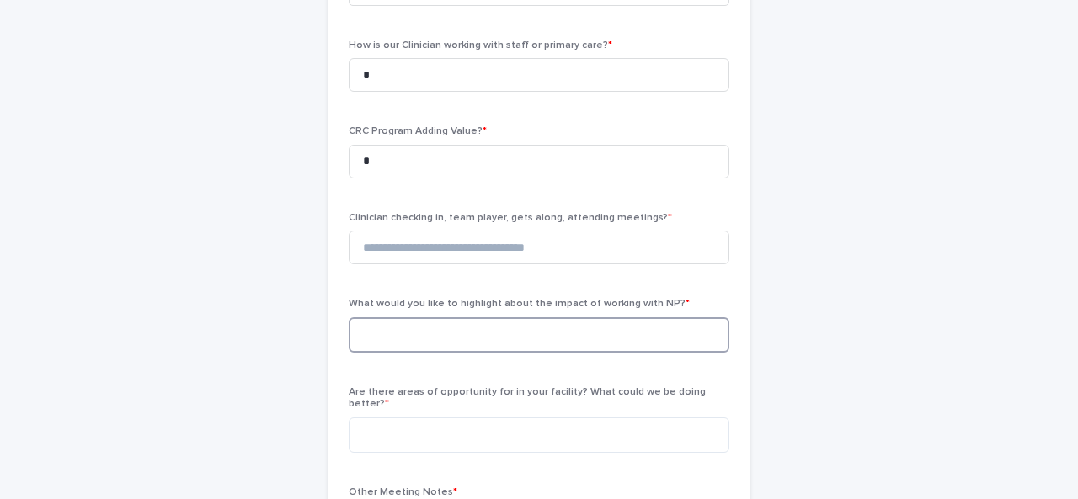
click at [377, 317] on textarea at bounding box center [539, 334] width 381 height 35
type textarea "**********"
type textarea "***"
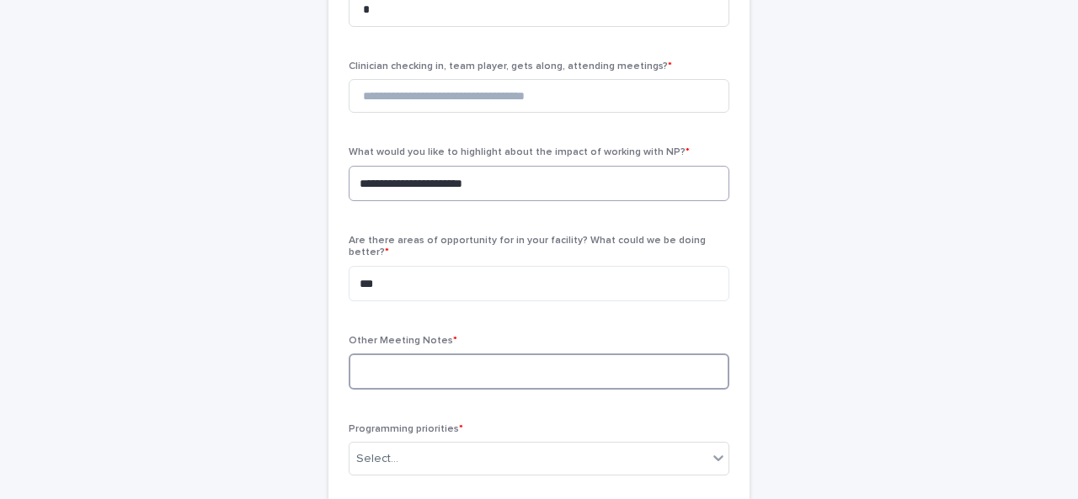
scroll to position [571, 0]
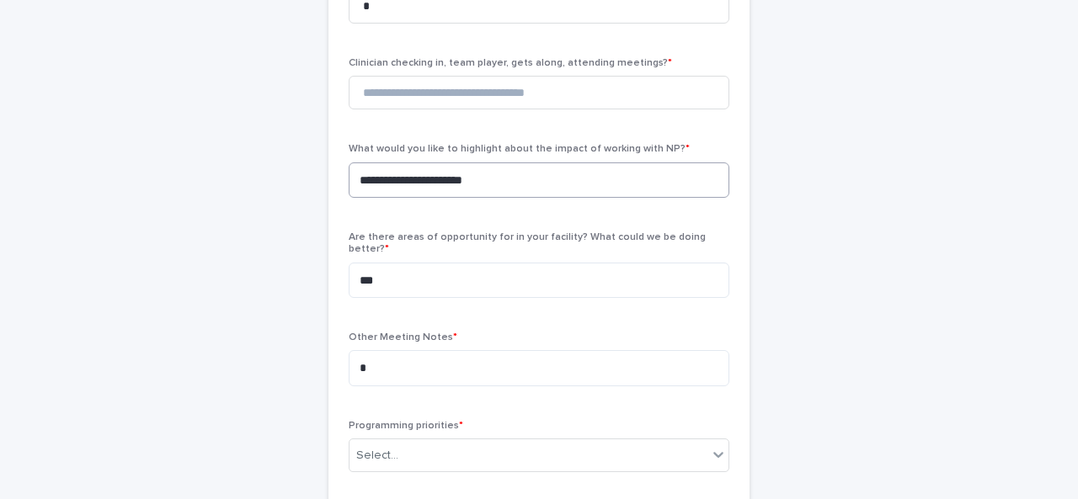
click at [377, 333] on span "Other Meeting Notes *" at bounding box center [403, 338] width 109 height 10
click at [494, 350] on textarea at bounding box center [539, 367] width 381 height 35
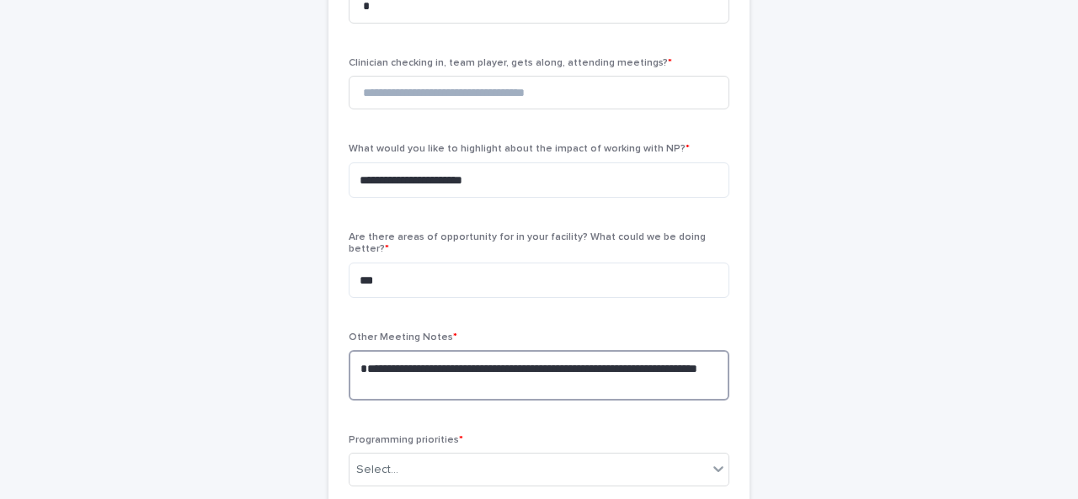
click at [605, 350] on textarea "**********" at bounding box center [539, 375] width 381 height 50
click at [470, 350] on textarea "**********" at bounding box center [539, 375] width 381 height 50
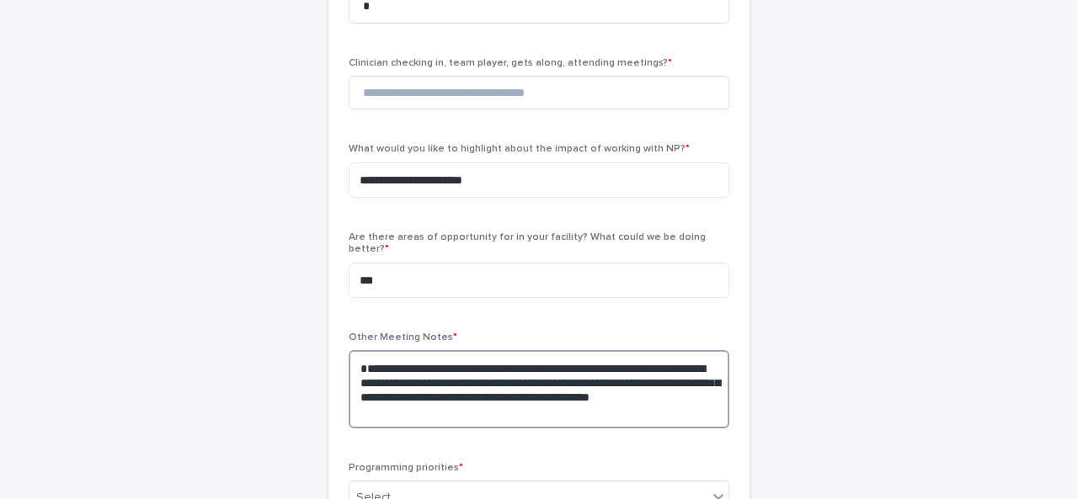
scroll to position [793, 0]
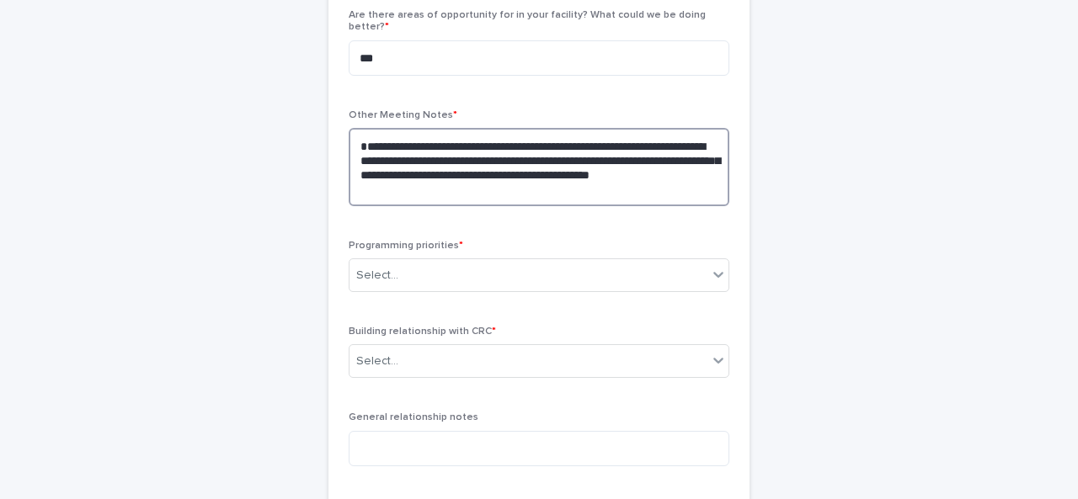
type textarea "**********"
click at [394, 247] on body "**********" at bounding box center [539, 249] width 1078 height 499
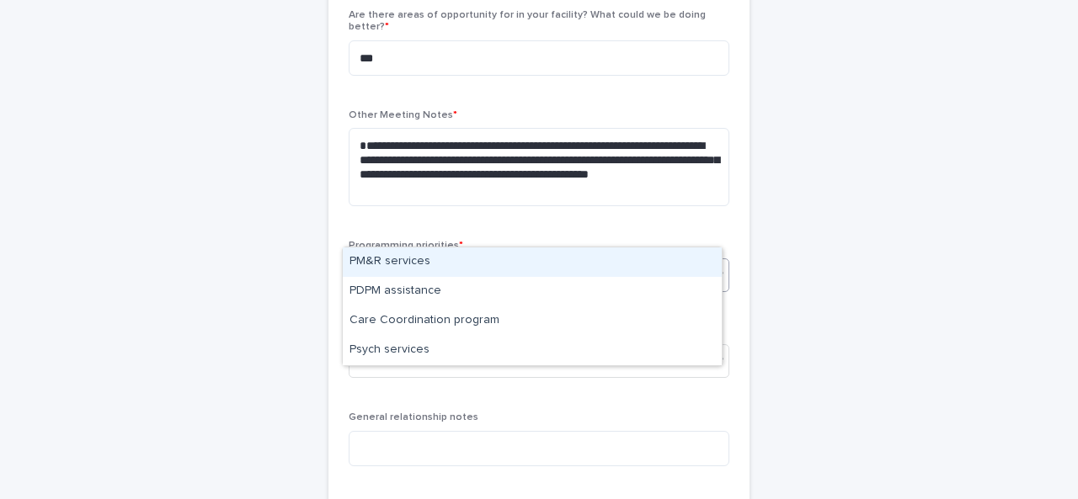
click at [394, 260] on div "PM&R services" at bounding box center [532, 262] width 379 height 29
click at [490, 261] on div "PM&R services" at bounding box center [518, 275] width 338 height 29
click at [475, 262] on div "PDPM assistance" at bounding box center [532, 262] width 379 height 29
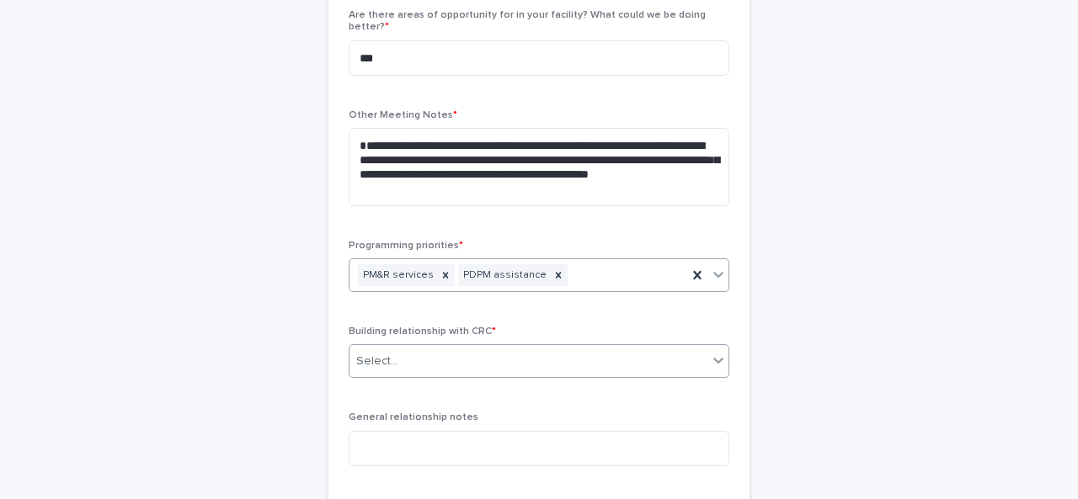
click at [421, 348] on div "Select..." at bounding box center [528, 362] width 358 height 28
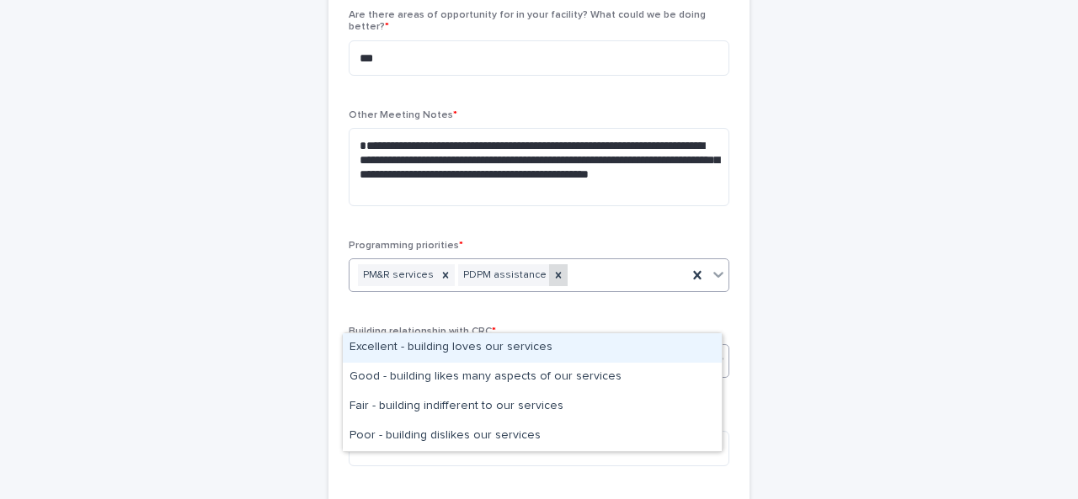
click at [552, 269] on icon at bounding box center [558, 275] width 12 height 12
click at [446, 348] on div "Select..." at bounding box center [528, 362] width 358 height 28
click at [388, 353] on div "Excellent - building loves our services" at bounding box center [532, 347] width 379 height 29
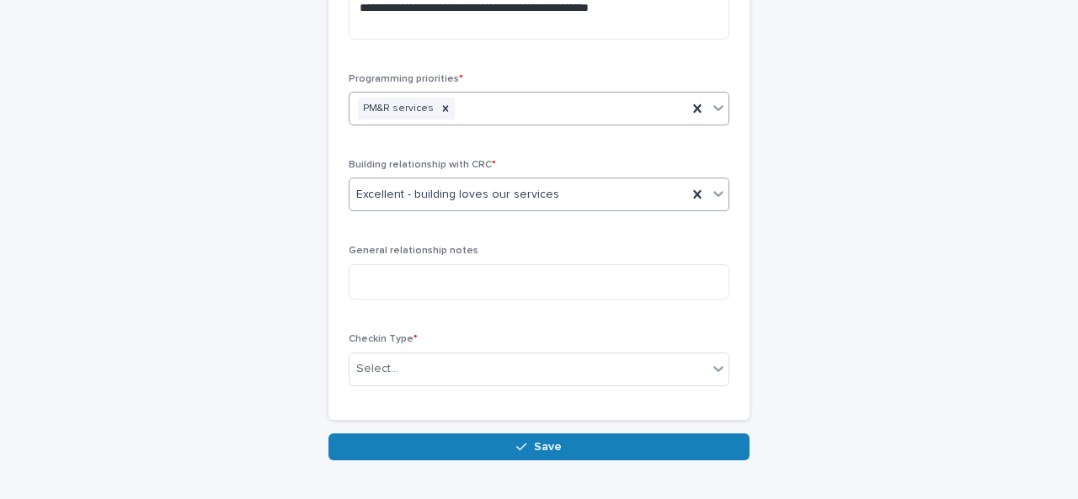
scroll to position [966, 0]
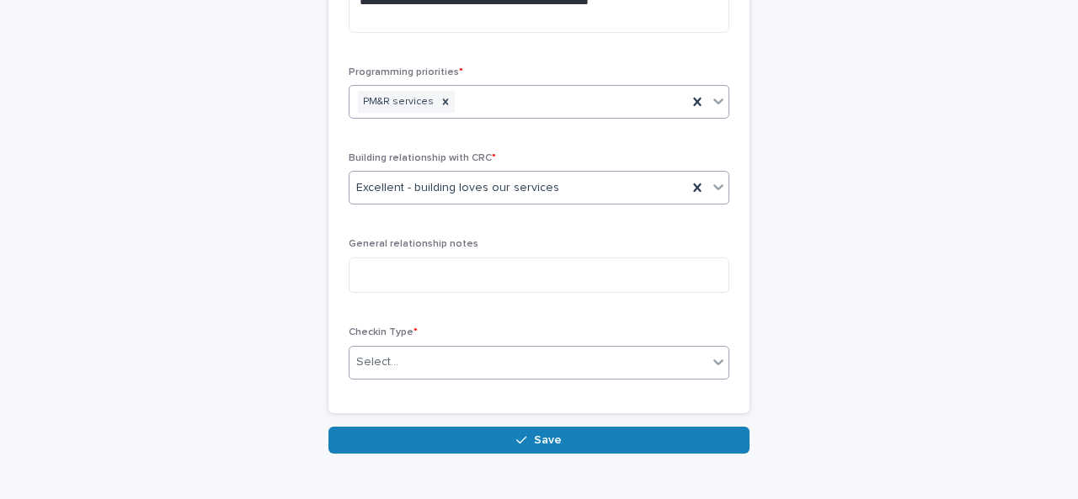
click at [382, 354] on div "Select..." at bounding box center [377, 363] width 42 height 18
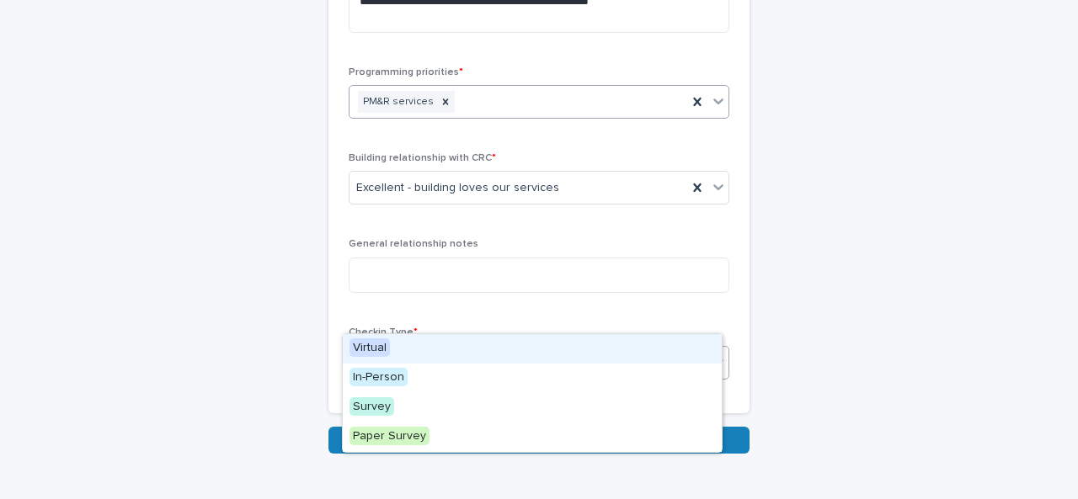
click at [390, 345] on div "Virtual" at bounding box center [532, 348] width 379 height 29
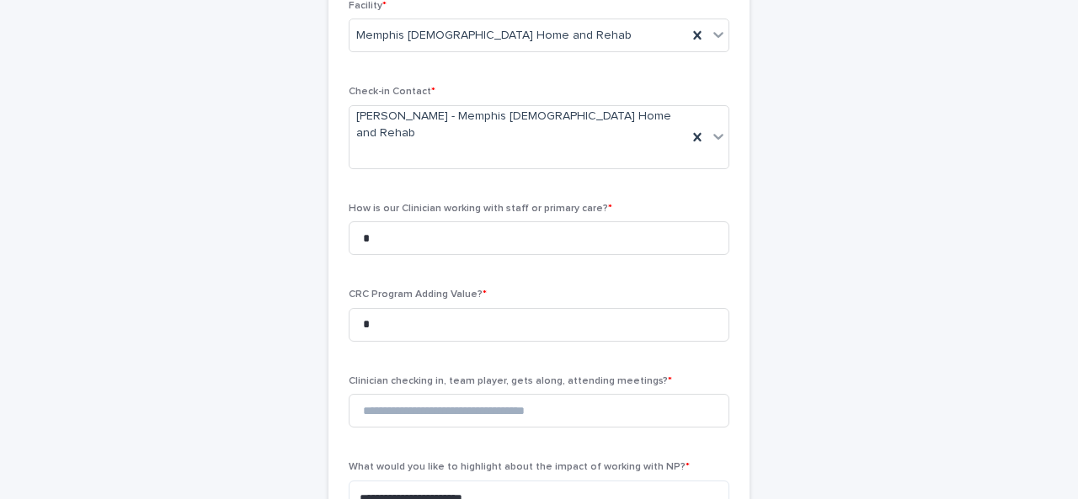
scroll to position [273, 0]
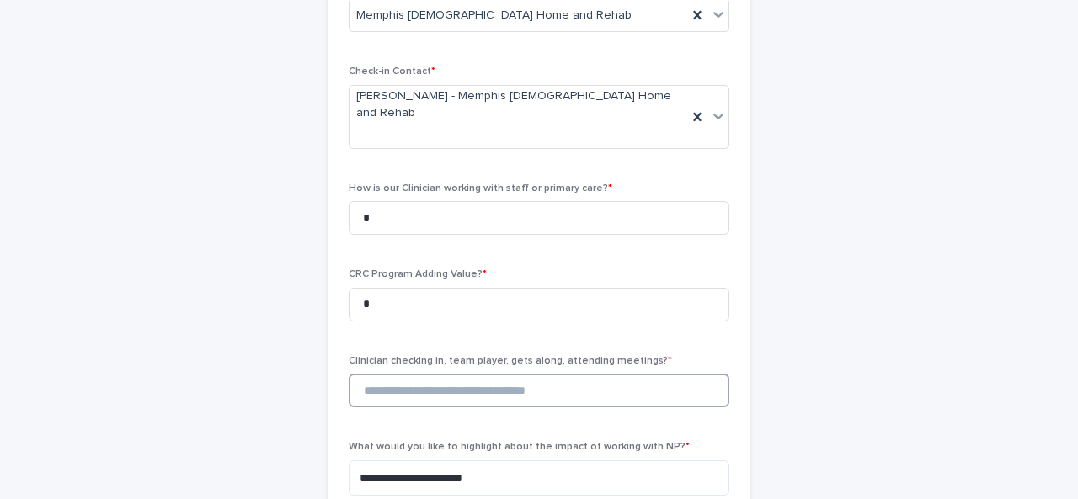
click at [451, 374] on input at bounding box center [539, 391] width 381 height 34
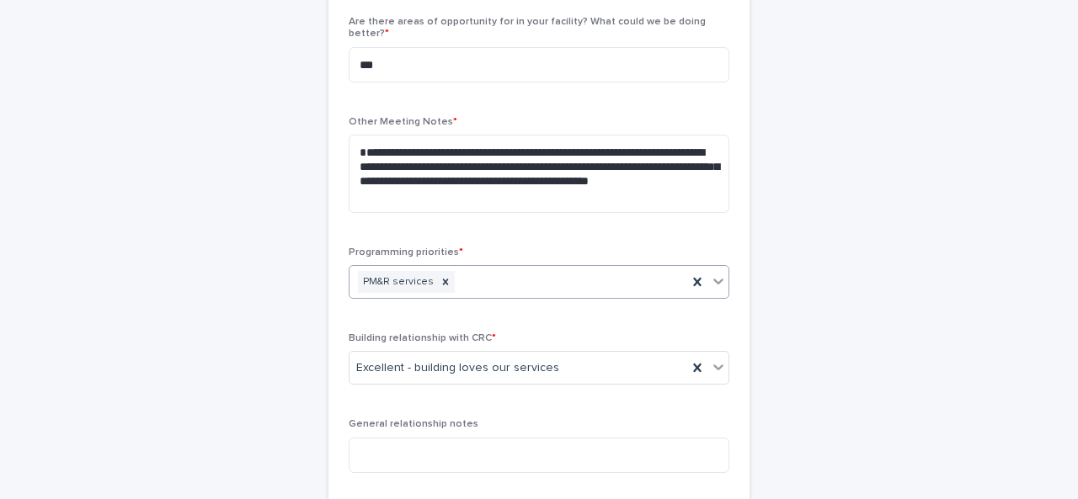
scroll to position [1005, 0]
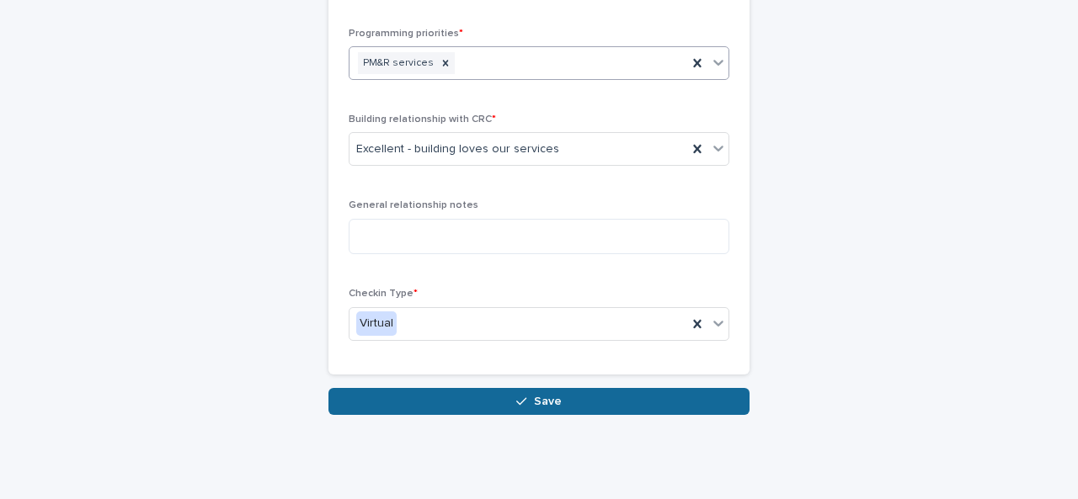
type input "*"
click at [578, 388] on button "Save" at bounding box center [538, 401] width 421 height 27
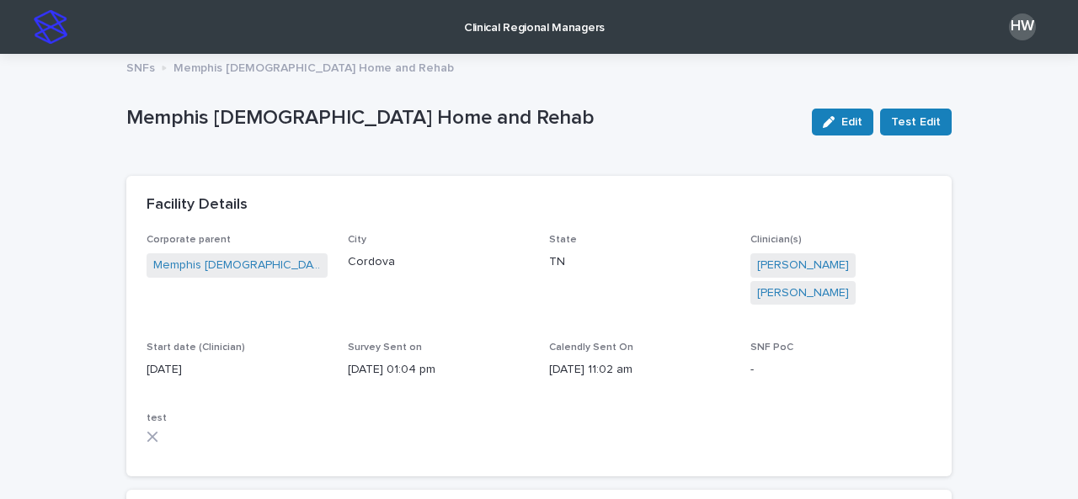
click at [513, 23] on p "Clinical Regional Managers" at bounding box center [534, 17] width 141 height 35
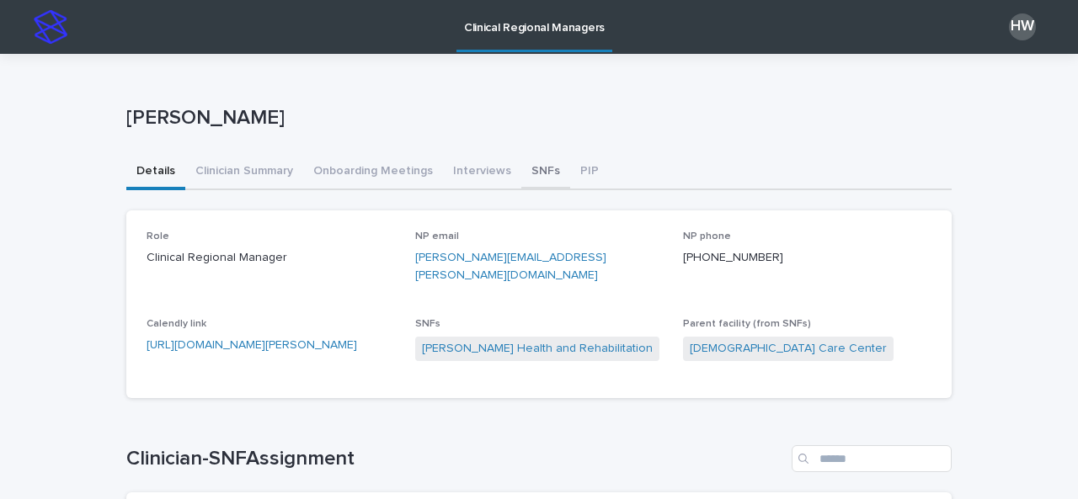
click at [521, 173] on button "SNFs" at bounding box center [545, 172] width 49 height 35
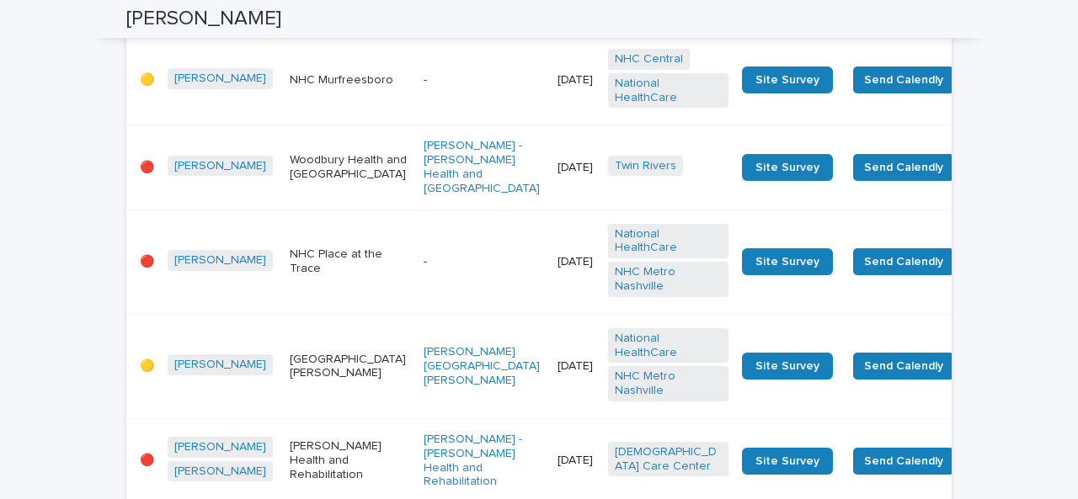
scroll to position [2199, 0]
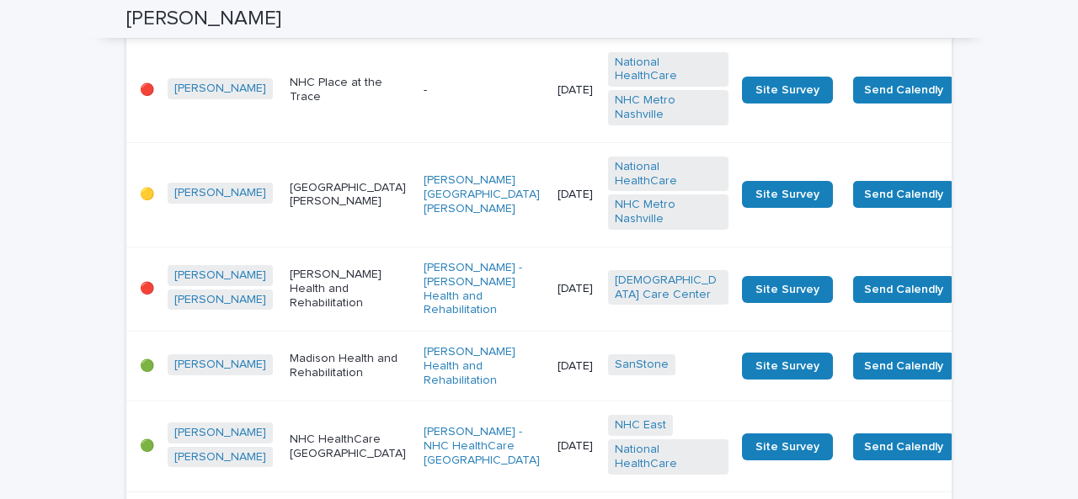
click at [417, 142] on td "-" at bounding box center [484, 90] width 134 height 104
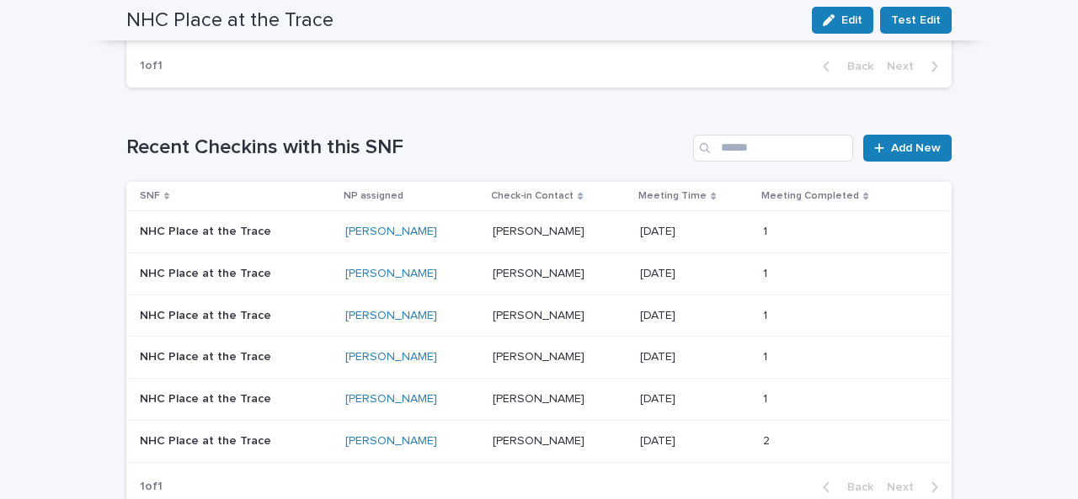
scroll to position [950, 0]
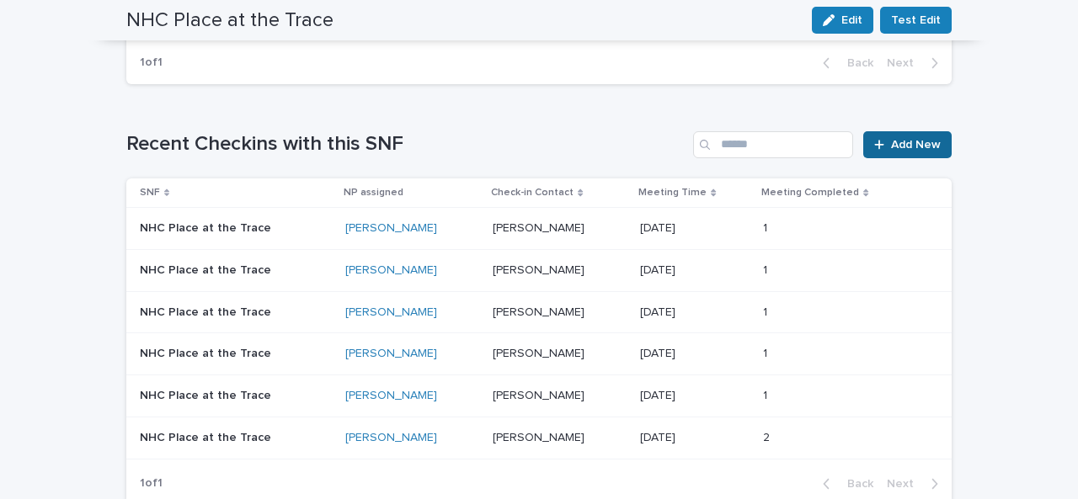
click at [871, 134] on link "Add New" at bounding box center [907, 144] width 88 height 27
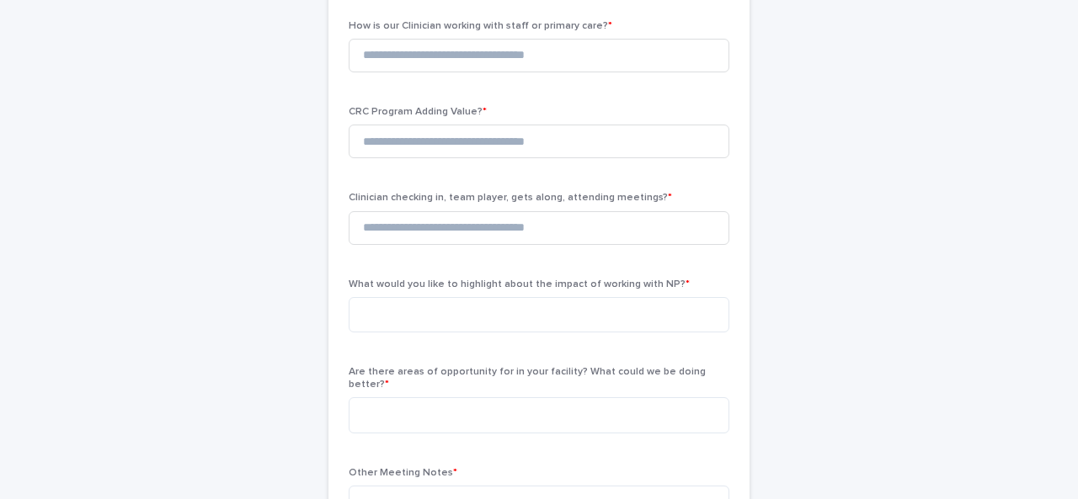
scroll to position [130, 0]
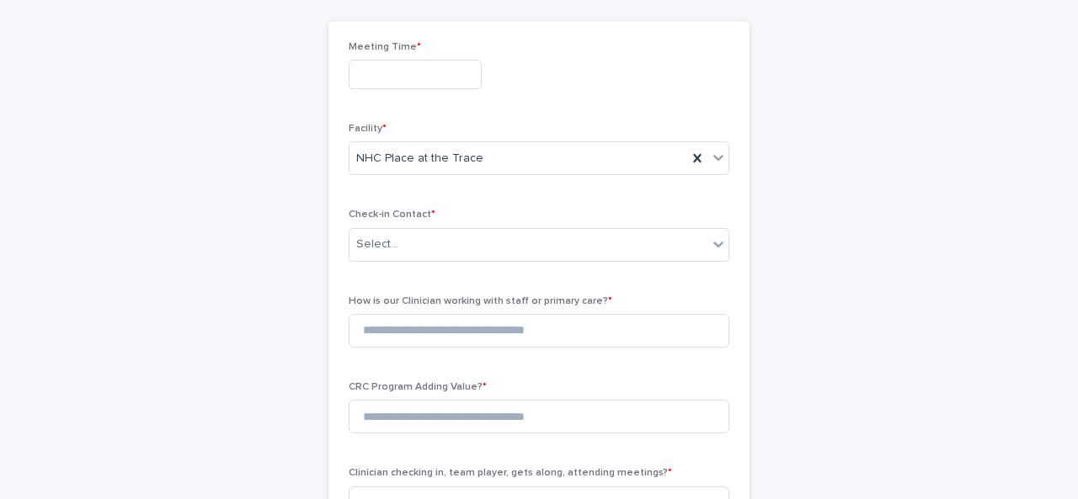
click at [427, 78] on input "text" at bounding box center [415, 74] width 133 height 29
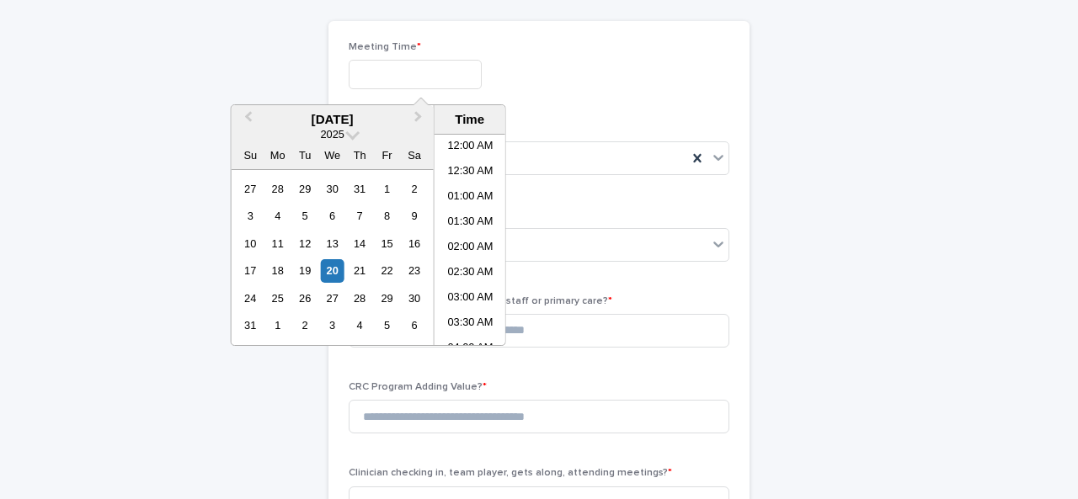
scroll to position [463, 0]
click at [461, 240] on li "11:00 AM" at bounding box center [470, 239] width 72 height 25
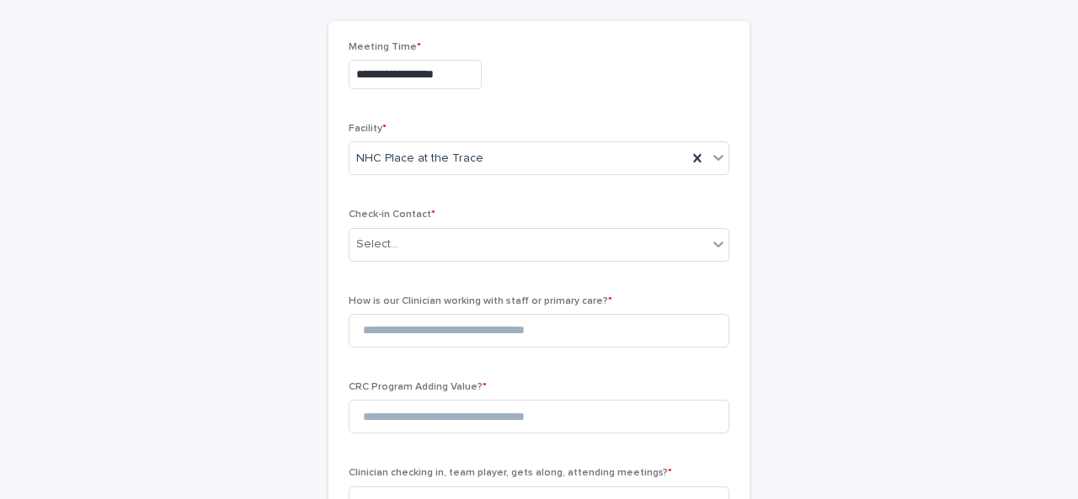
click at [440, 70] on input "**********" at bounding box center [415, 74] width 133 height 29
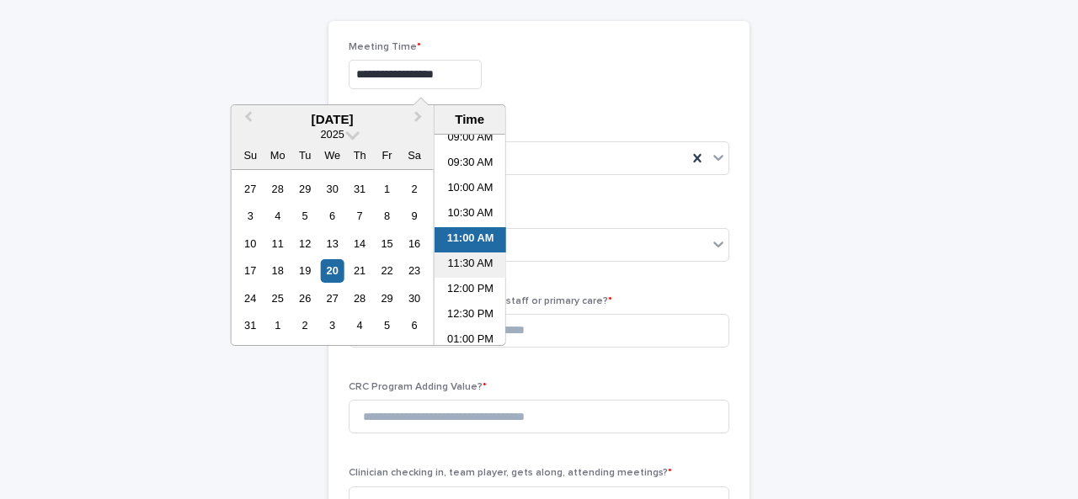
click at [466, 260] on li "11:30 AM" at bounding box center [470, 265] width 72 height 25
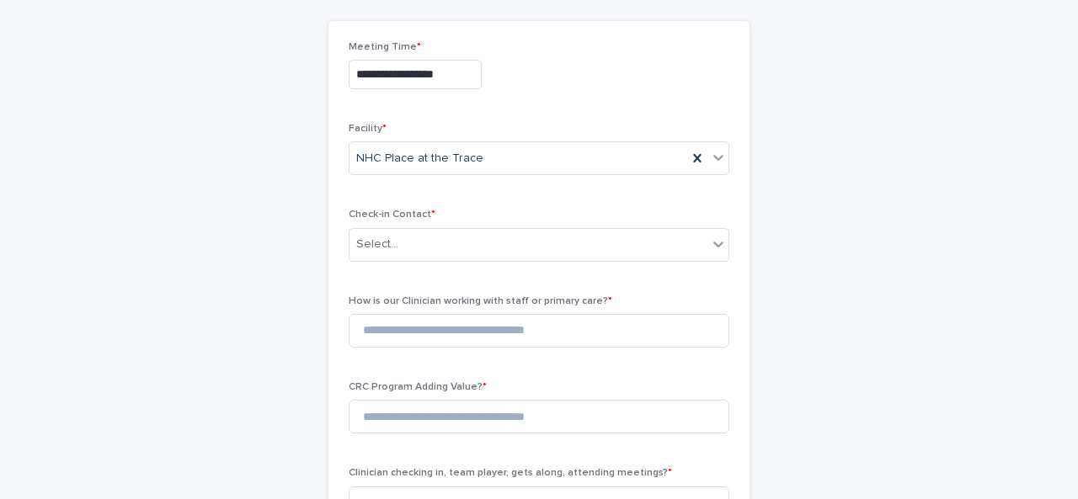
type input "**********"
click at [464, 255] on div "Select..." at bounding box center [528, 245] width 358 height 28
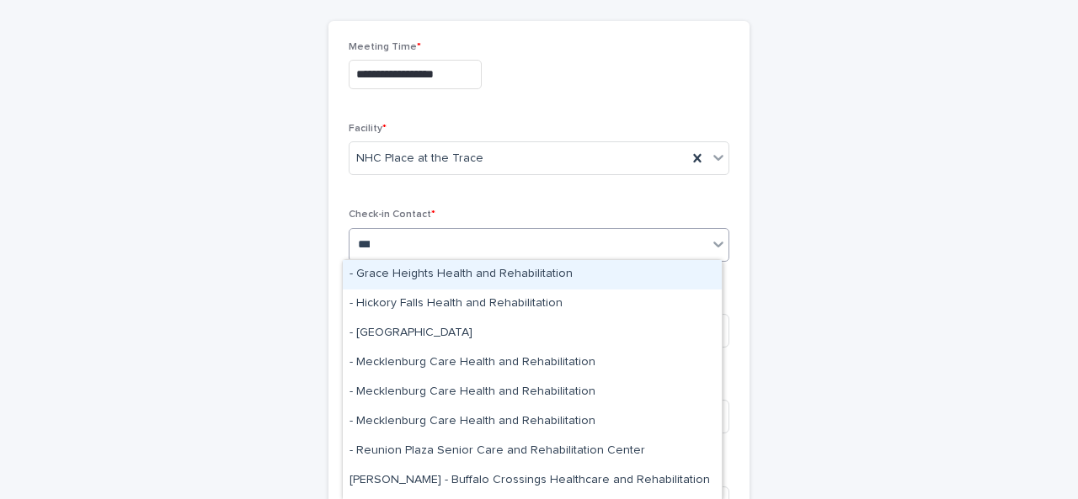
type input "****"
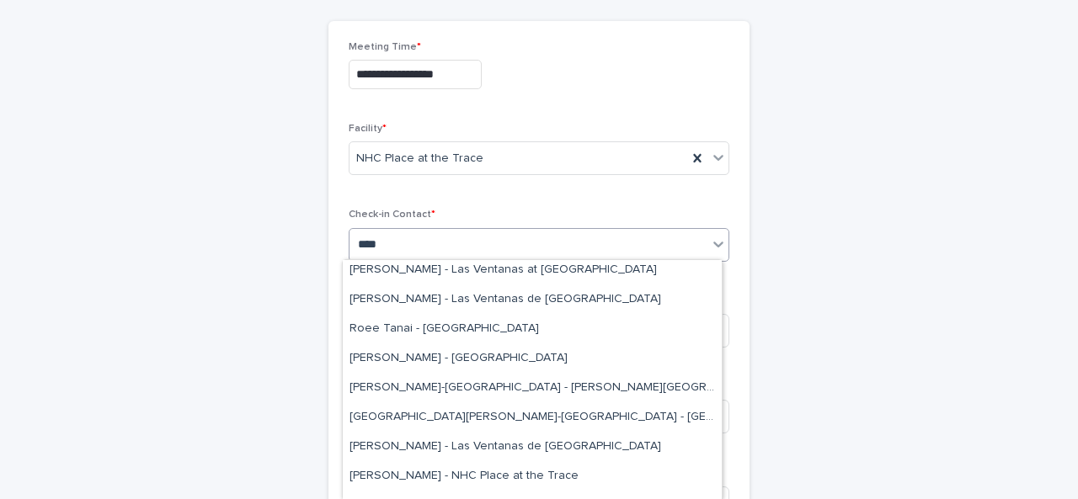
scroll to position [466, 0]
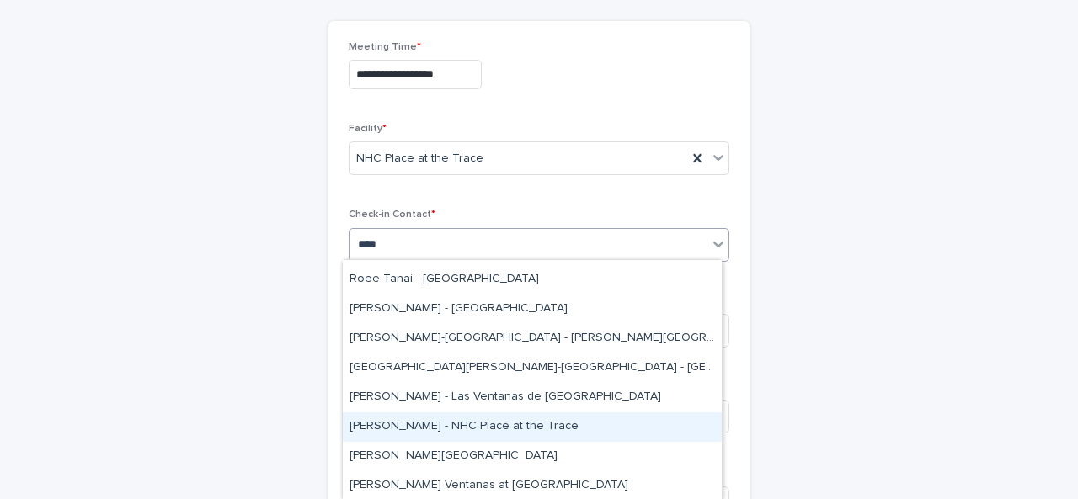
click at [456, 430] on div "[PERSON_NAME] - NHC Place at the Trace" at bounding box center [532, 427] width 379 height 29
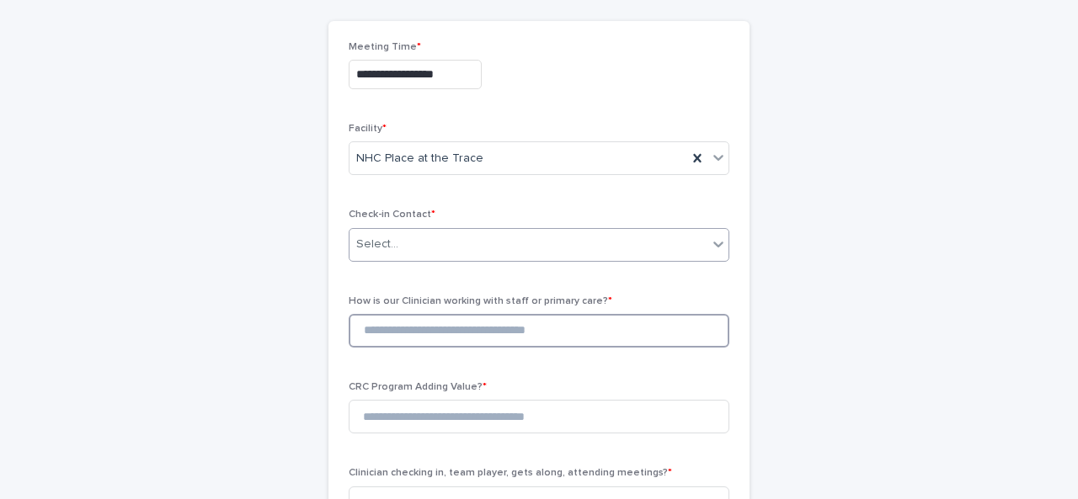
click at [417, 327] on input at bounding box center [539, 331] width 381 height 34
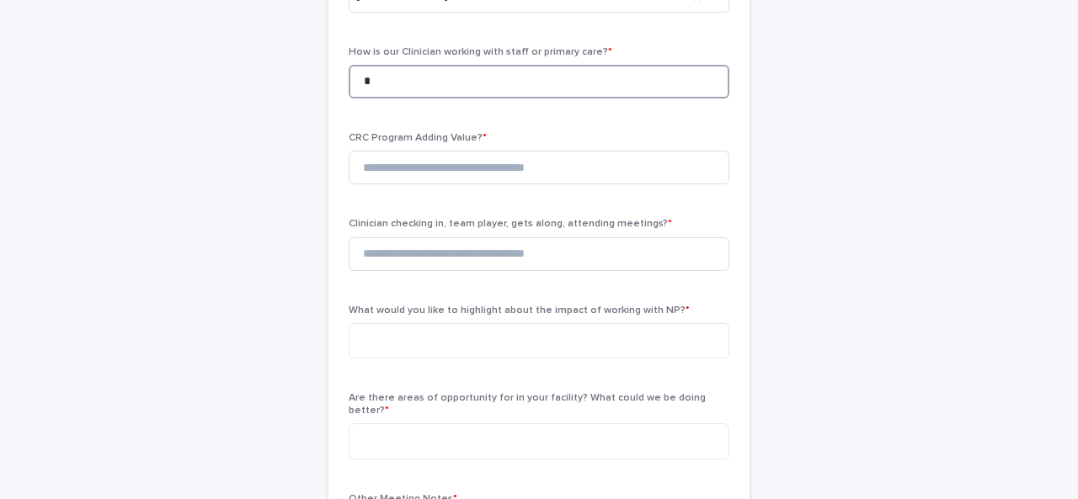
scroll to position [382, 0]
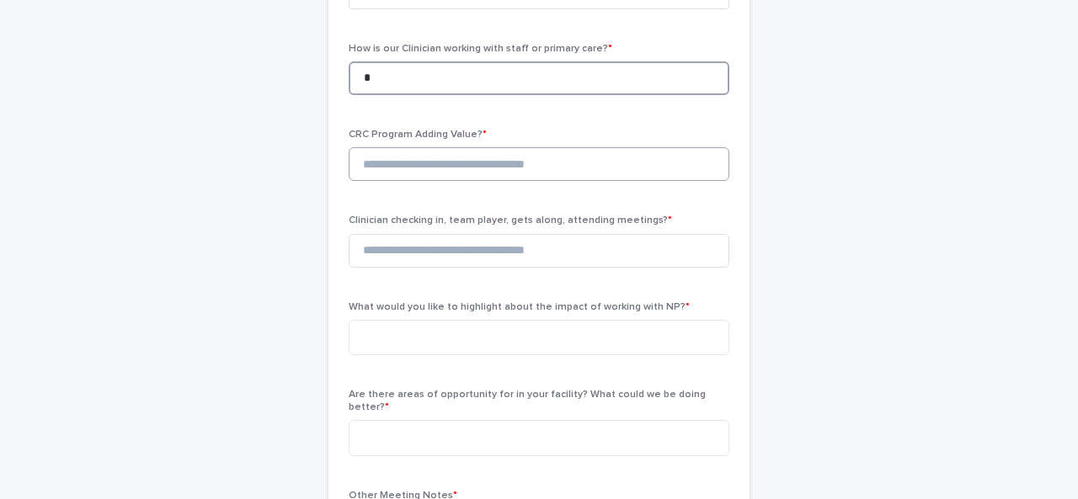
type input "*"
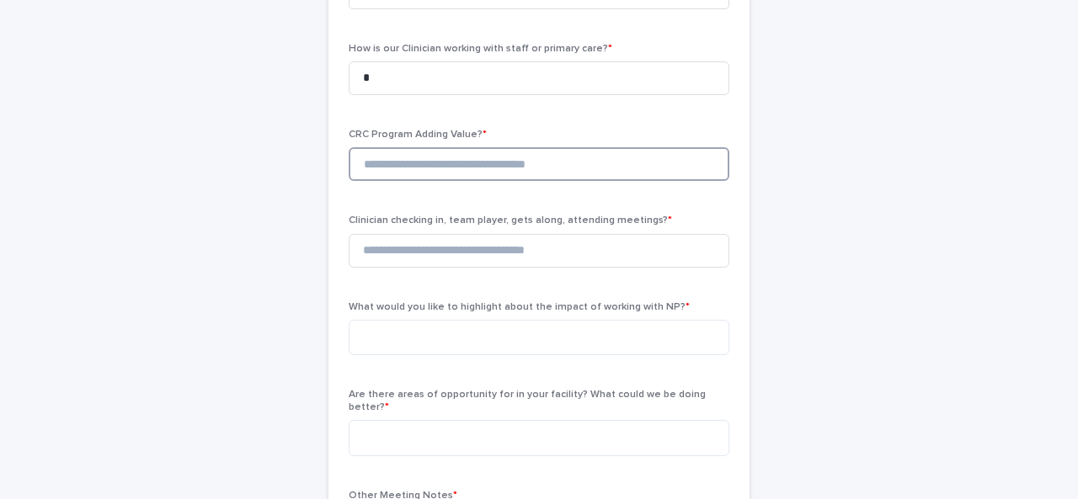
click at [385, 147] on input at bounding box center [539, 164] width 381 height 34
type input "*"
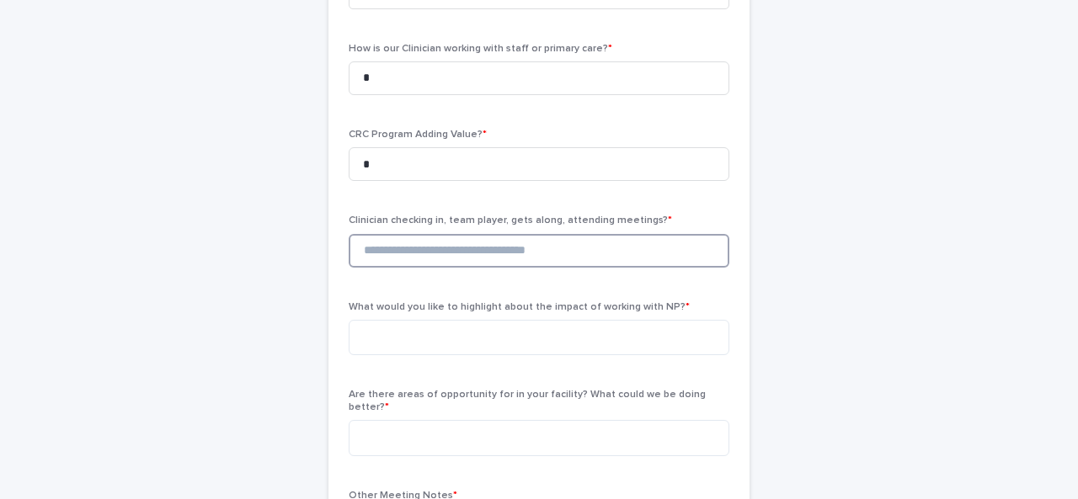
click at [396, 248] on input at bounding box center [539, 251] width 381 height 34
type input "*"
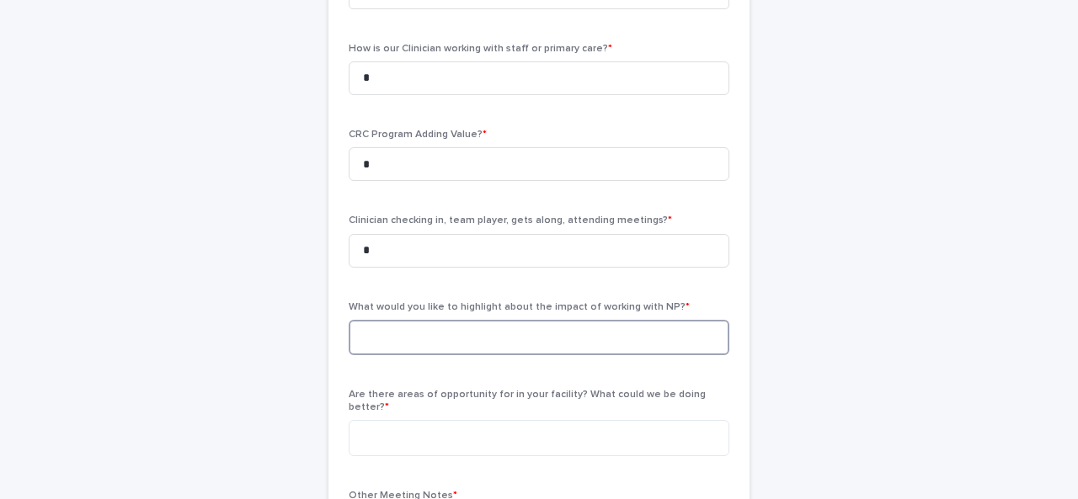
click at [418, 349] on textarea at bounding box center [539, 337] width 381 height 35
type textarea "**********"
type textarea "***"
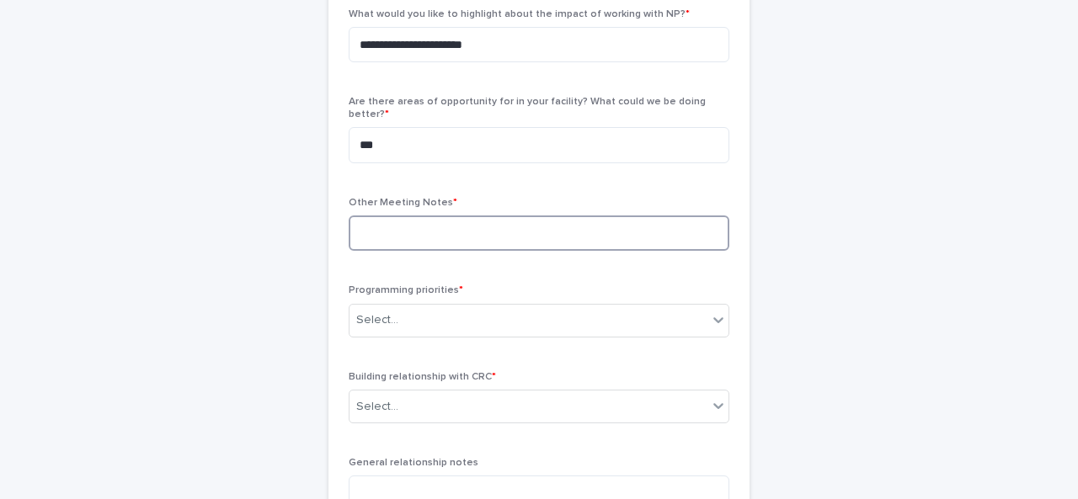
scroll to position [676, 0]
type textarea "*"
paste textarea "**********"
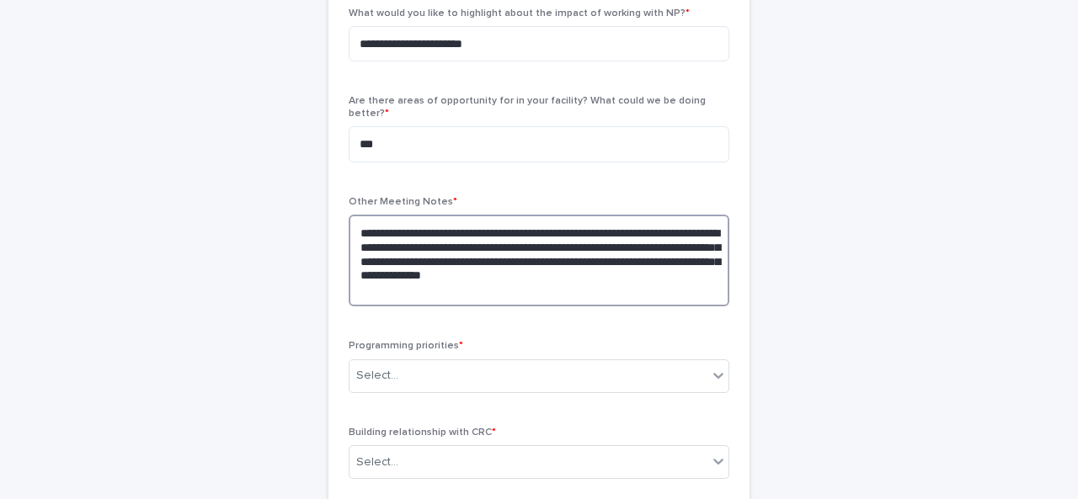
click at [433, 218] on textarea "**********" at bounding box center [539, 261] width 381 height 92
click at [435, 270] on textarea "**********" at bounding box center [539, 261] width 381 height 92
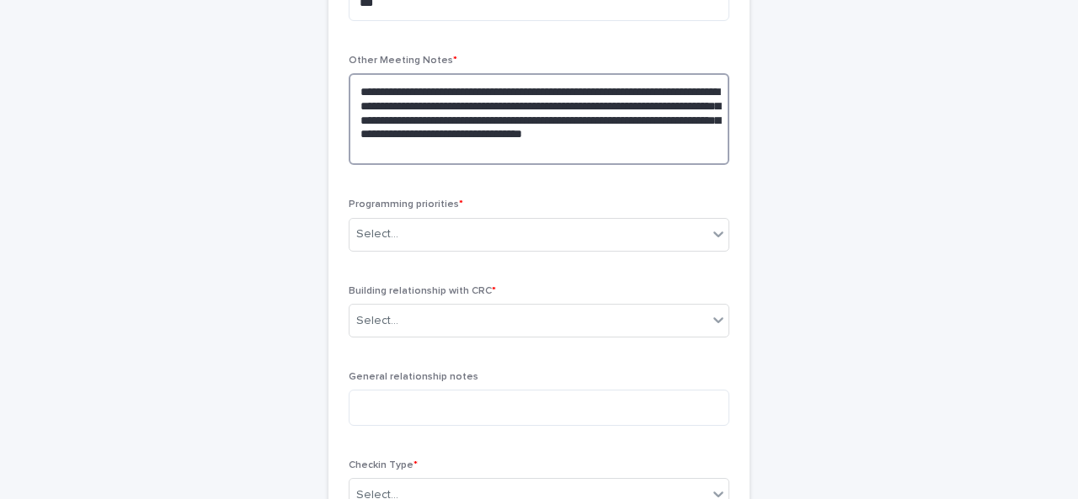
scroll to position [819, 0]
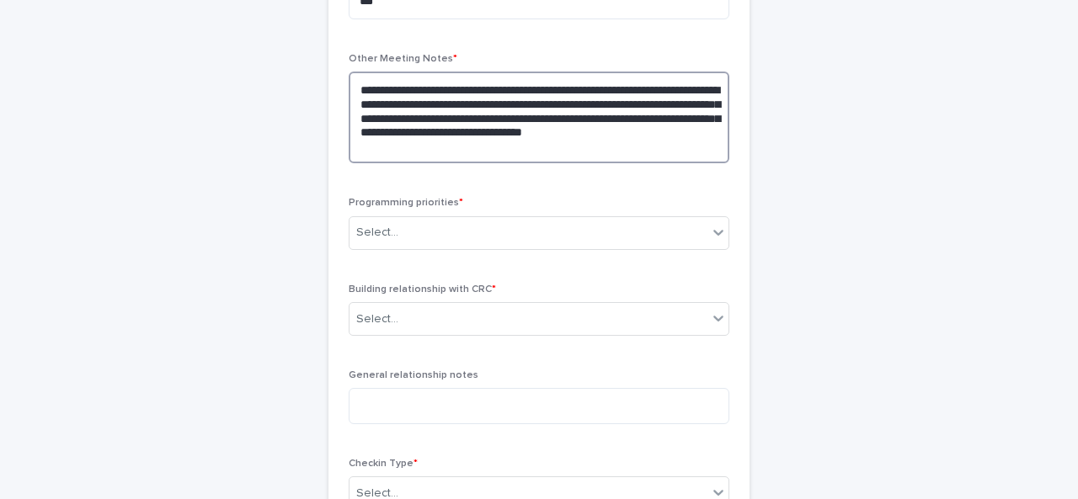
type textarea "**********"
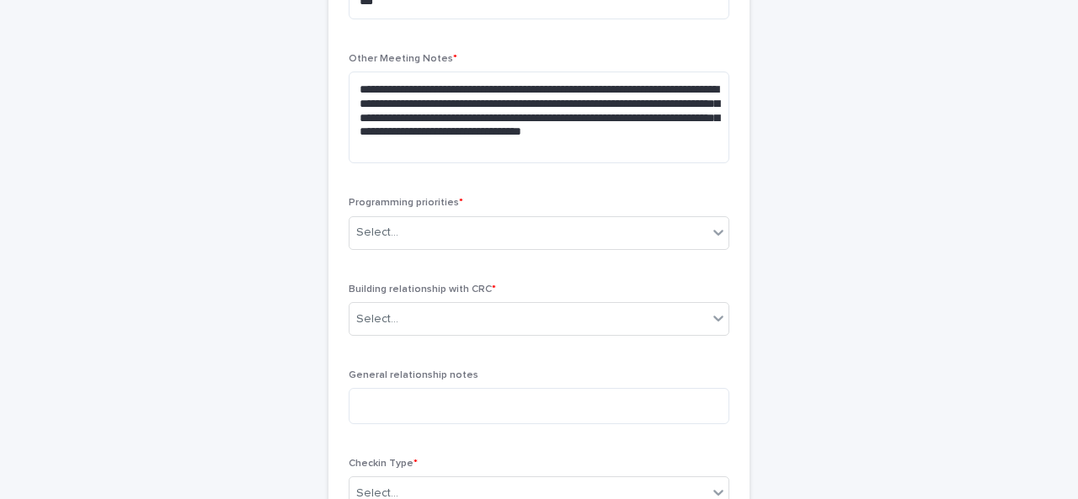
click at [429, 235] on div "Programming priorities * Select..." at bounding box center [539, 230] width 381 height 66
click at [429, 222] on div "Select..." at bounding box center [528, 233] width 358 height 28
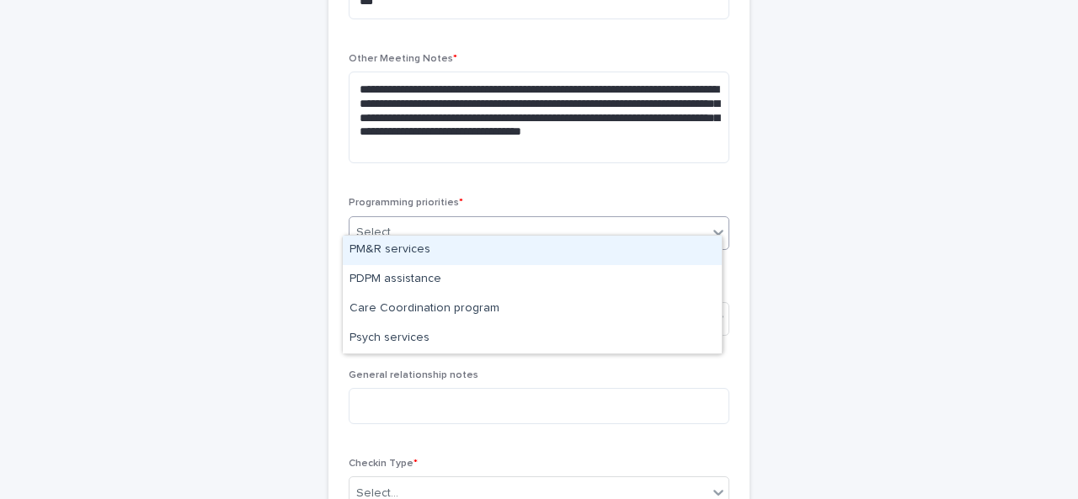
click at [413, 257] on div "PM&R services" at bounding box center [532, 250] width 379 height 29
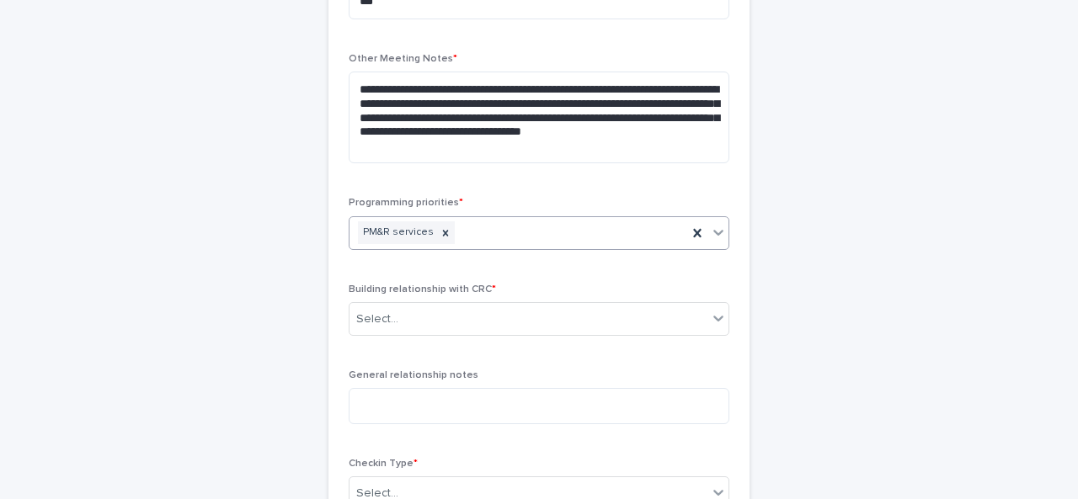
click at [525, 218] on div "PM&R services" at bounding box center [518, 232] width 338 height 29
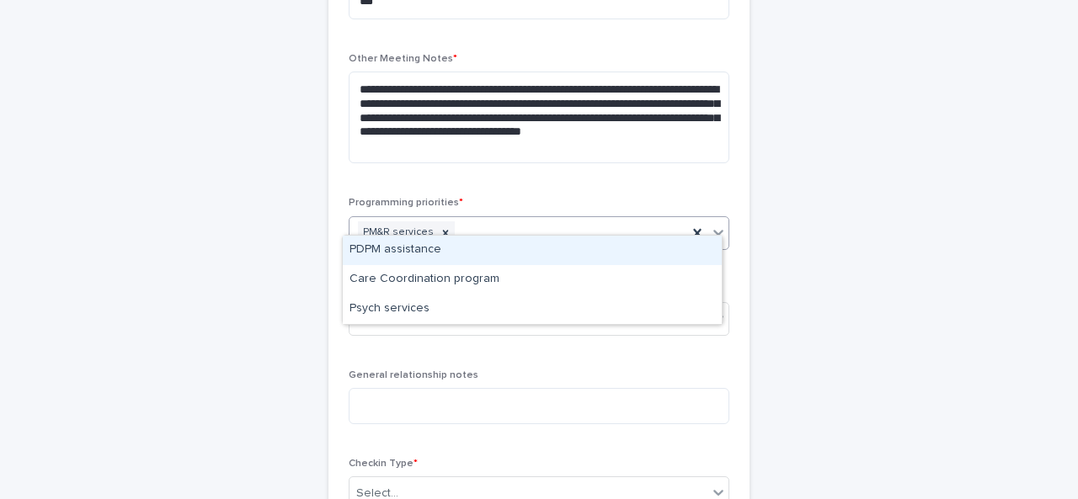
click at [452, 248] on div "PDPM assistance" at bounding box center [532, 250] width 379 height 29
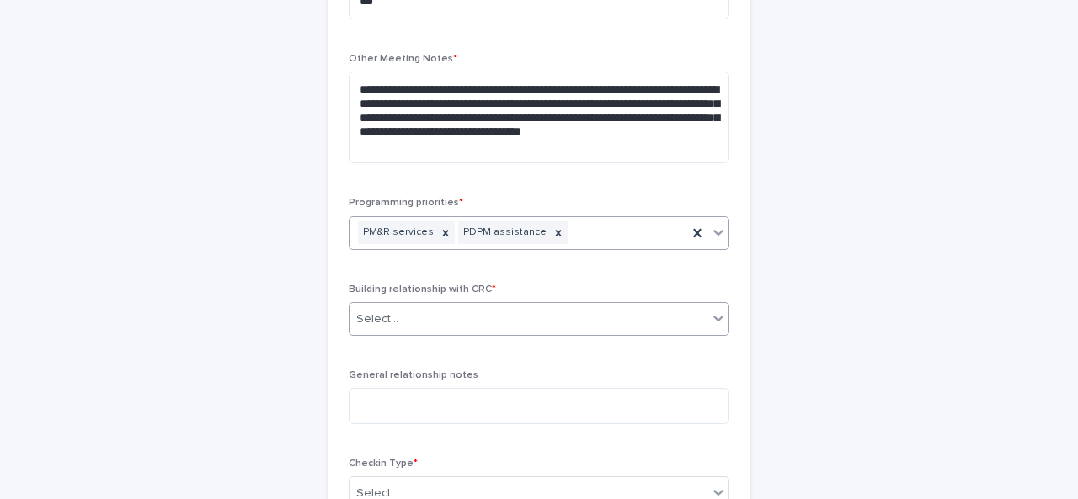
click at [431, 312] on div "Select..." at bounding box center [528, 320] width 358 height 28
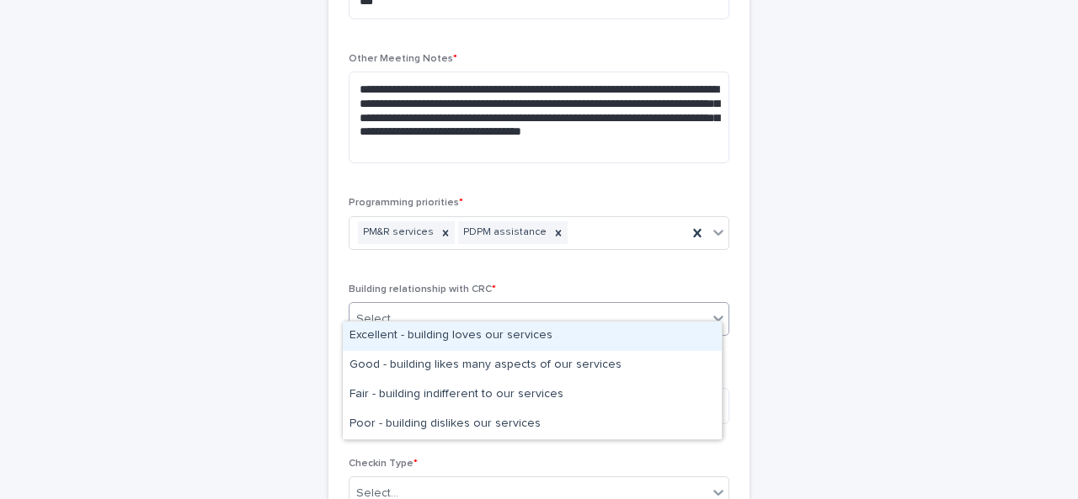
click at [405, 339] on div "Excellent - building loves our services" at bounding box center [532, 336] width 379 height 29
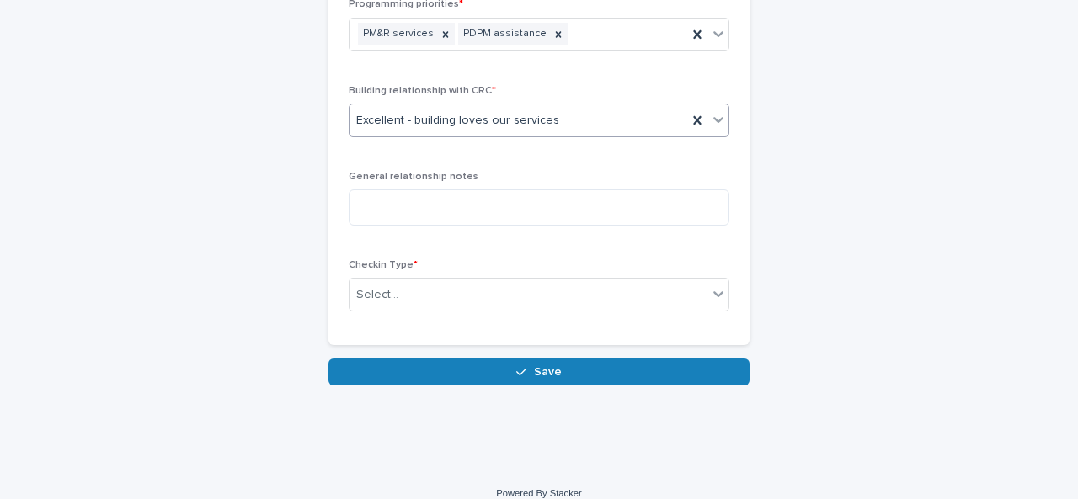
scroll to position [1020, 0]
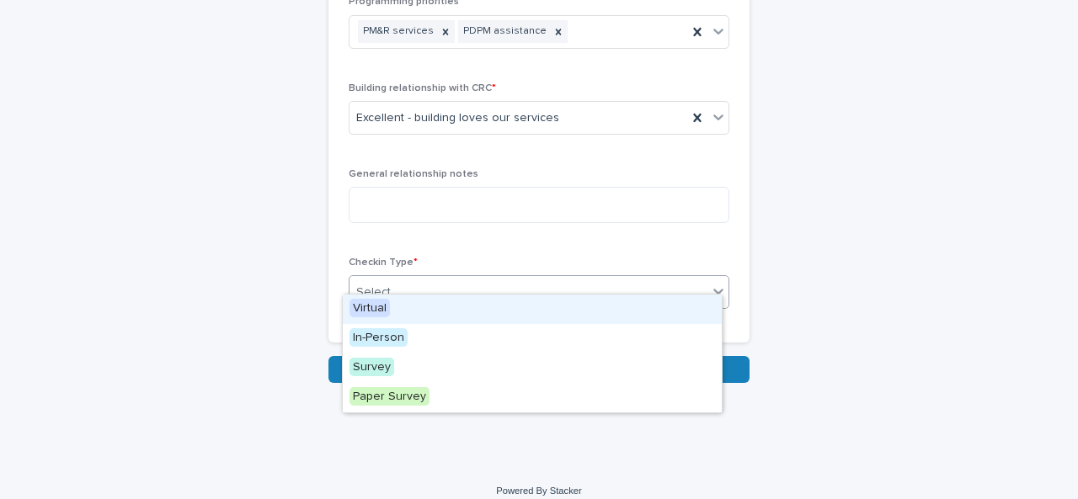
click at [406, 279] on div "Select..." at bounding box center [528, 293] width 358 height 28
click at [375, 308] on span "Virtual" at bounding box center [369, 308] width 40 height 19
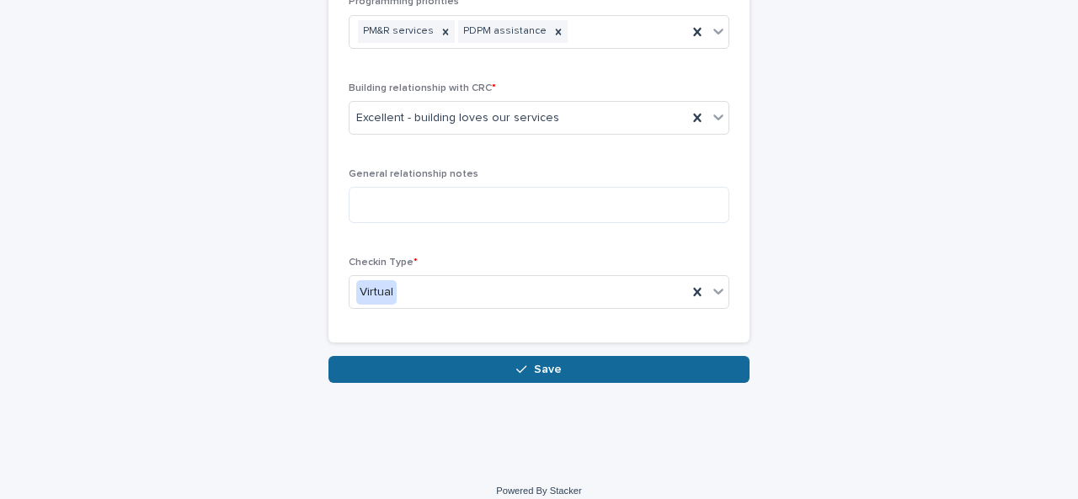
click at [536, 360] on button "Save" at bounding box center [538, 369] width 421 height 27
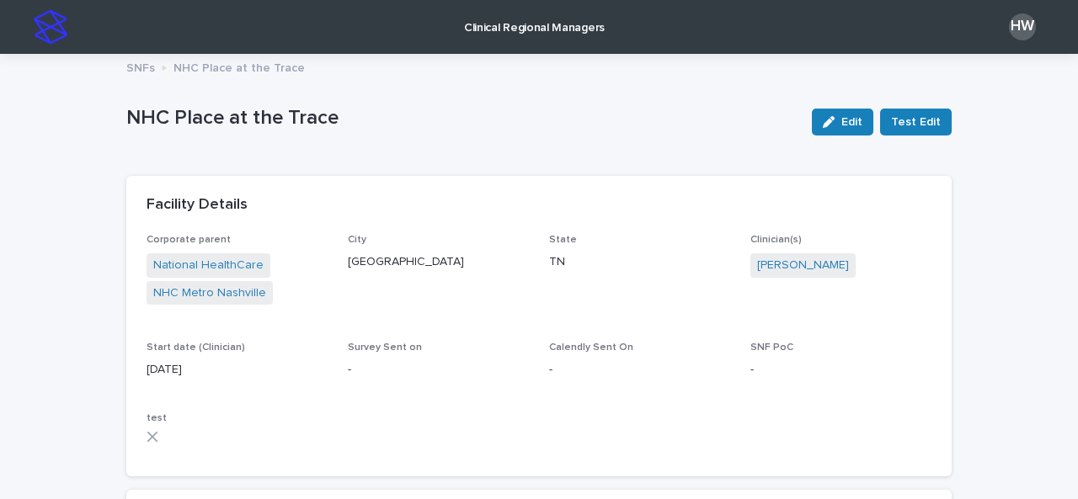
click at [551, 19] on p "Clinical Regional Managers" at bounding box center [534, 17] width 141 height 35
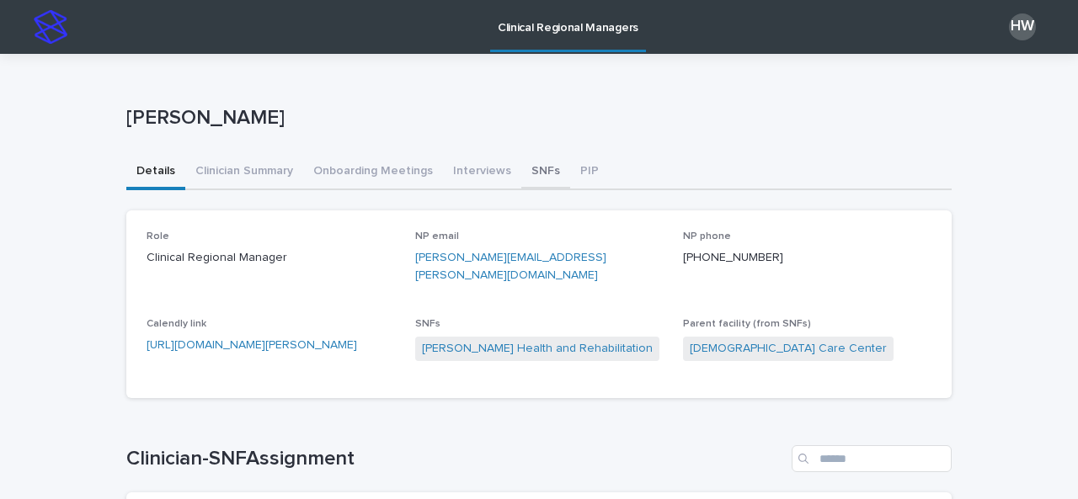
click at [521, 168] on button "SNFs" at bounding box center [545, 172] width 49 height 35
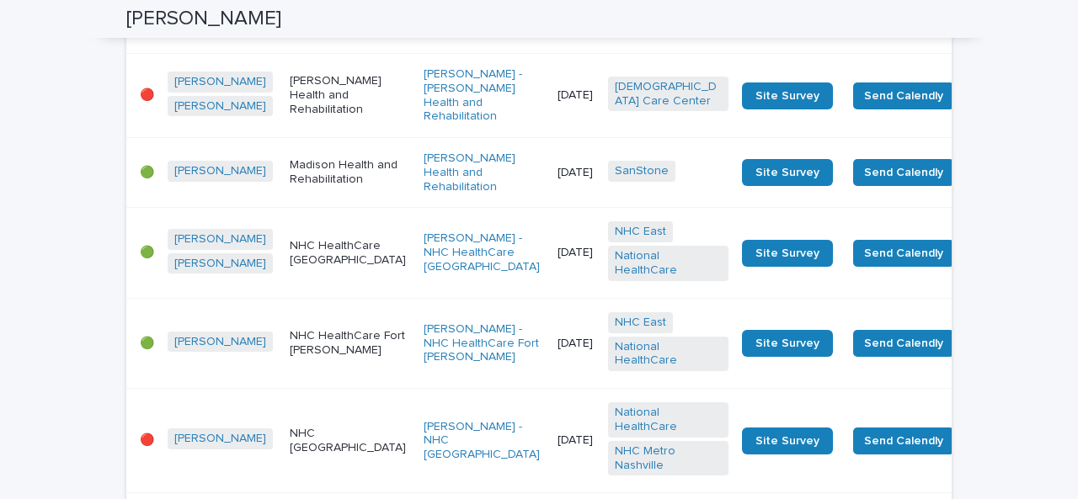
scroll to position [2749, 0]
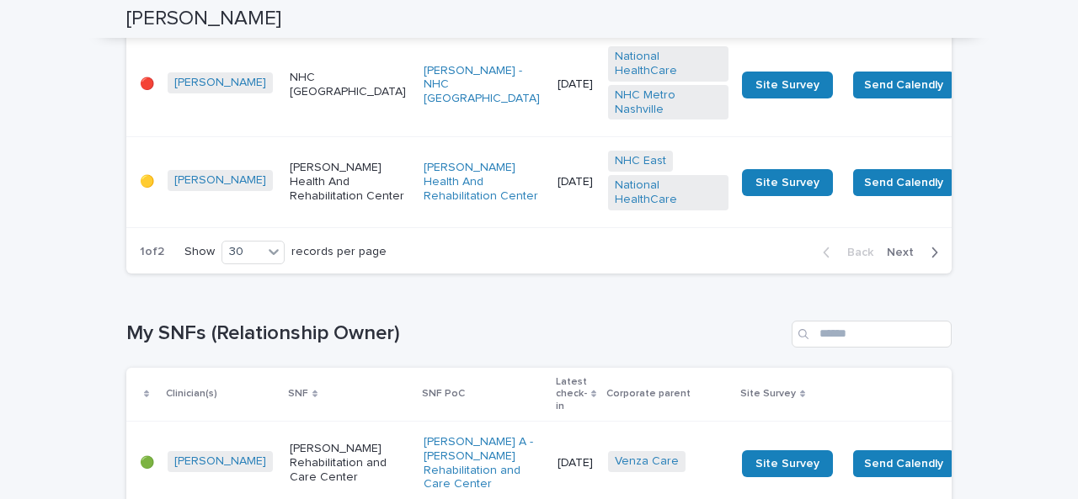
click at [896, 258] on span "Next" at bounding box center [904, 253] width 37 height 12
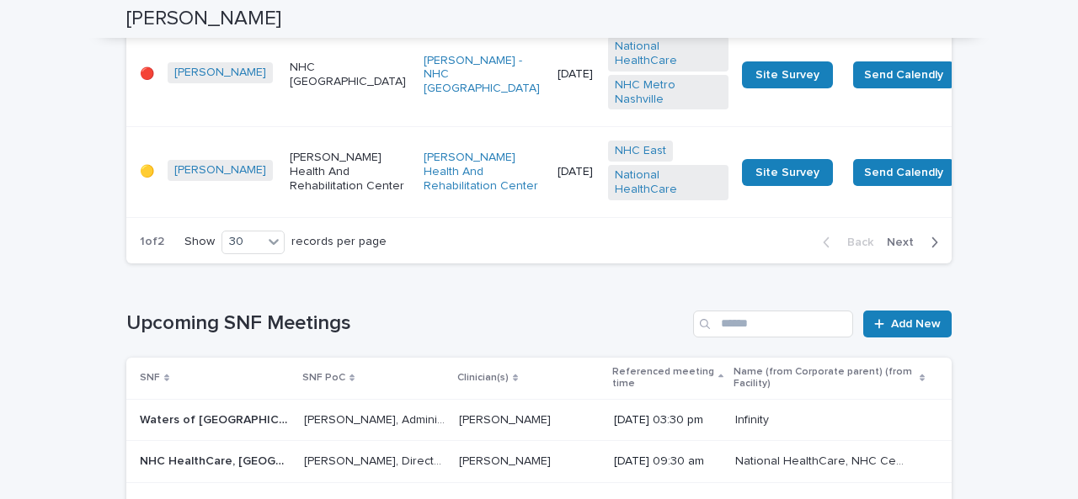
scroll to position [4828, 0]
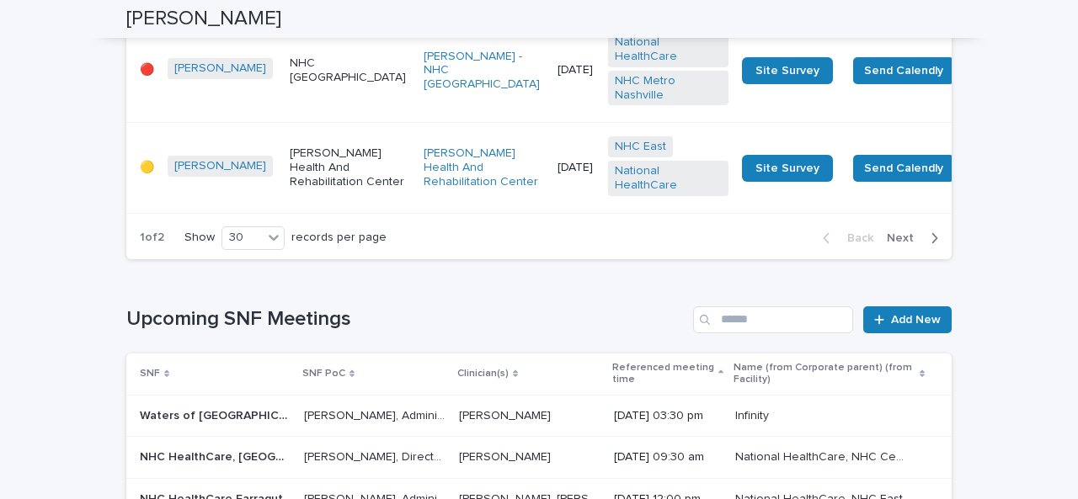
click at [897, 244] on span "Next" at bounding box center [904, 238] width 37 height 12
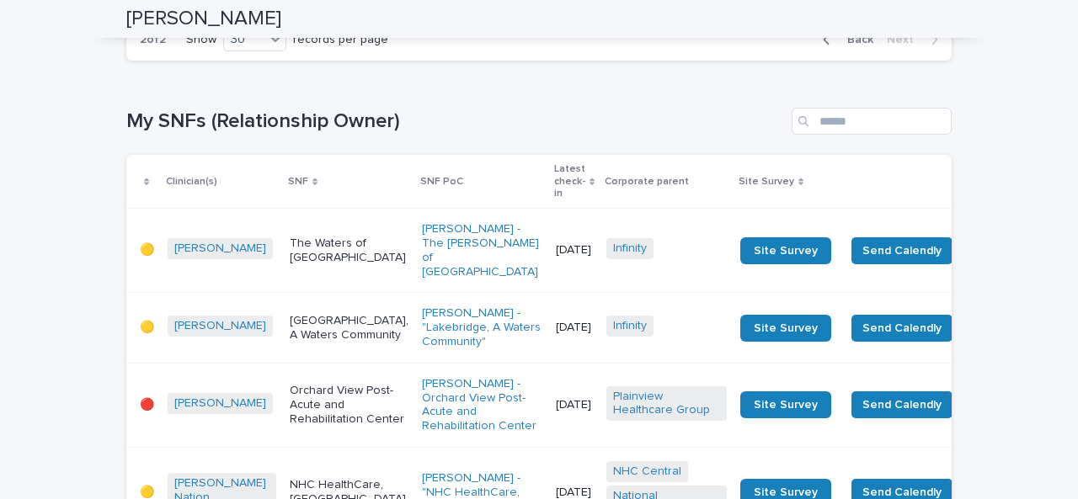
scroll to position [2232, 0]
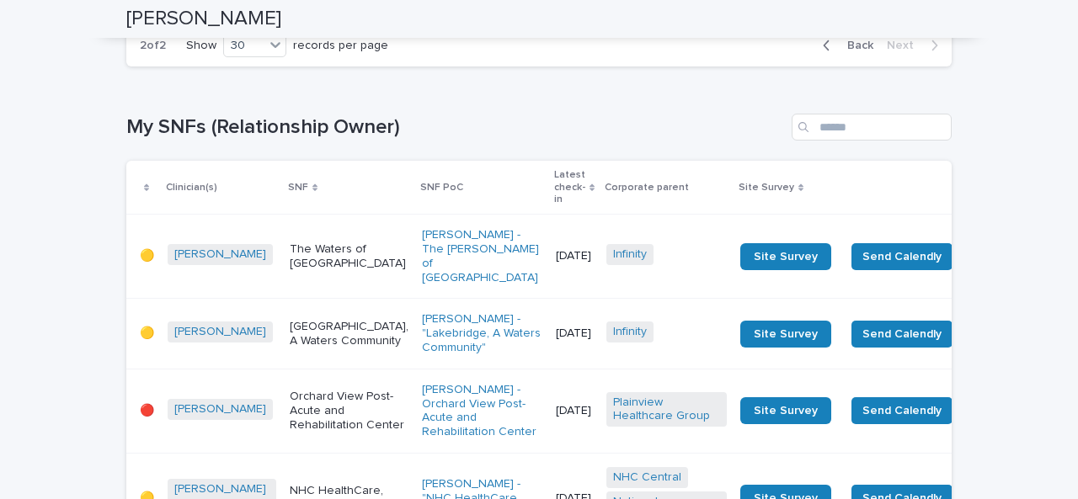
click at [327, 390] on p "Orchard View Post-Acute and Rehabilitation Center" at bounding box center [349, 411] width 119 height 42
